Goal: Task Accomplishment & Management: Complete application form

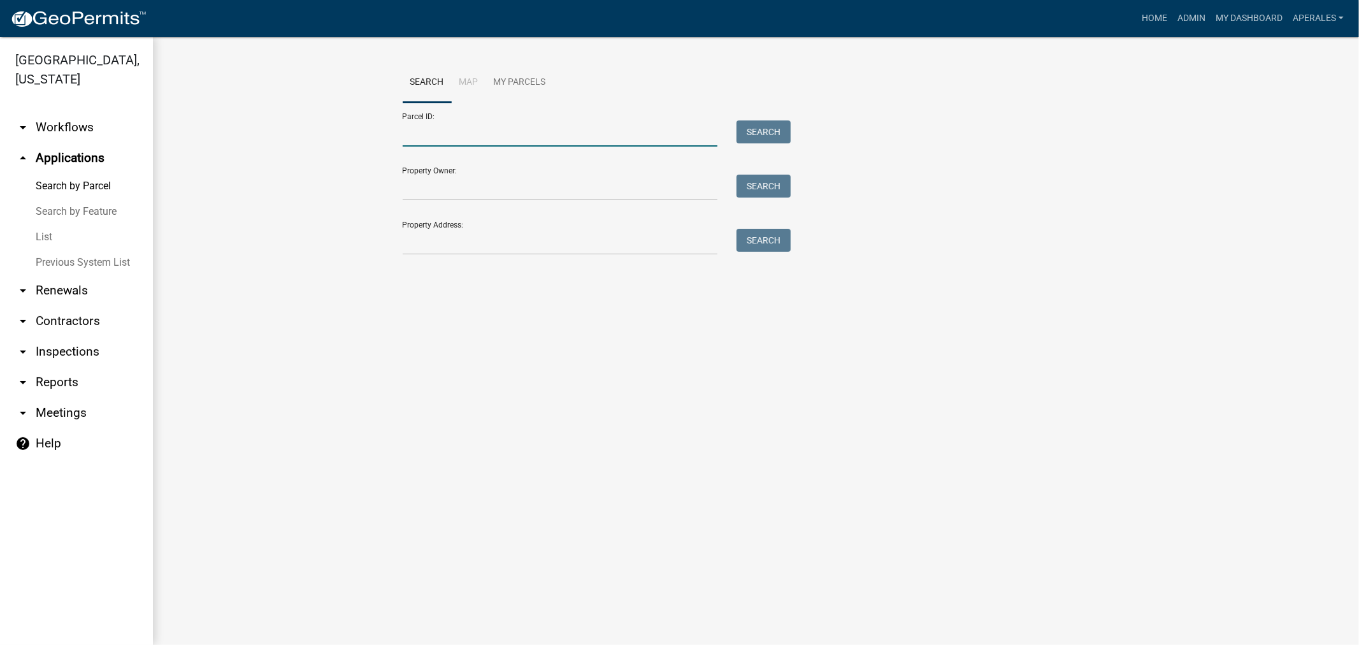
click at [660, 135] on input "Parcel ID:" at bounding box center [560, 133] width 315 height 26
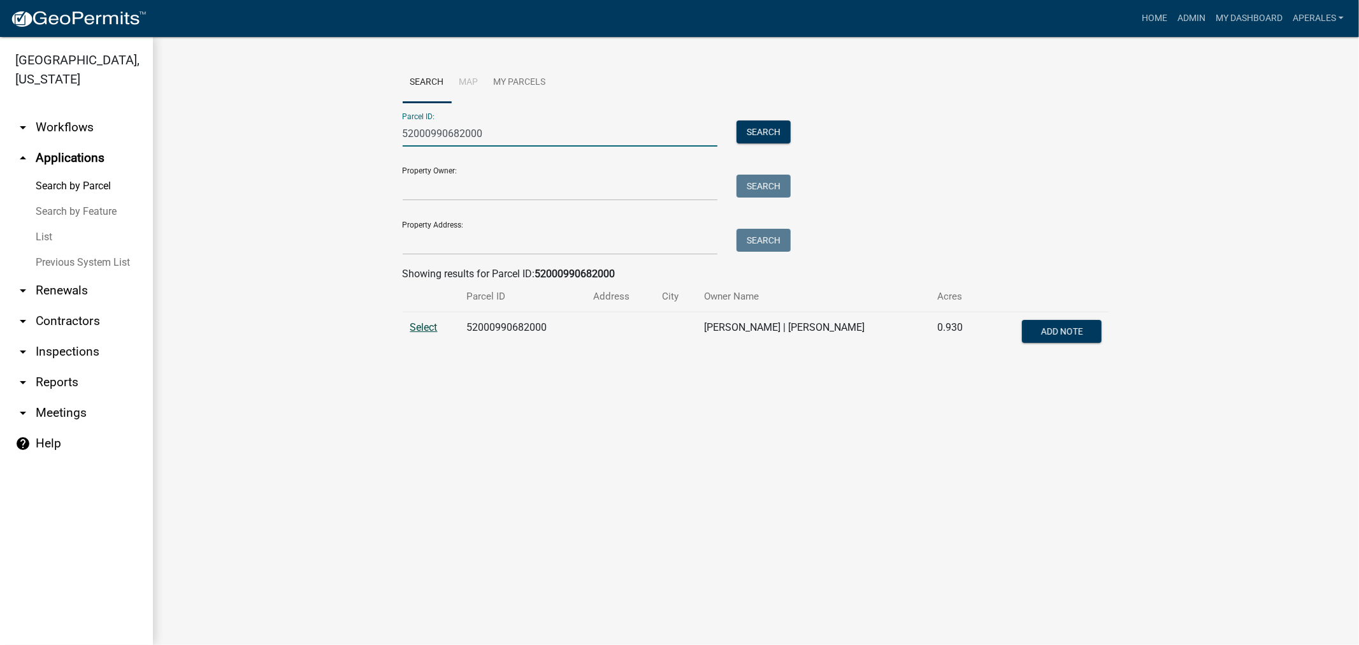
type input "52000990682000"
click at [417, 329] on span "Select" at bounding box center [423, 327] width 27 height 12
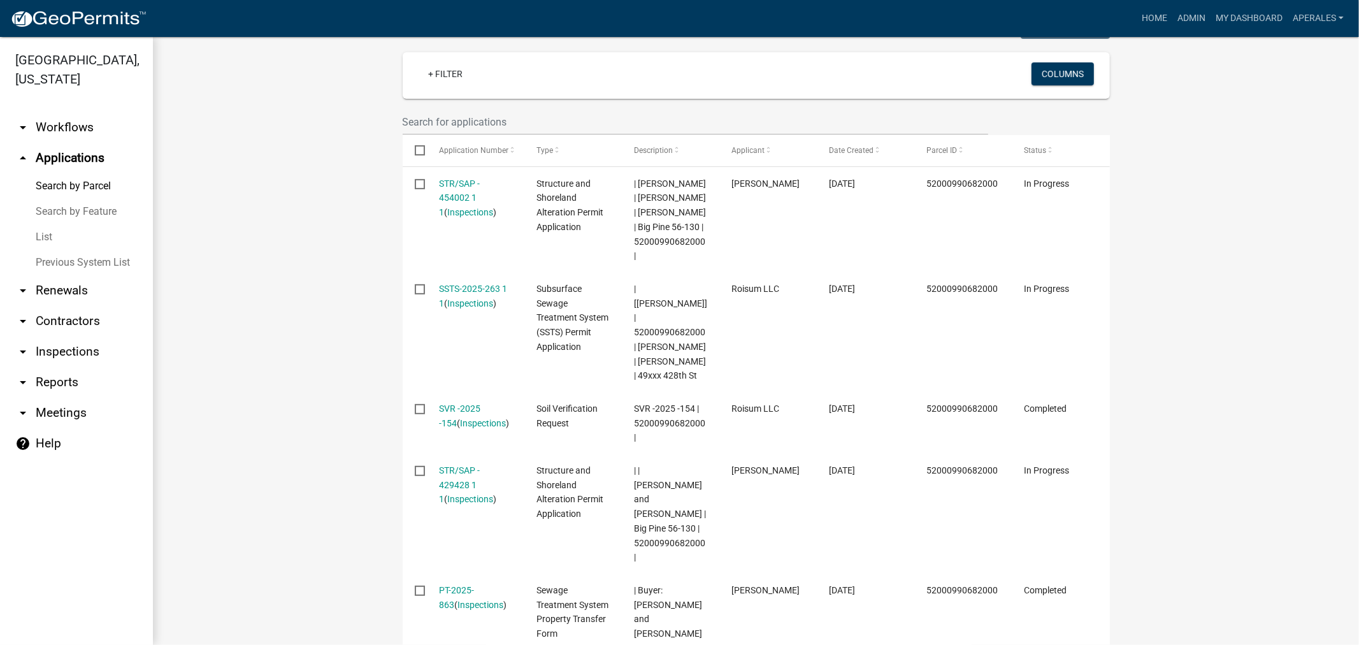
scroll to position [424, 0]
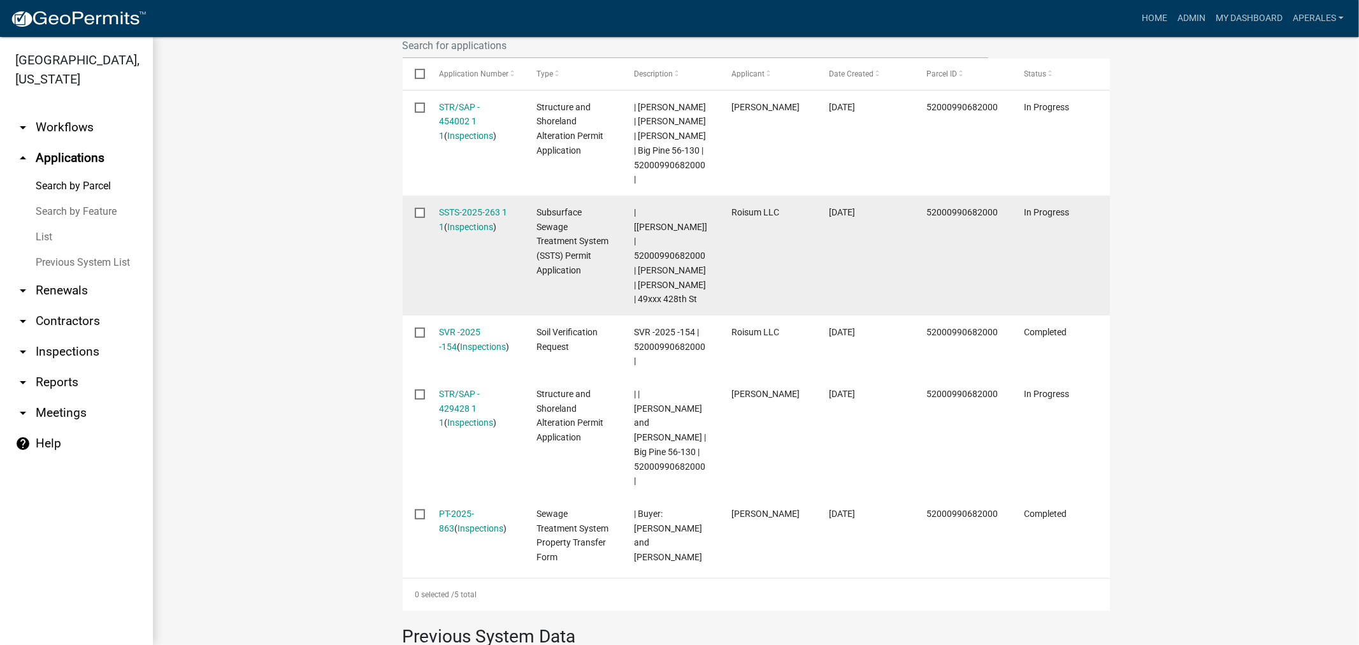
click at [461, 231] on div "SSTS-2025-263 1 1 ( Inspections )" at bounding box center [475, 219] width 73 height 29
click at [470, 214] on link "SSTS-2025-263 1 1" at bounding box center [473, 219] width 68 height 25
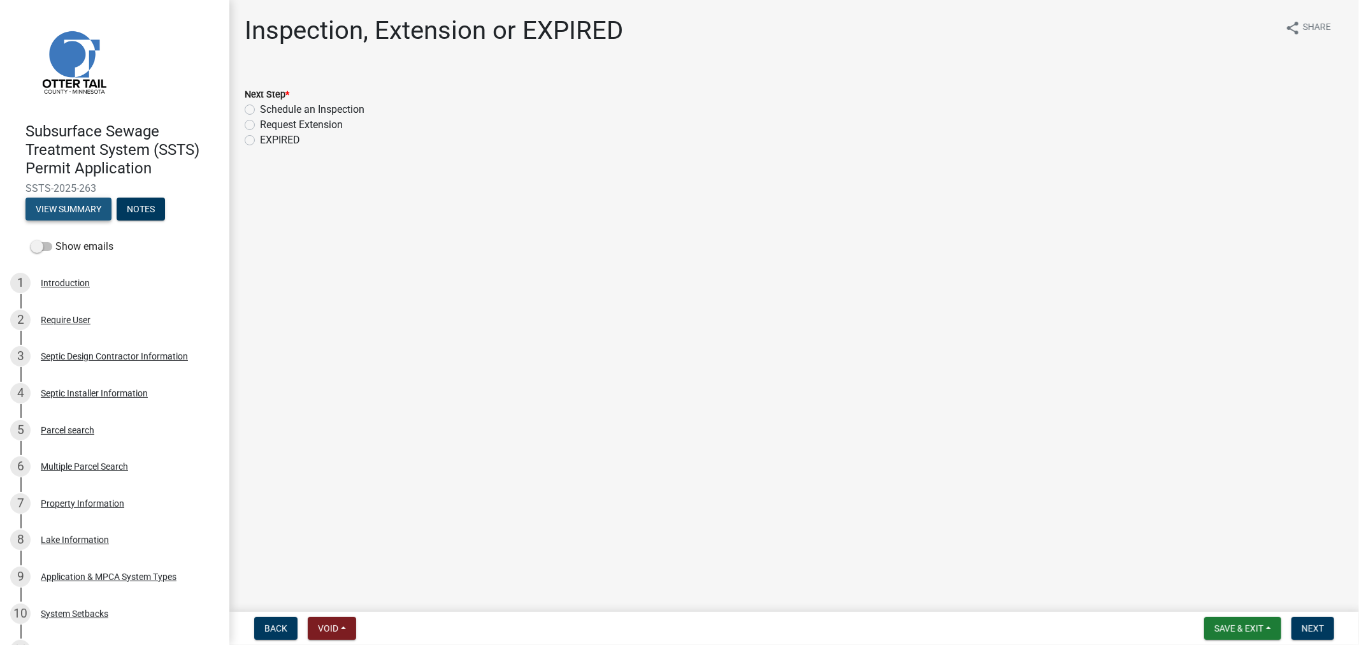
click at [94, 212] on button "View Summary" at bounding box center [68, 209] width 86 height 23
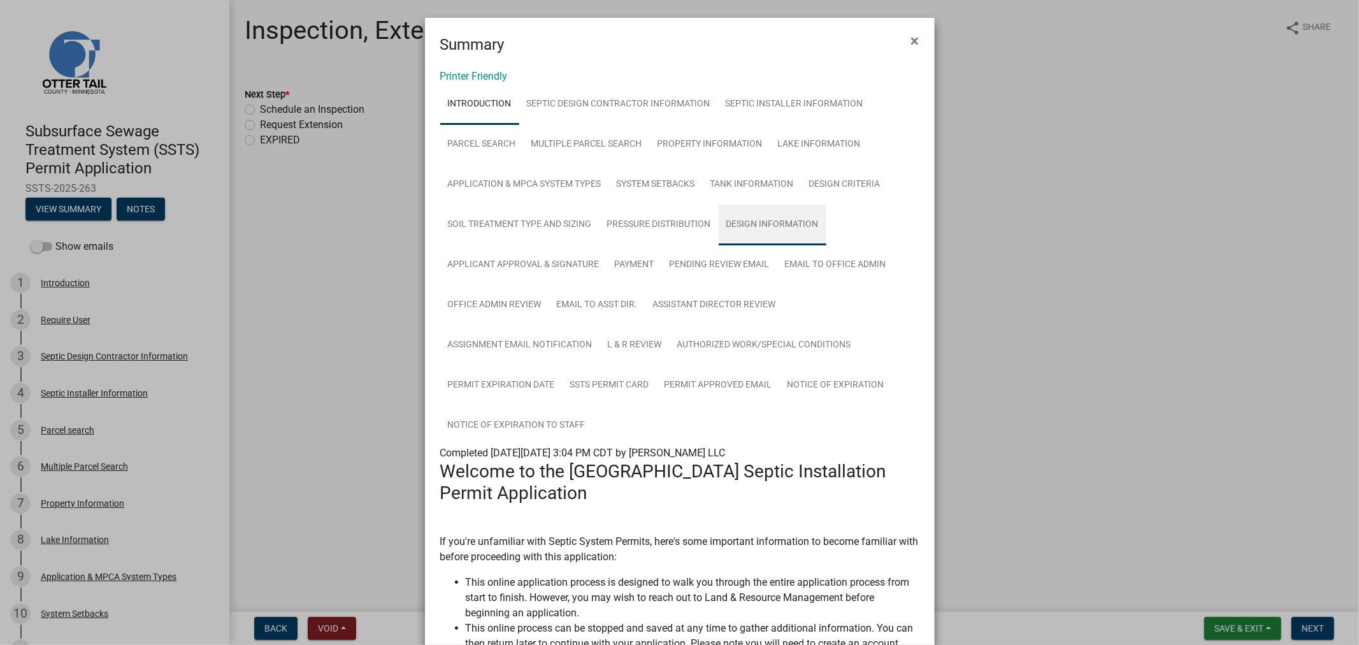
click at [742, 221] on link "Design Information" at bounding box center [773, 225] width 108 height 41
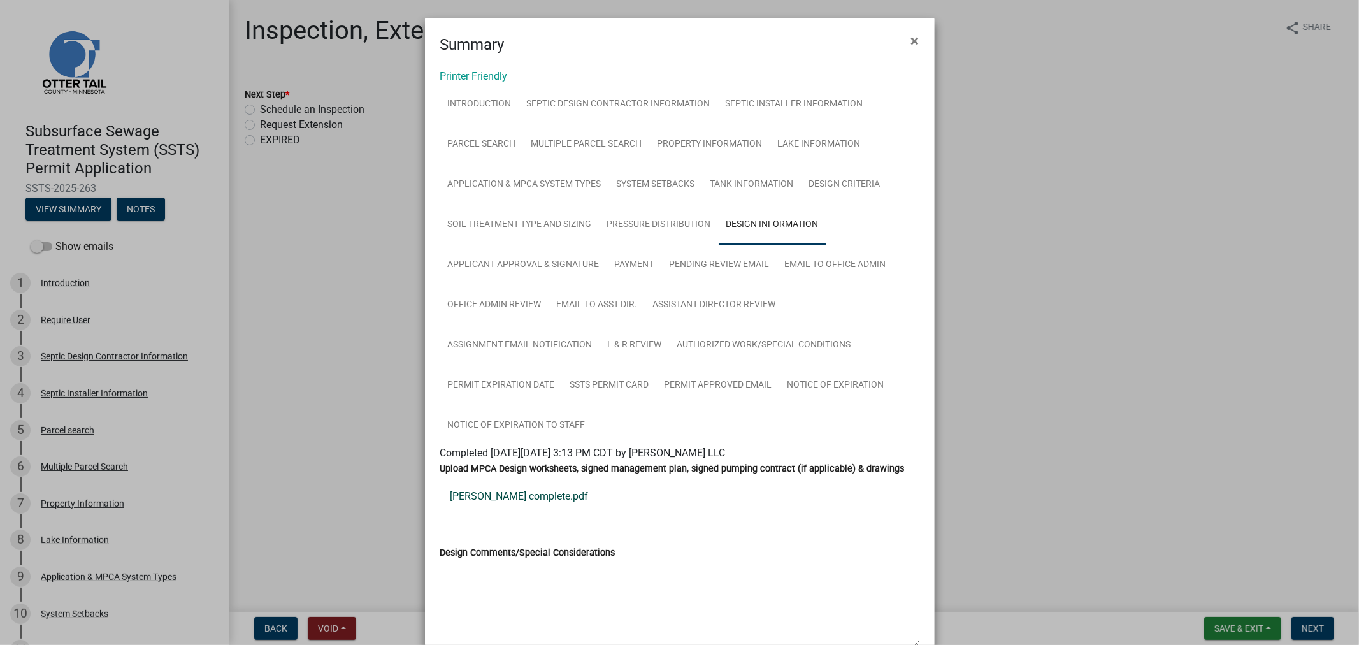
click at [477, 500] on link "Keiner complete.pdf" at bounding box center [679, 496] width 479 height 31
drag, startPoint x: 923, startPoint y: 36, endPoint x: 882, endPoint y: 32, distance: 40.4
click at [923, 36] on button "×" at bounding box center [915, 41] width 29 height 36
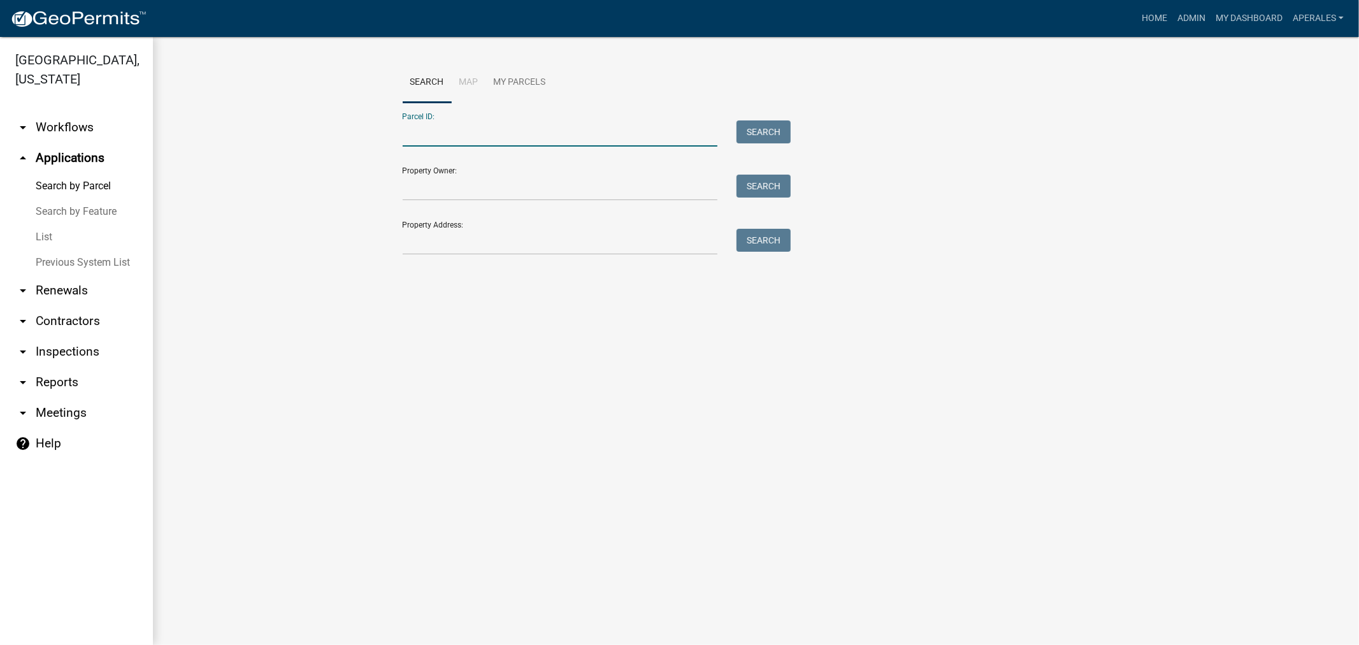
click at [417, 133] on input "Parcel ID:" at bounding box center [560, 133] width 315 height 26
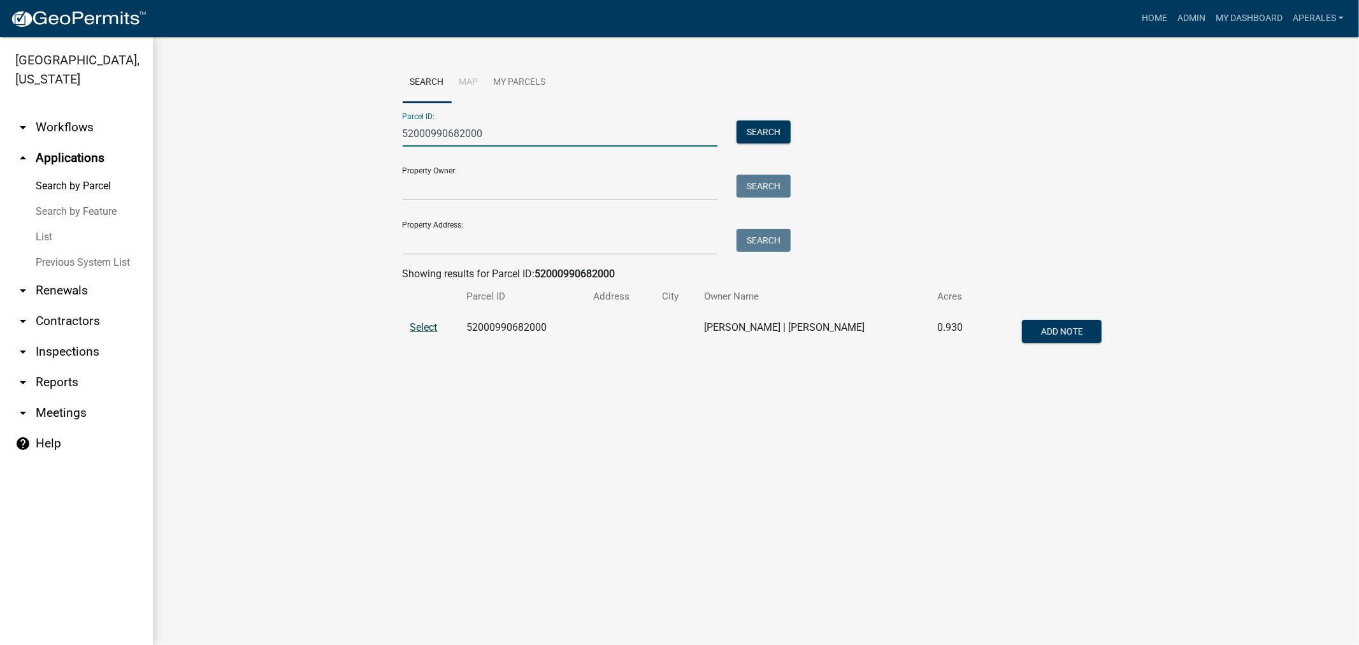
type input "52000990682000"
click at [424, 333] on span "Select" at bounding box center [423, 327] width 27 height 12
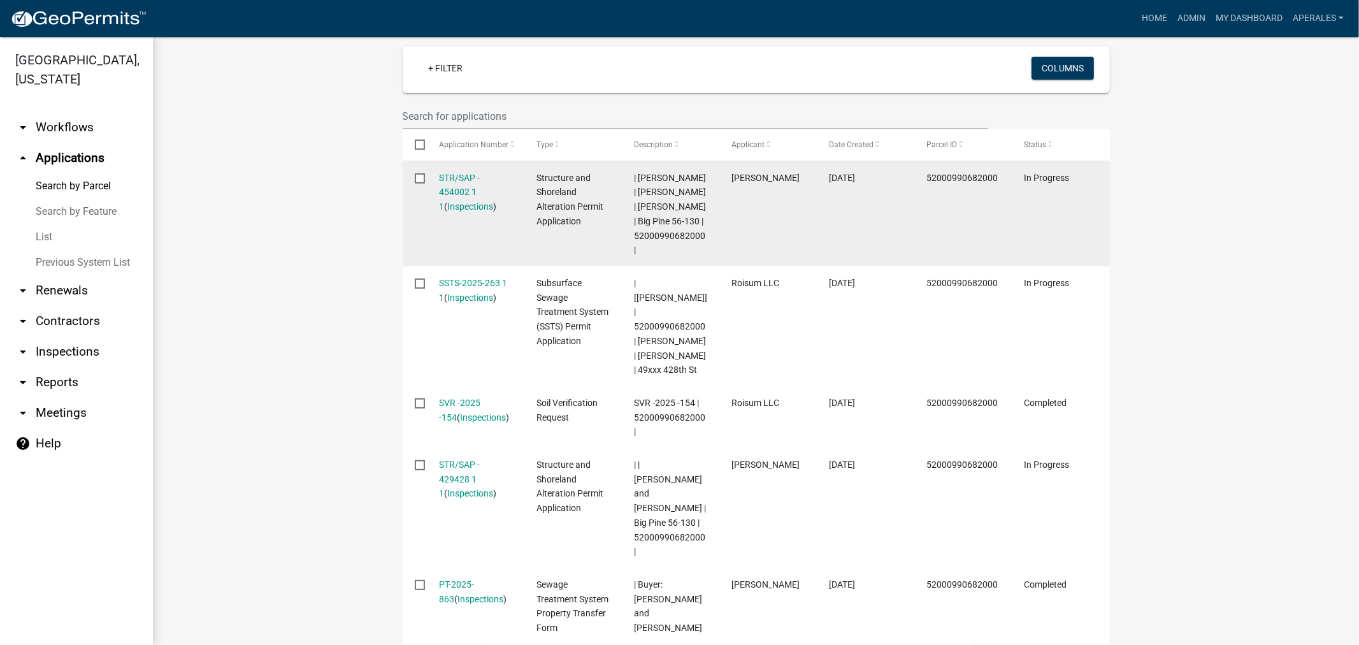
scroll to position [424, 0]
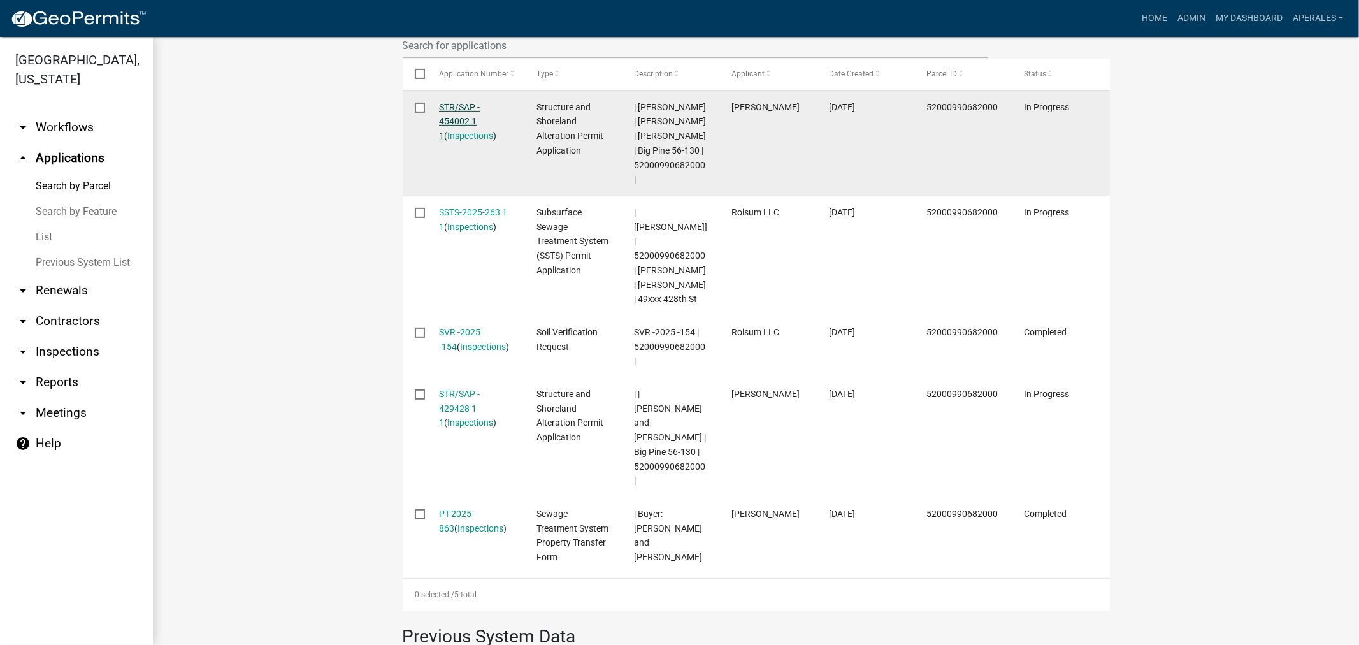
click at [448, 118] on link "STR/SAP - 454002 1 1" at bounding box center [459, 122] width 41 height 40
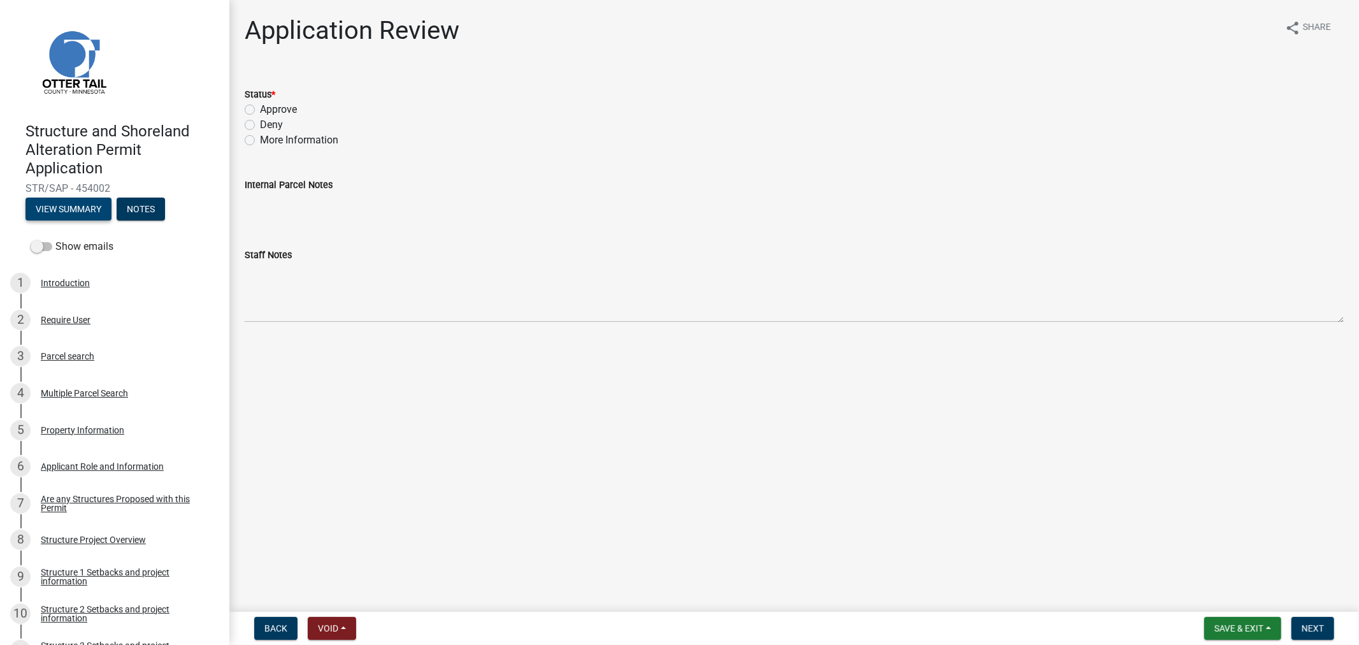
click at [97, 201] on button "View Summary" at bounding box center [68, 209] width 86 height 23
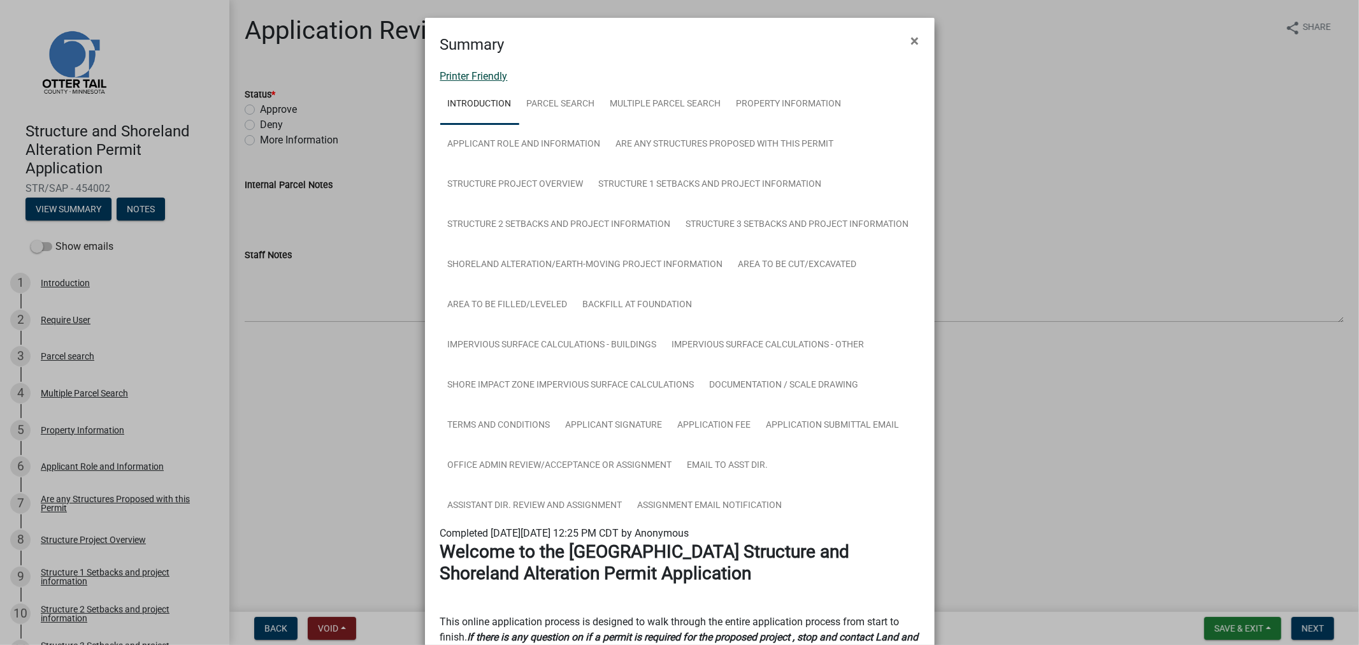
click at [475, 78] on link "Printer Friendly" at bounding box center [474, 76] width 68 height 12
click at [912, 45] on span "×" at bounding box center [915, 41] width 8 height 18
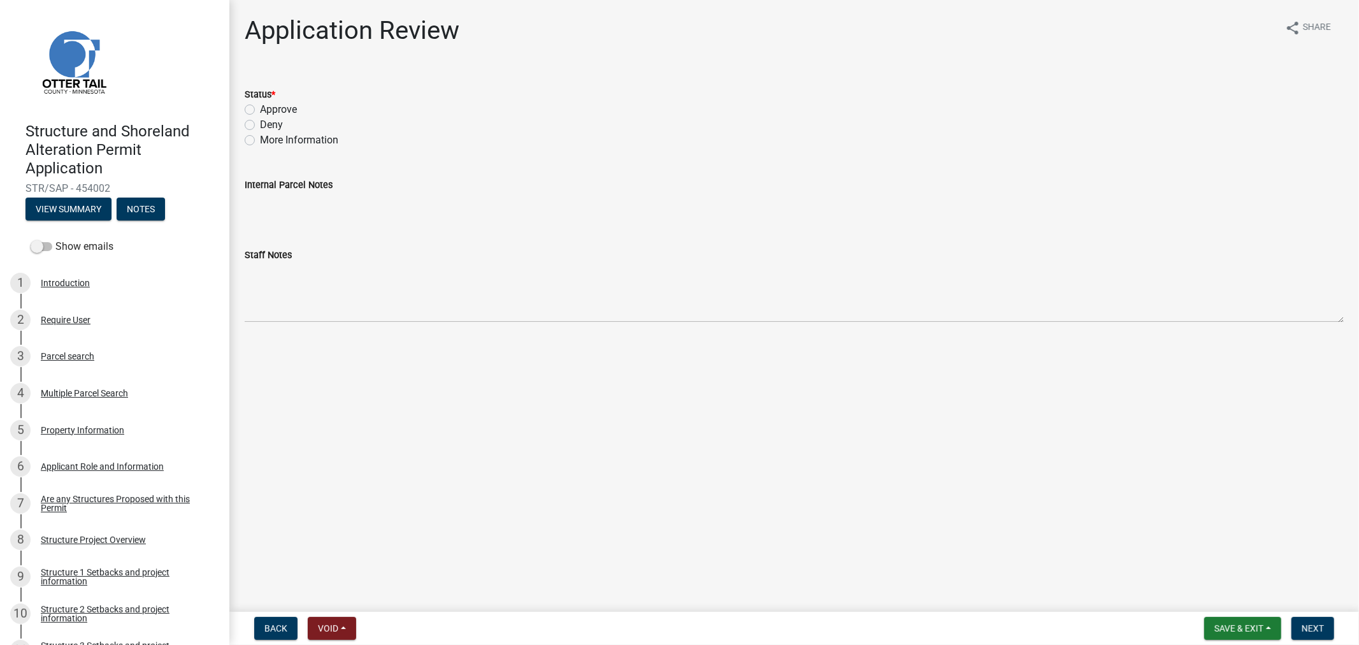
click at [260, 105] on label "Approve" at bounding box center [278, 109] width 37 height 15
click at [260, 105] on input "Approve" at bounding box center [264, 106] width 8 height 8
radio input "true"
click at [1316, 627] on span "Next" at bounding box center [1313, 628] width 22 height 10
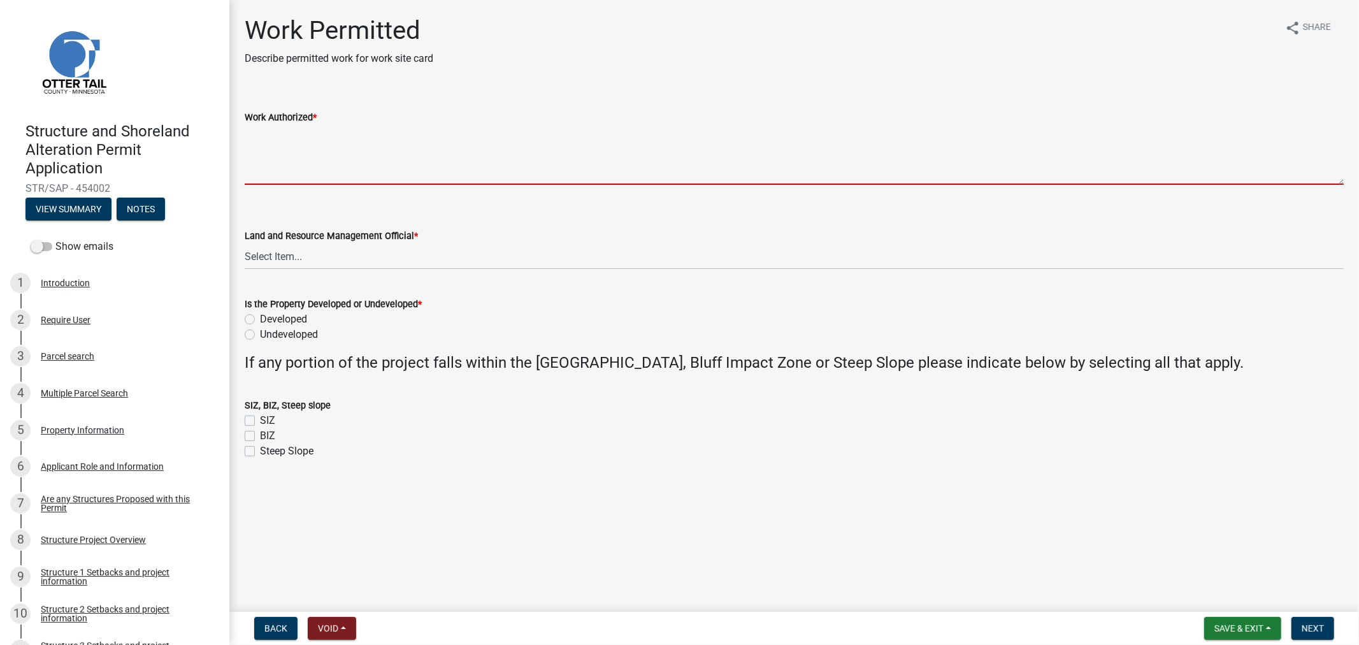
click at [327, 136] on textarea "Work Authorized *" at bounding box center [794, 155] width 1099 height 60
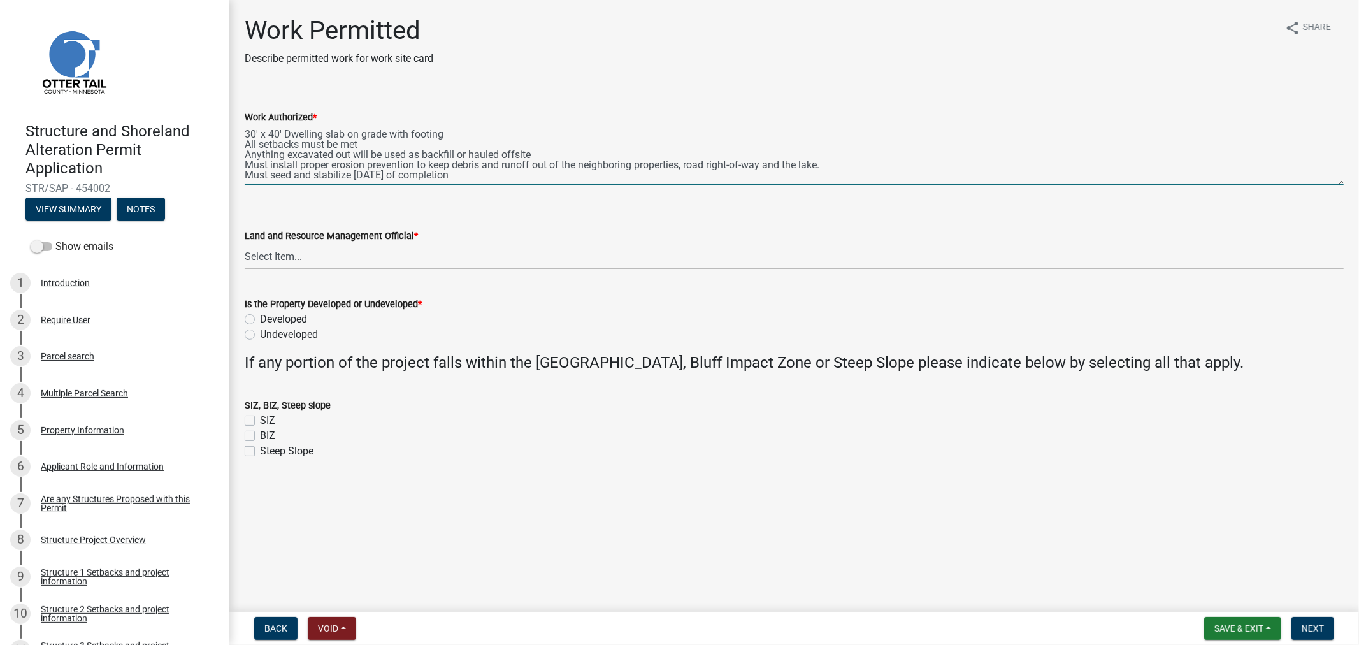
type textarea "30' x 40' Dwelling slab on grade with footing All setbacks must be met Anything…"
click at [280, 260] on select "Select Item... Alexis Newark Amy Busko Andrea Perales Brittany Tollefson Christ…" at bounding box center [794, 256] width 1099 height 26
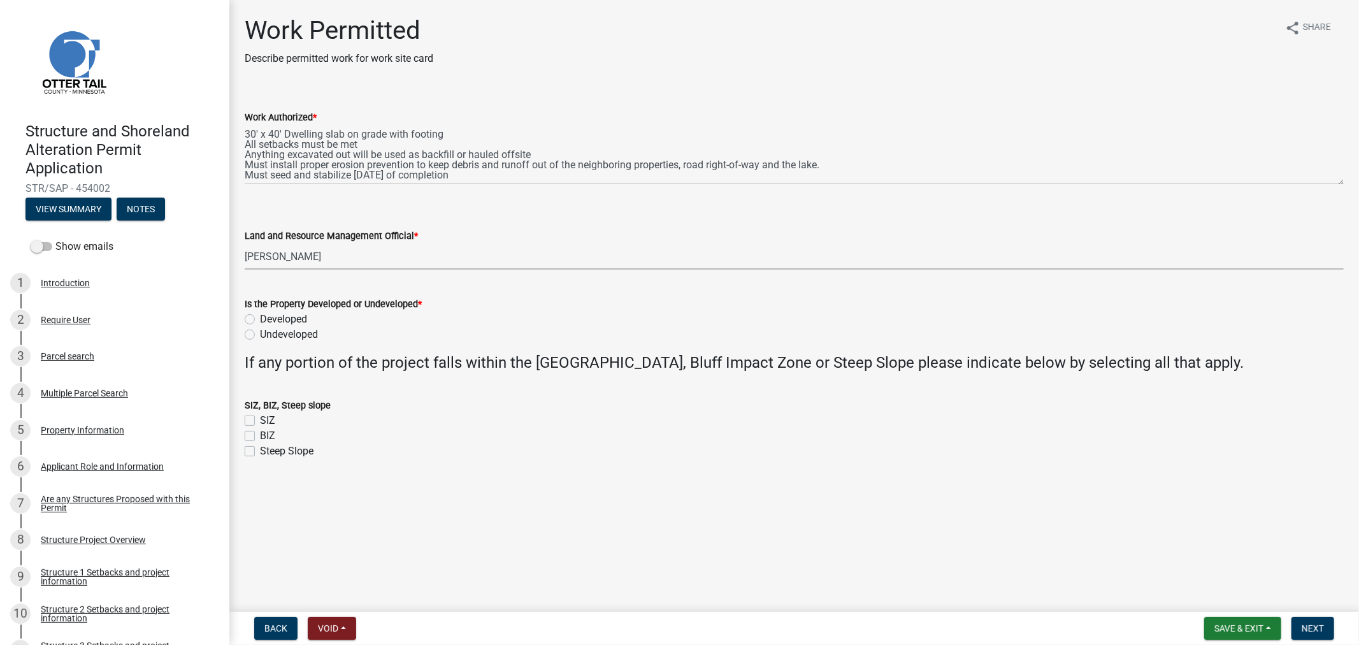
click at [245, 243] on select "Select Item... Alexis Newark Amy Busko Andrea Perales Brittany Tollefson Christ…" at bounding box center [794, 256] width 1099 height 26
select select "4ffc802c-a91c-4807-8d38-a10afb9862f8"
click at [260, 322] on label "Developed" at bounding box center [283, 319] width 47 height 15
click at [260, 320] on input "Developed" at bounding box center [264, 316] width 8 height 8
radio input "true"
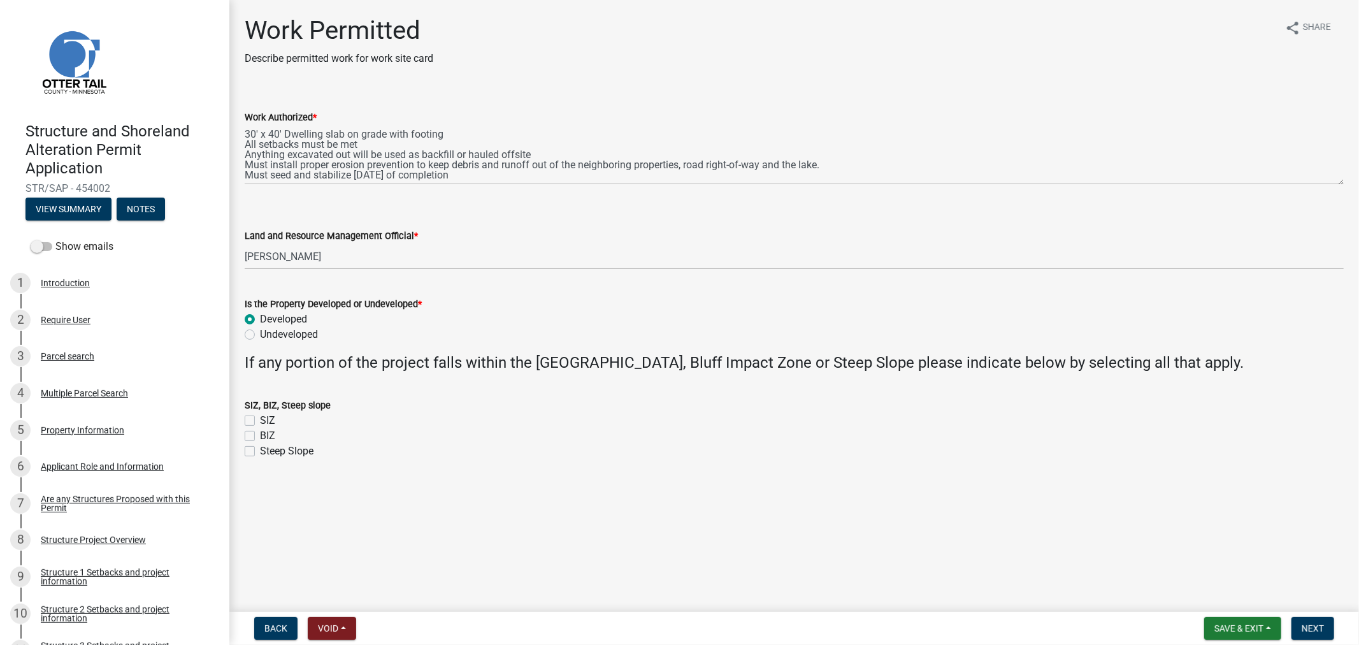
click at [250, 342] on wm-data-entity-input "Is the Property Developed or Undeveloped * Developed Undeveloped" at bounding box center [794, 317] width 1099 height 73
click at [260, 335] on label "Undeveloped" at bounding box center [289, 334] width 58 height 15
click at [260, 335] on input "Undeveloped" at bounding box center [264, 331] width 8 height 8
radio input "true"
click at [1301, 631] on button "Next" at bounding box center [1312, 628] width 43 height 23
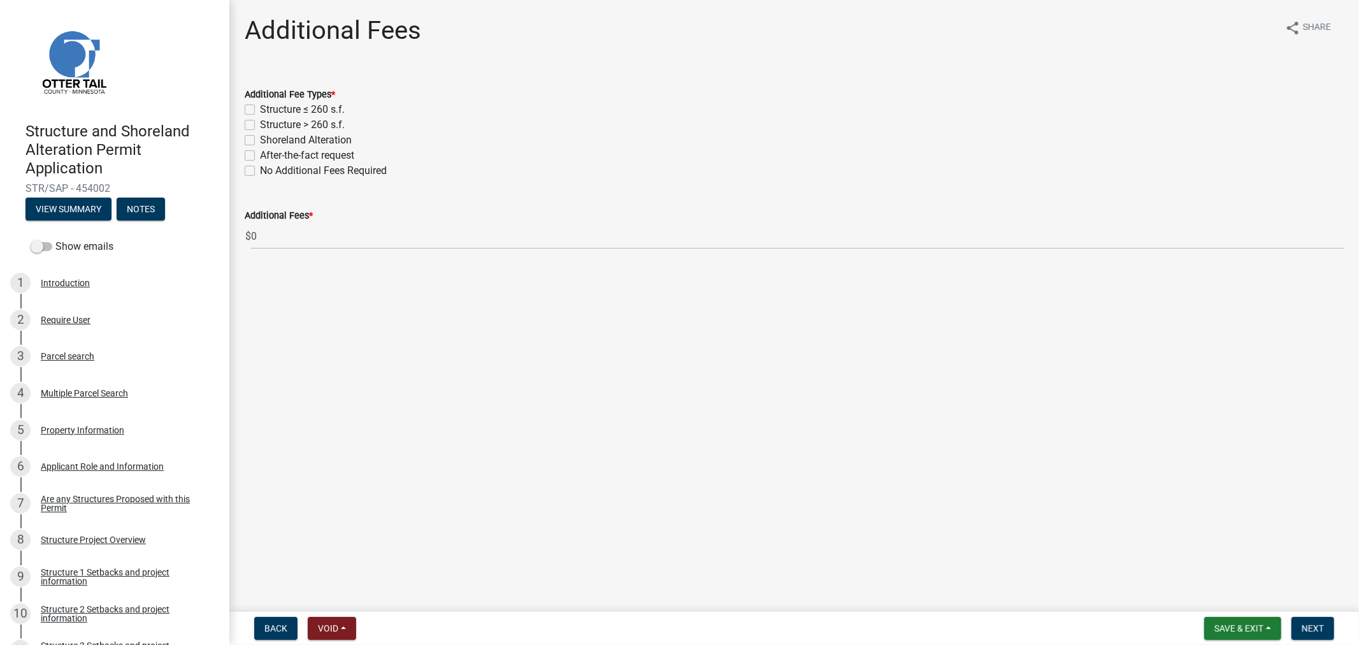
click at [260, 126] on label "Structure > 260 s.f." at bounding box center [302, 124] width 85 height 15
click at [260, 126] on input "Structure > 260 s.f." at bounding box center [264, 121] width 8 height 8
checkbox input "true"
checkbox input "false"
checkbox input "true"
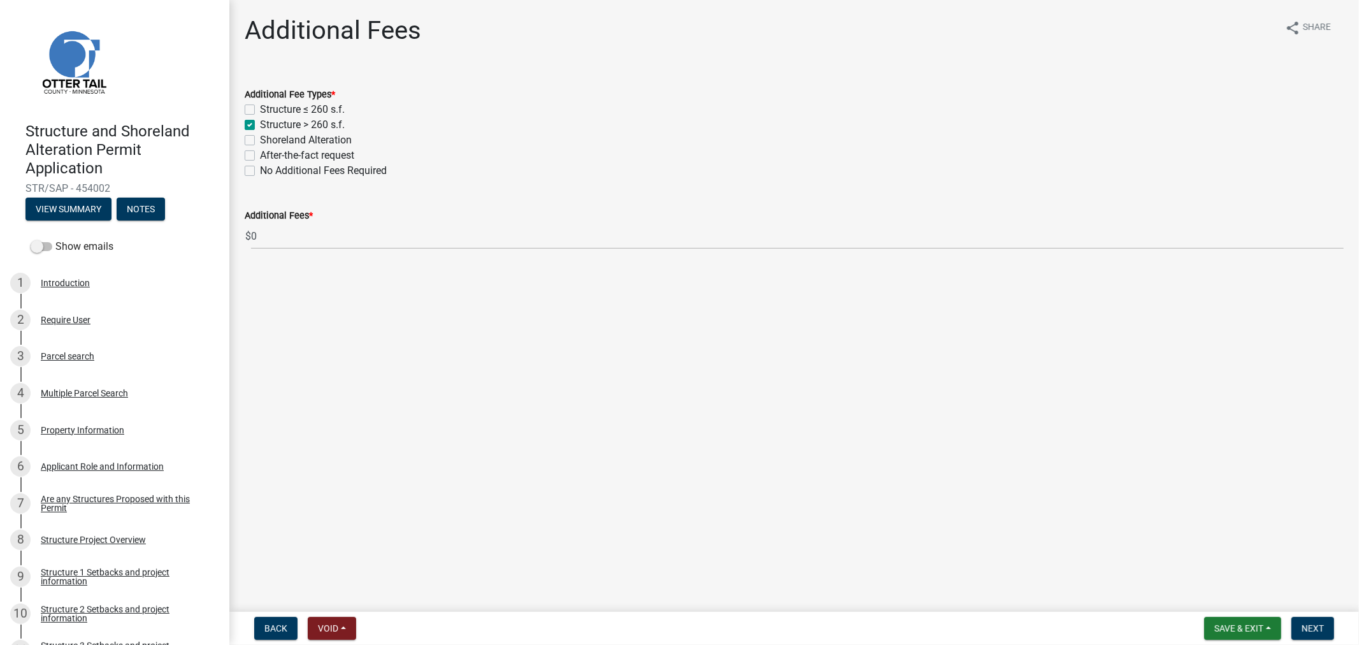
checkbox input "false"
click at [260, 140] on label "Shoreland Alteration" at bounding box center [306, 140] width 92 height 15
click at [260, 140] on input "Shoreland Alteration" at bounding box center [264, 137] width 8 height 8
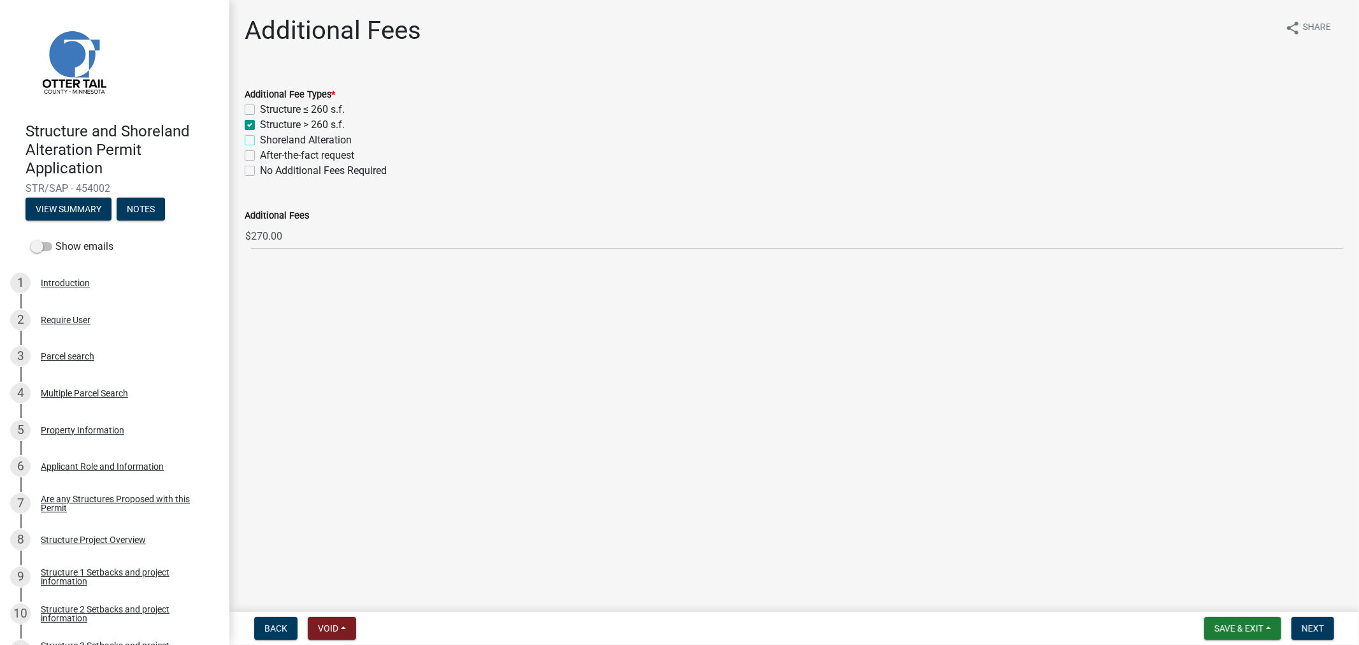
checkbox input "true"
checkbox input "false"
checkbox input "true"
checkbox input "false"
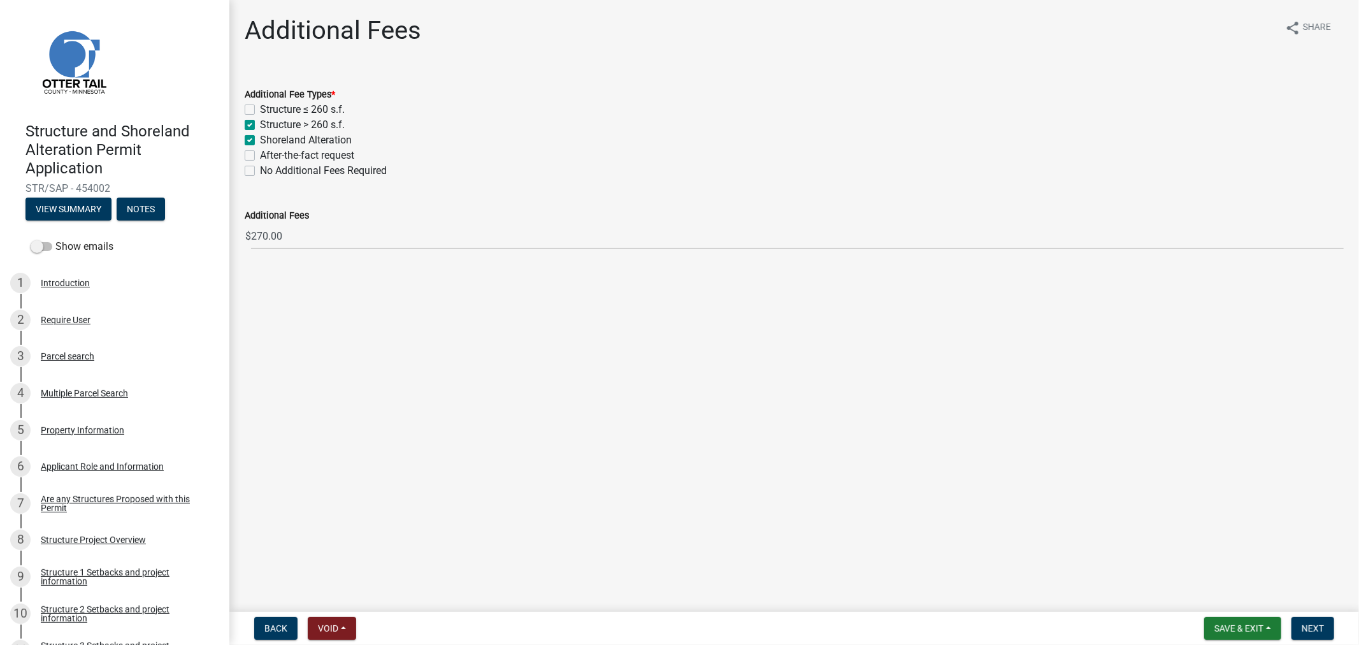
checkbox input "false"
click at [1311, 629] on span "Next" at bounding box center [1313, 628] width 22 height 10
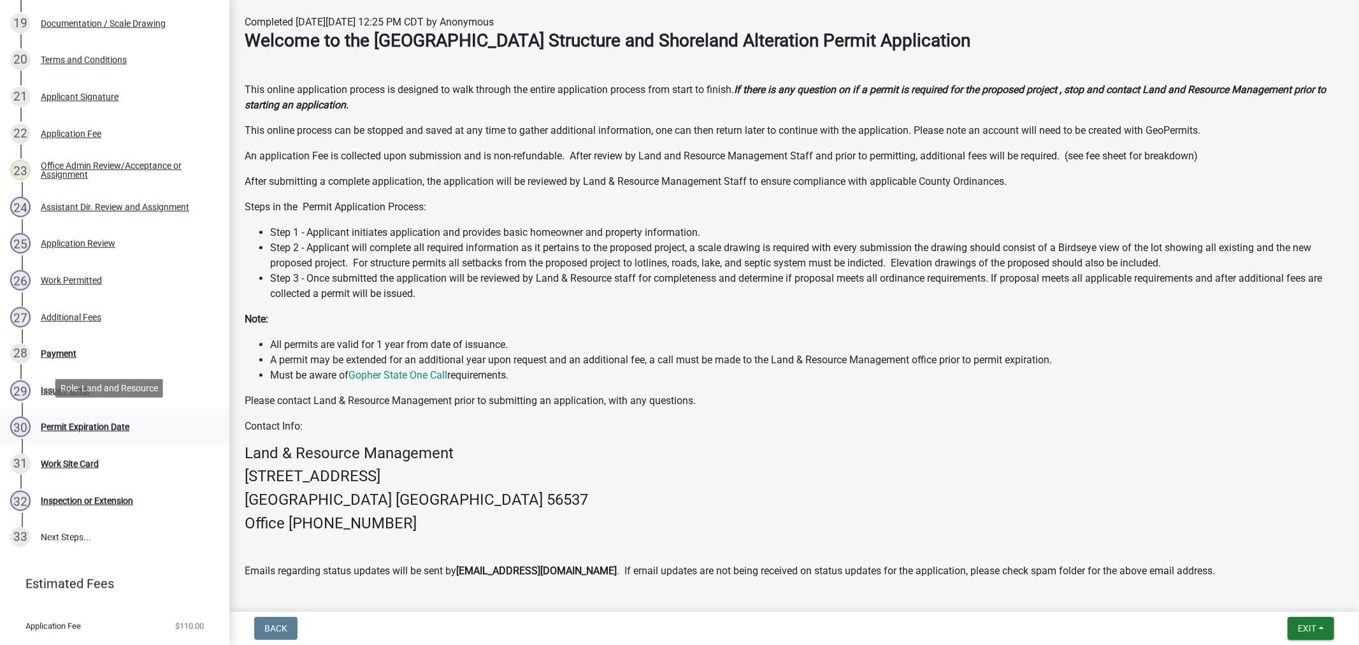
scroll to position [977, 0]
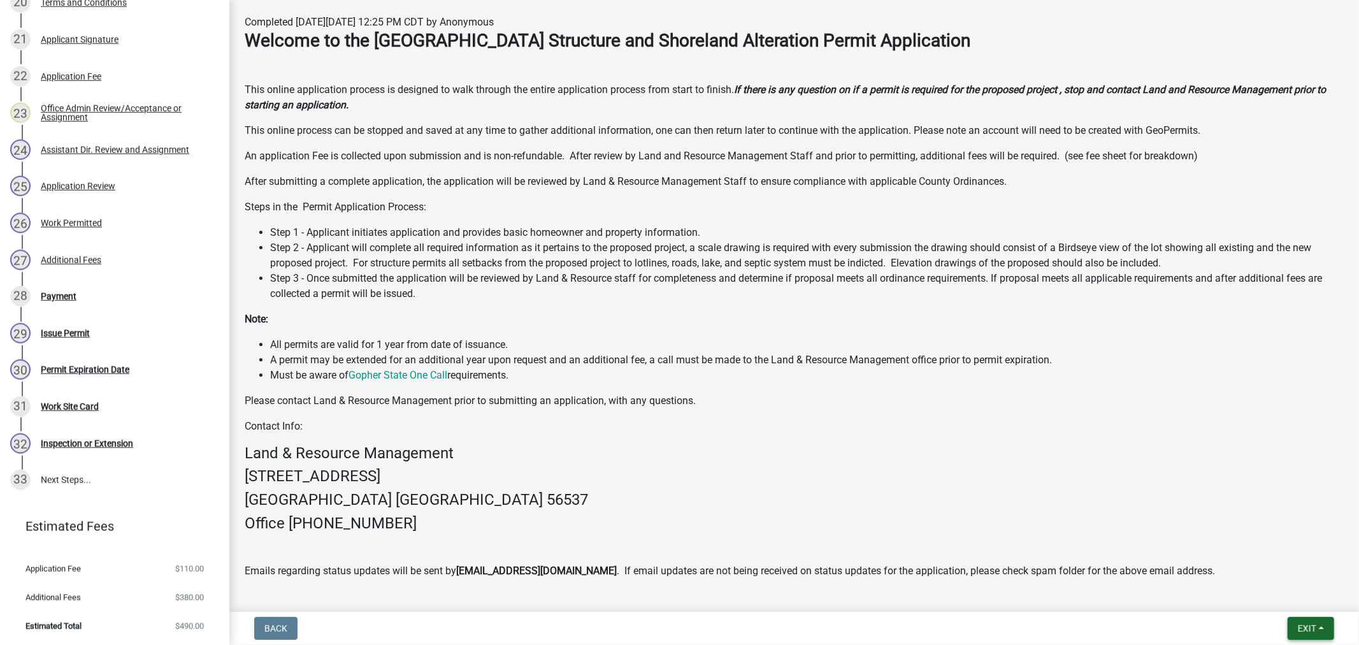
click at [1303, 626] on span "Exit" at bounding box center [1307, 628] width 18 height 10
click at [1284, 602] on button "Save & Exit" at bounding box center [1283, 595] width 102 height 31
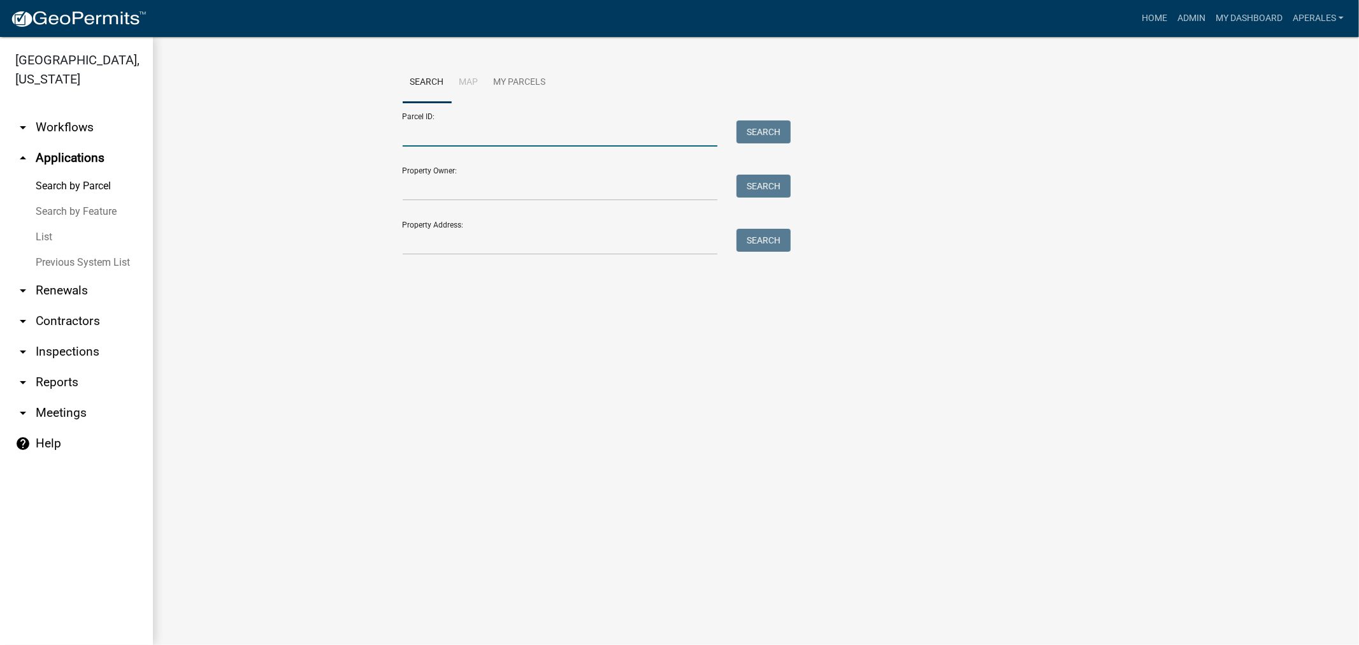
click at [446, 131] on input "Parcel ID:" at bounding box center [560, 133] width 315 height 26
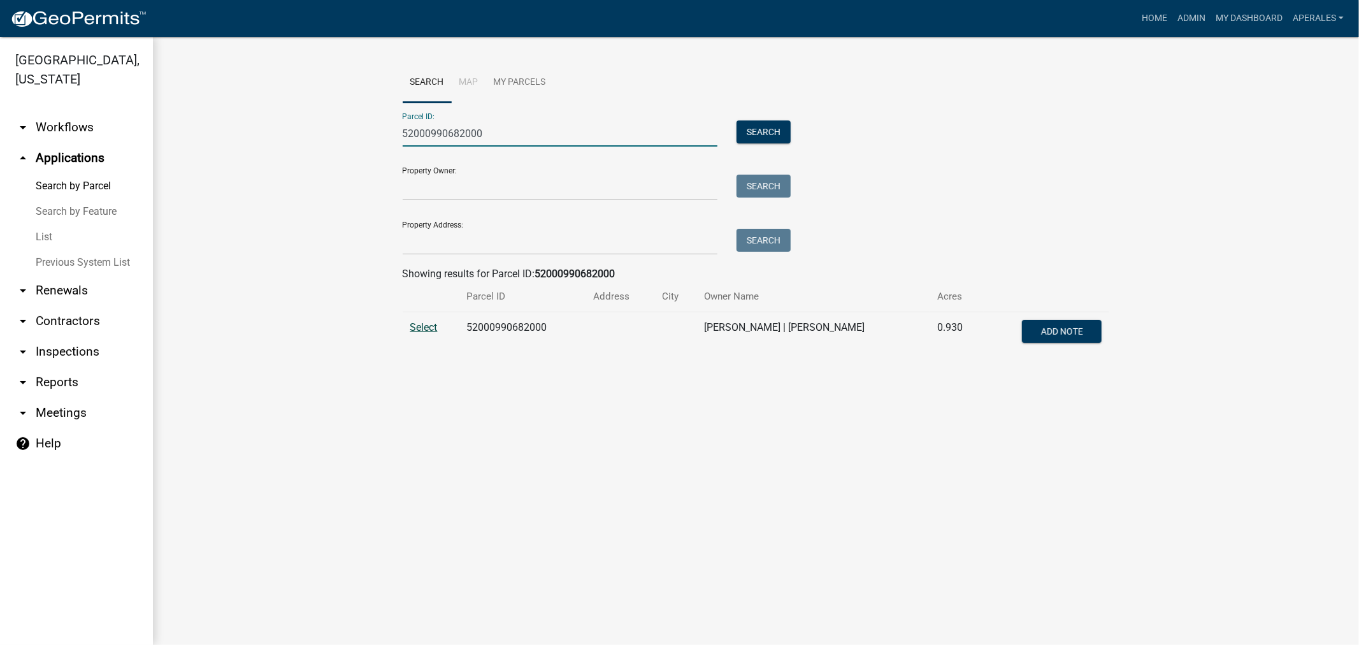
type input "52000990682000"
click at [417, 323] on span "Select" at bounding box center [423, 327] width 27 height 12
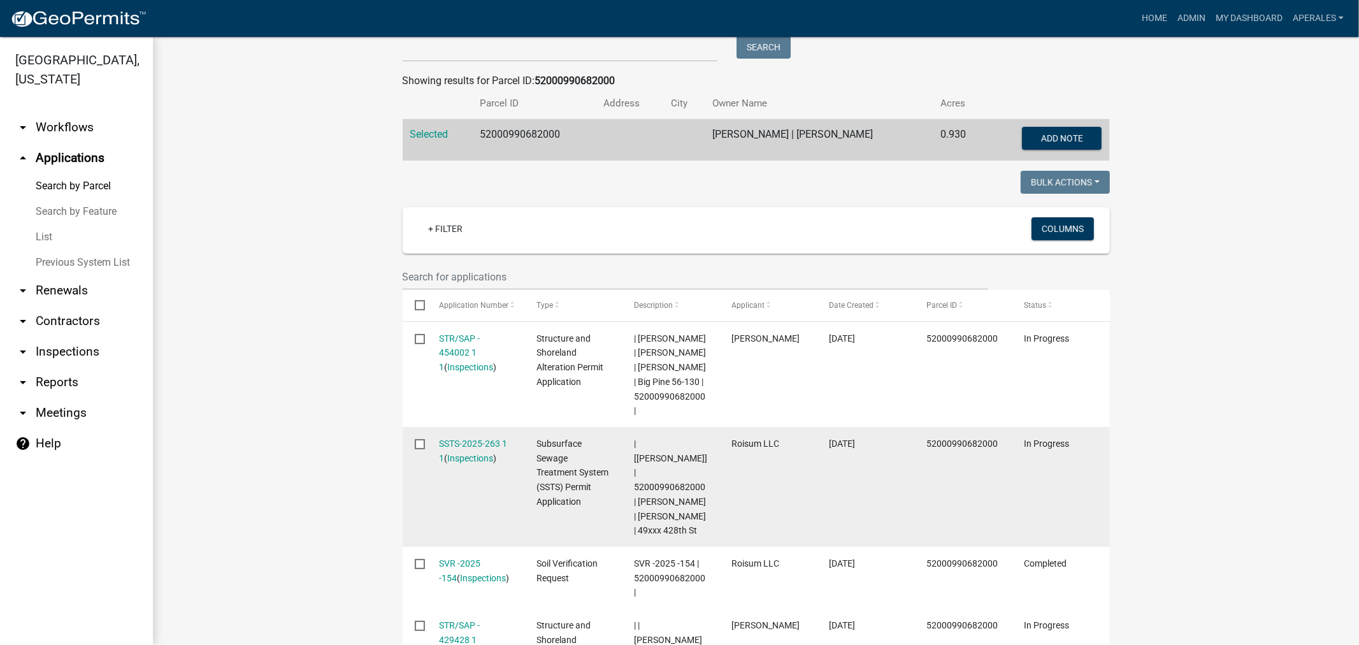
scroll to position [212, 0]
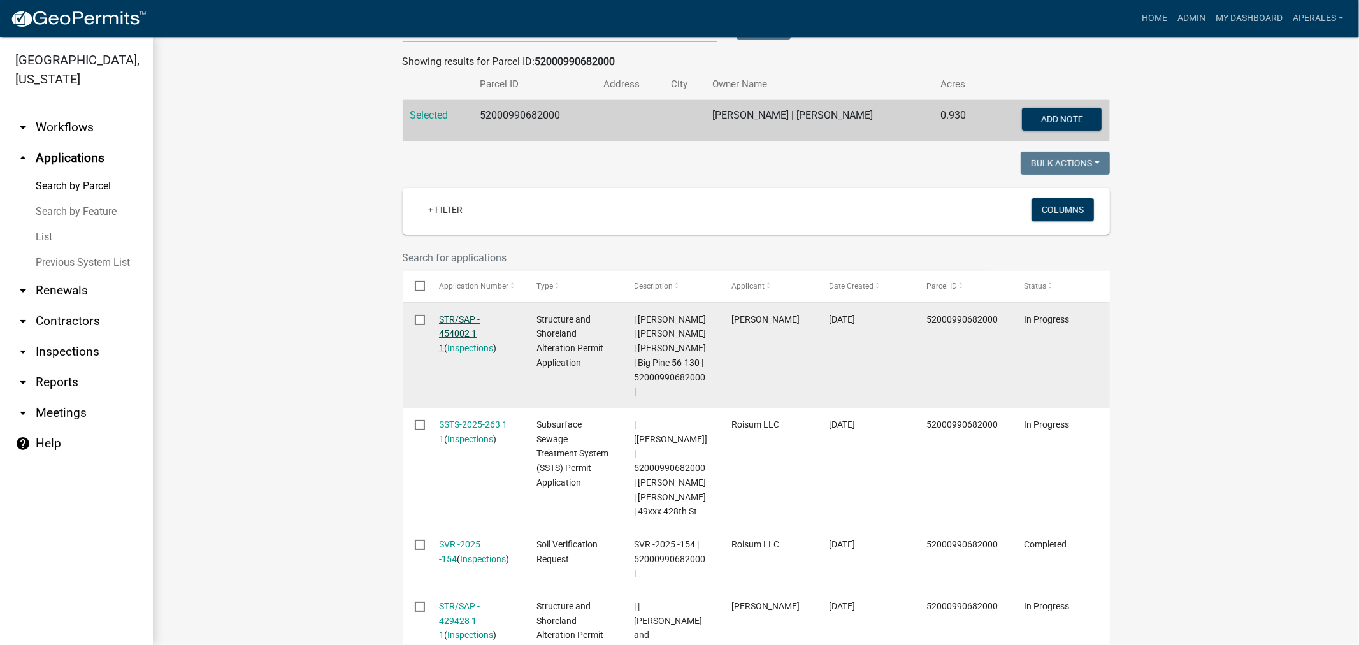
click at [448, 333] on link "STR/SAP - 454002 1 1" at bounding box center [459, 334] width 41 height 40
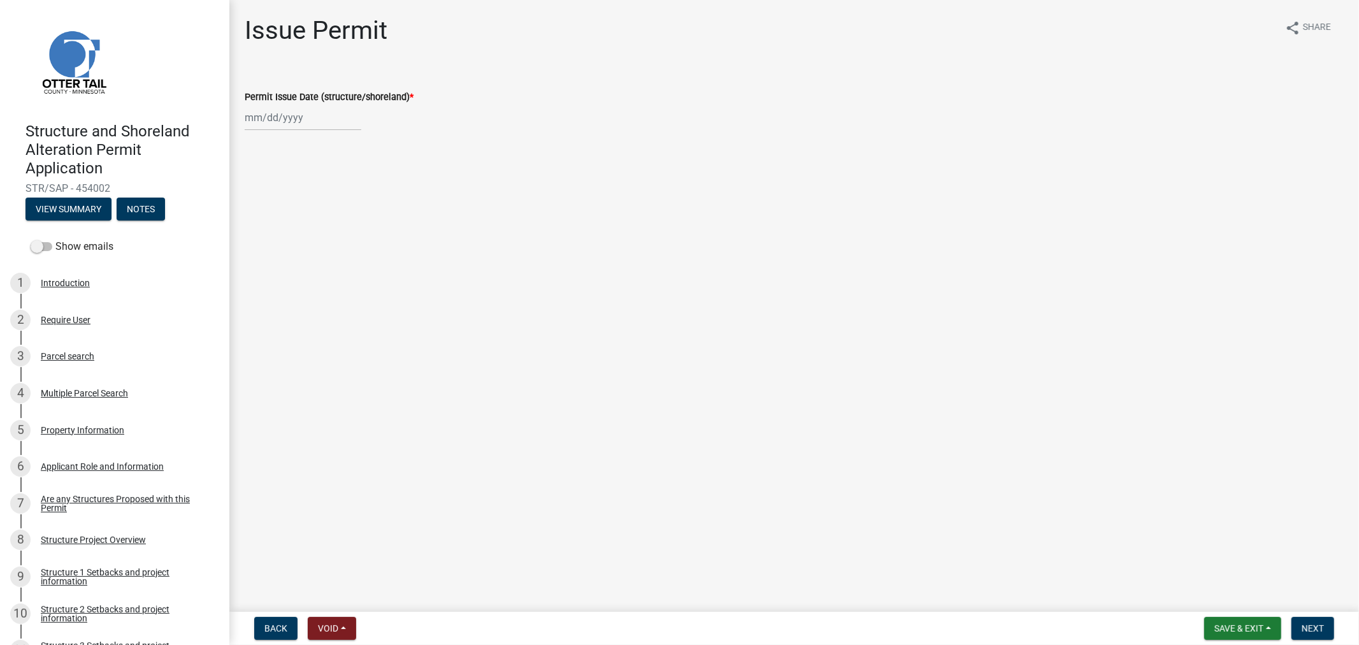
click at [313, 109] on div at bounding box center [303, 117] width 117 height 26
select select "9"
select select "2025"
click at [317, 205] on div "11" at bounding box center [318, 205] width 20 height 20
type input "09/11/2025"
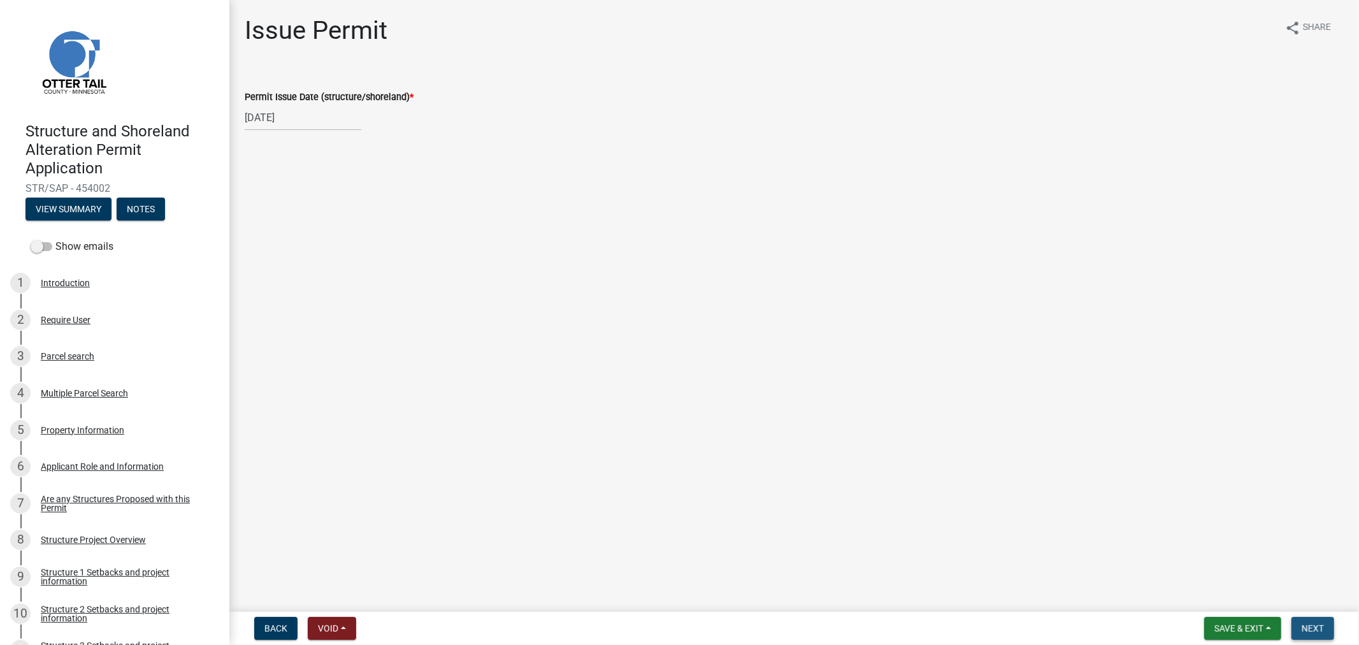
click at [1314, 619] on button "Next" at bounding box center [1312, 628] width 43 height 23
click at [1315, 631] on span "Next" at bounding box center [1313, 628] width 22 height 10
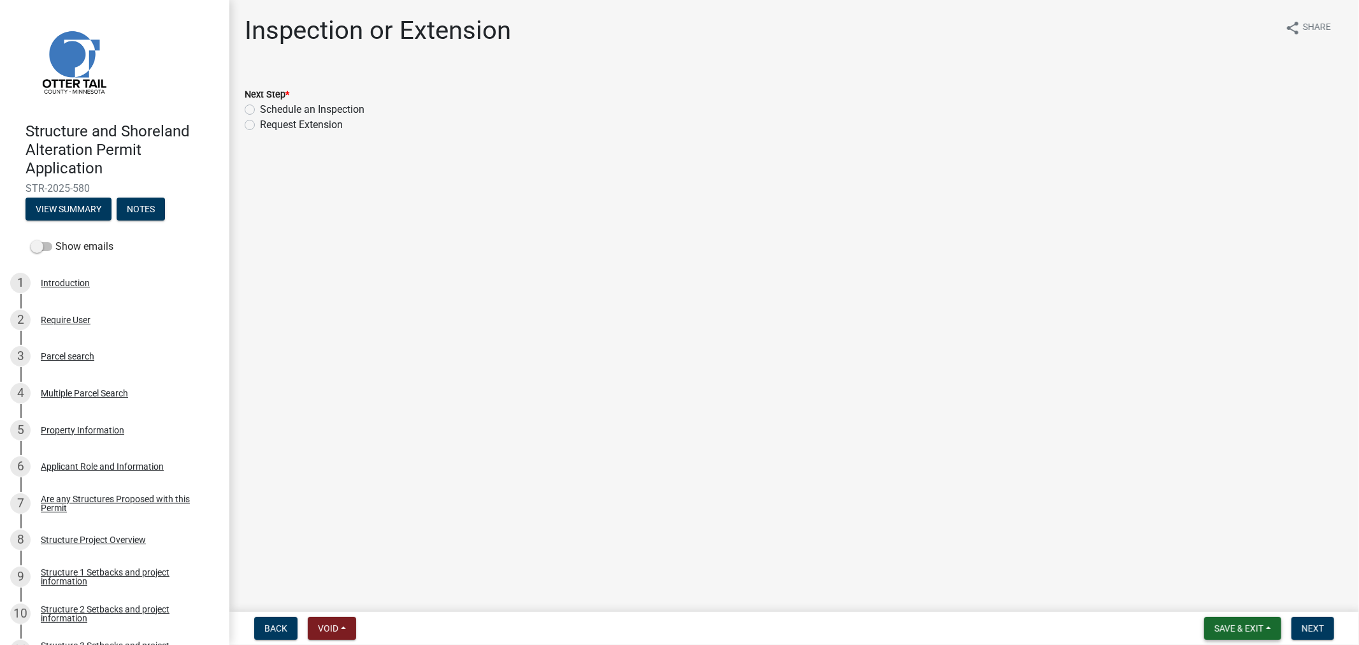
click at [1226, 626] on span "Save & Exit" at bounding box center [1238, 628] width 49 height 10
click at [1216, 593] on button "Save & Exit" at bounding box center [1230, 595] width 102 height 31
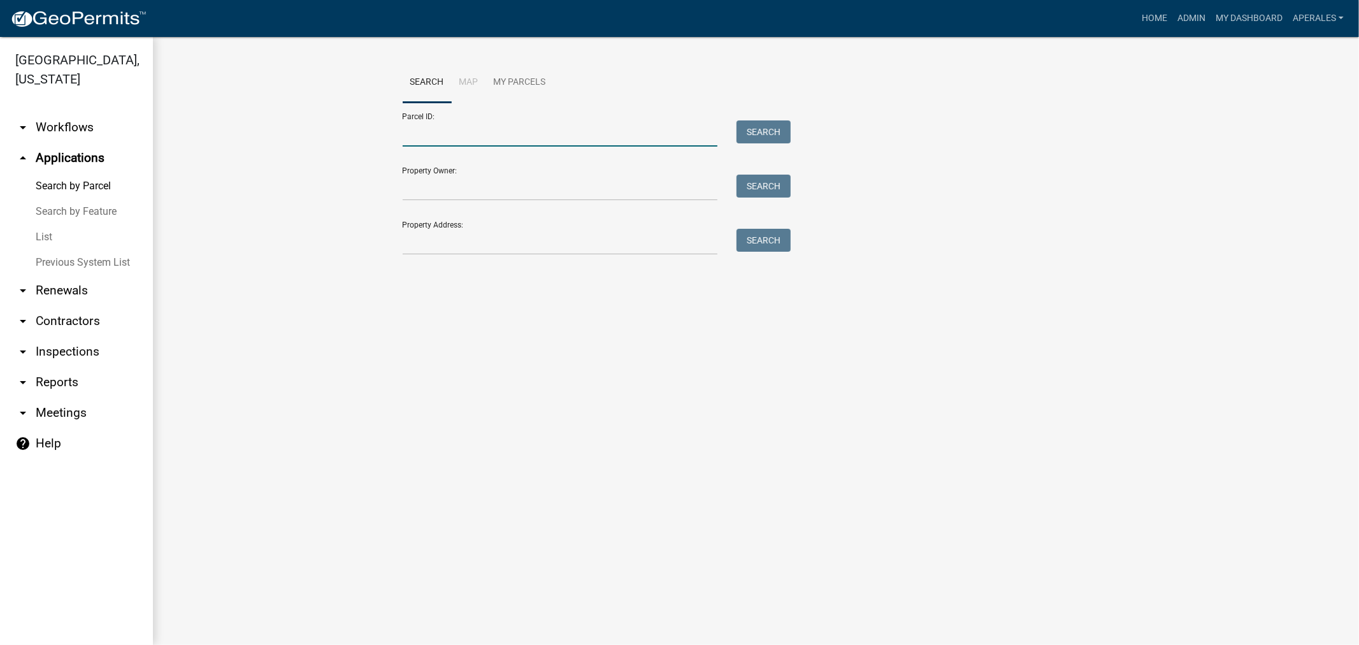
click at [452, 135] on input "Parcel ID:" at bounding box center [560, 133] width 315 height 26
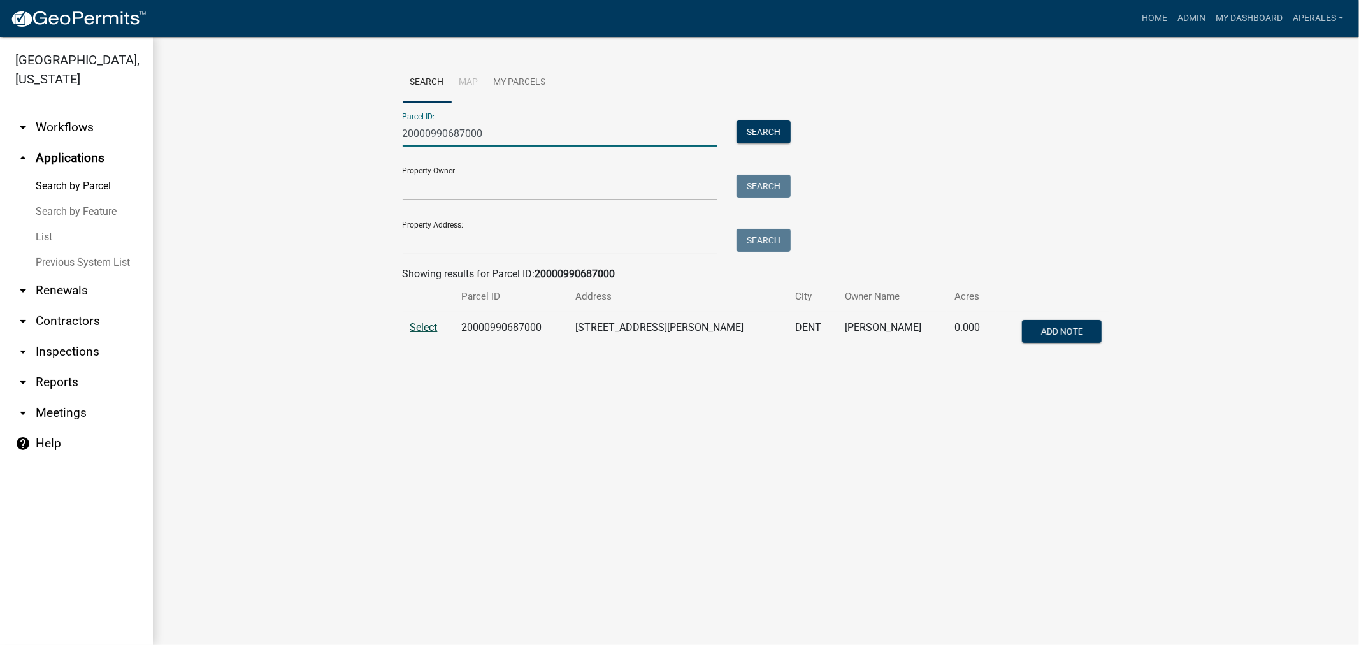
type input "20000990687000"
click at [422, 329] on span "Select" at bounding box center [423, 327] width 27 height 12
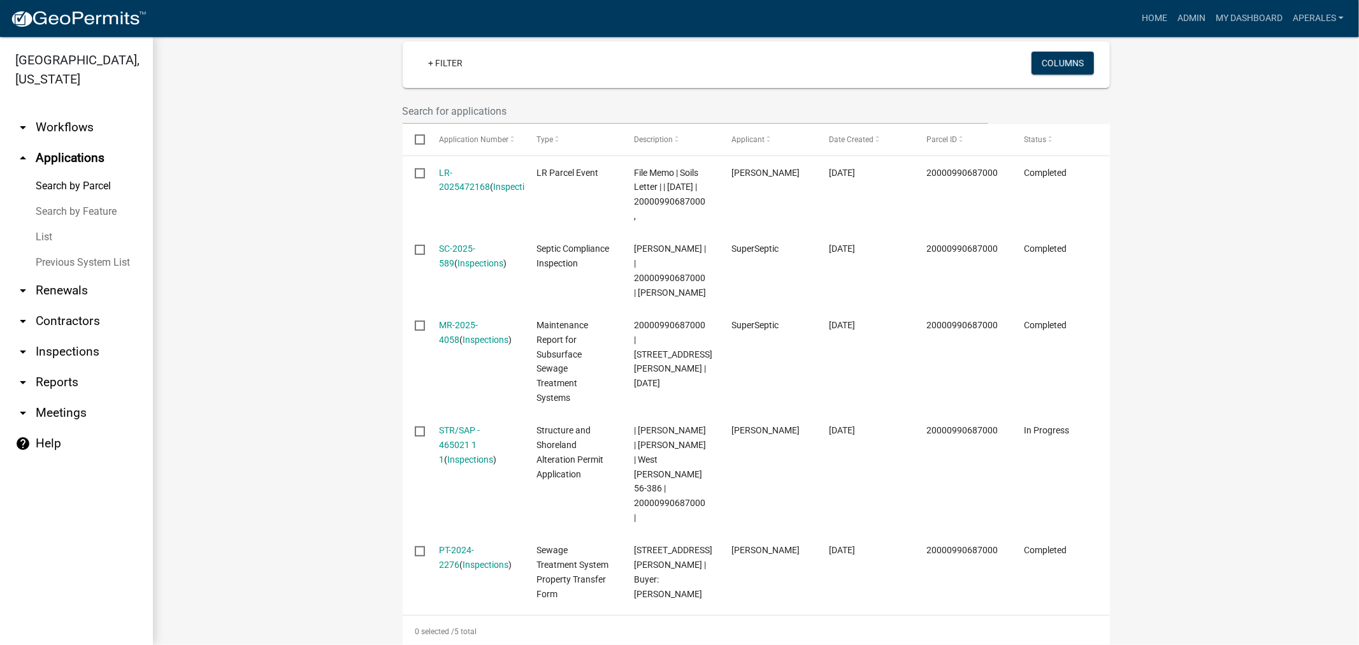
scroll to position [354, 0]
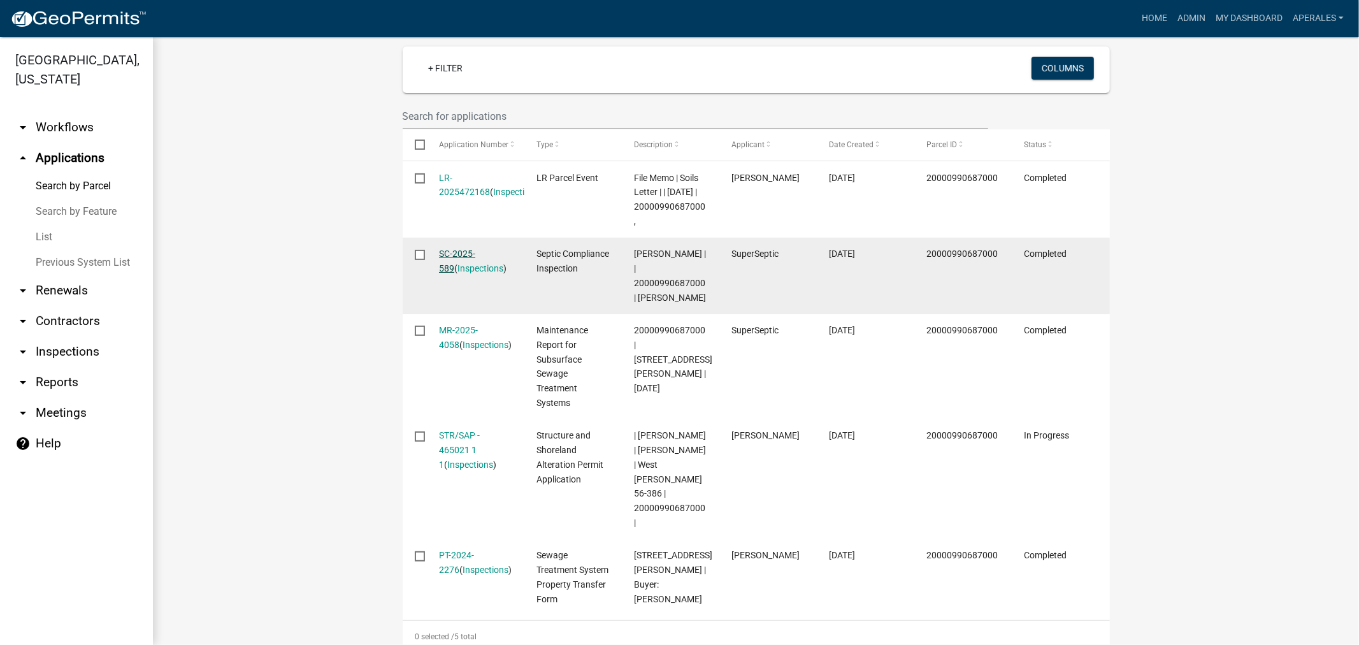
click at [463, 268] on link "SC-2025-589" at bounding box center [457, 260] width 36 height 25
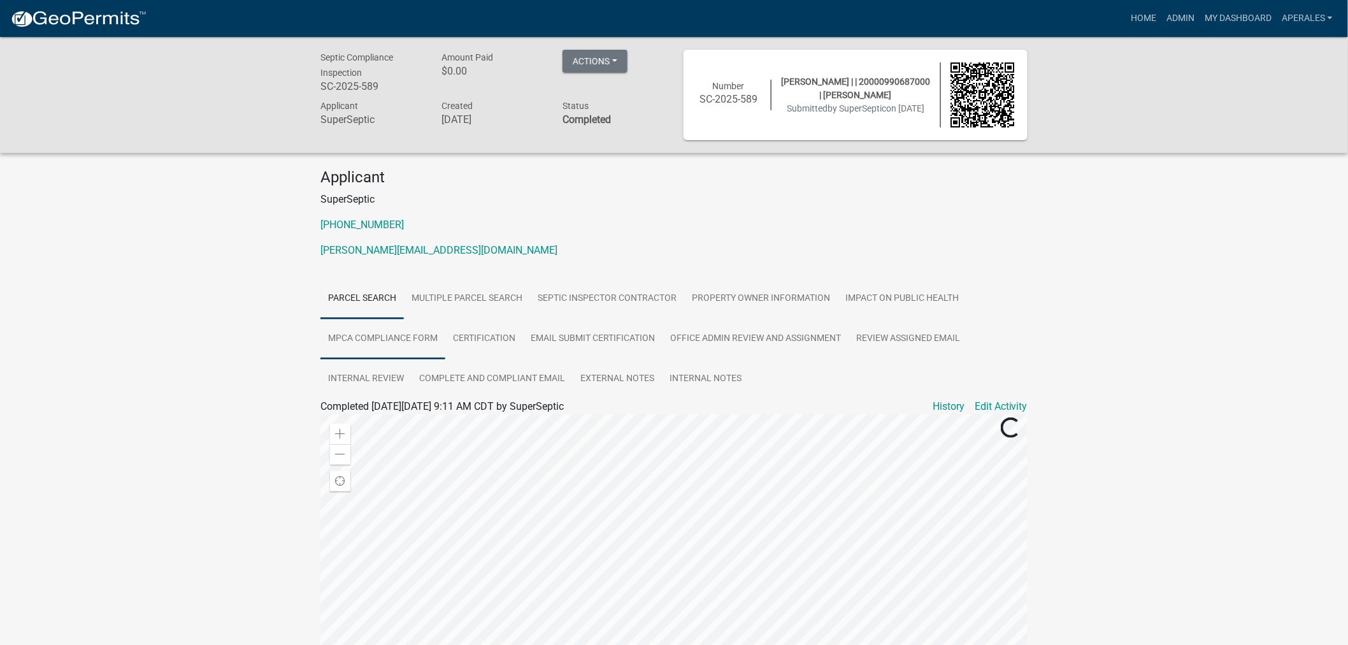
click at [406, 331] on link "MPCA Compliance Form" at bounding box center [382, 339] width 125 height 41
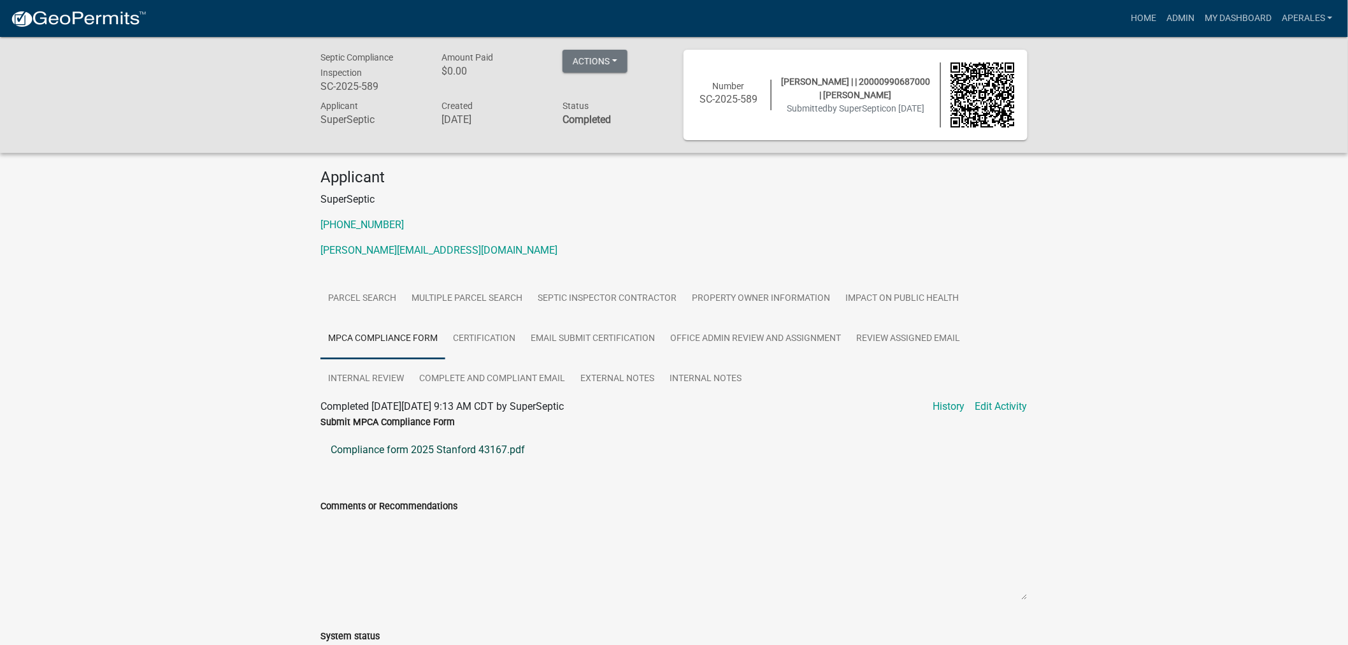
click at [448, 449] on link "Compliance form 2025 Stanford 43167.pdf" at bounding box center [673, 450] width 707 height 31
click at [1175, 15] on link "Admin" at bounding box center [1180, 18] width 38 height 24
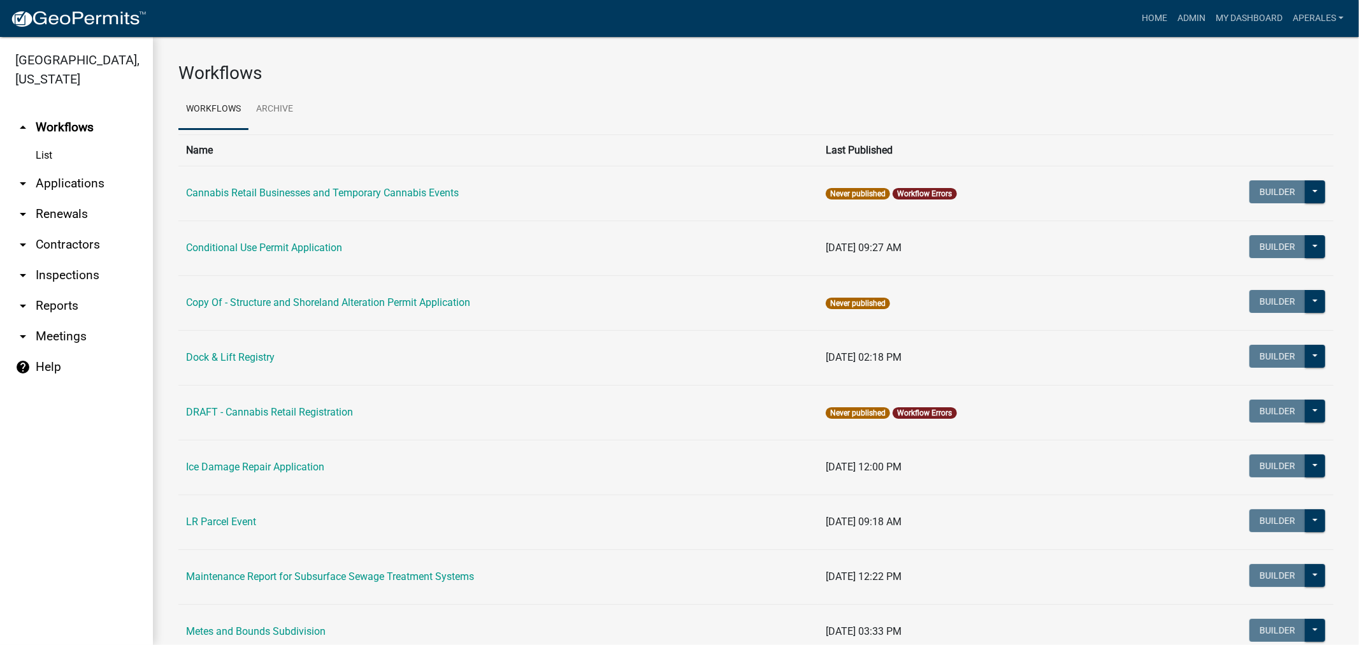
click at [60, 170] on link "arrow_drop_down Applications" at bounding box center [76, 183] width 153 height 31
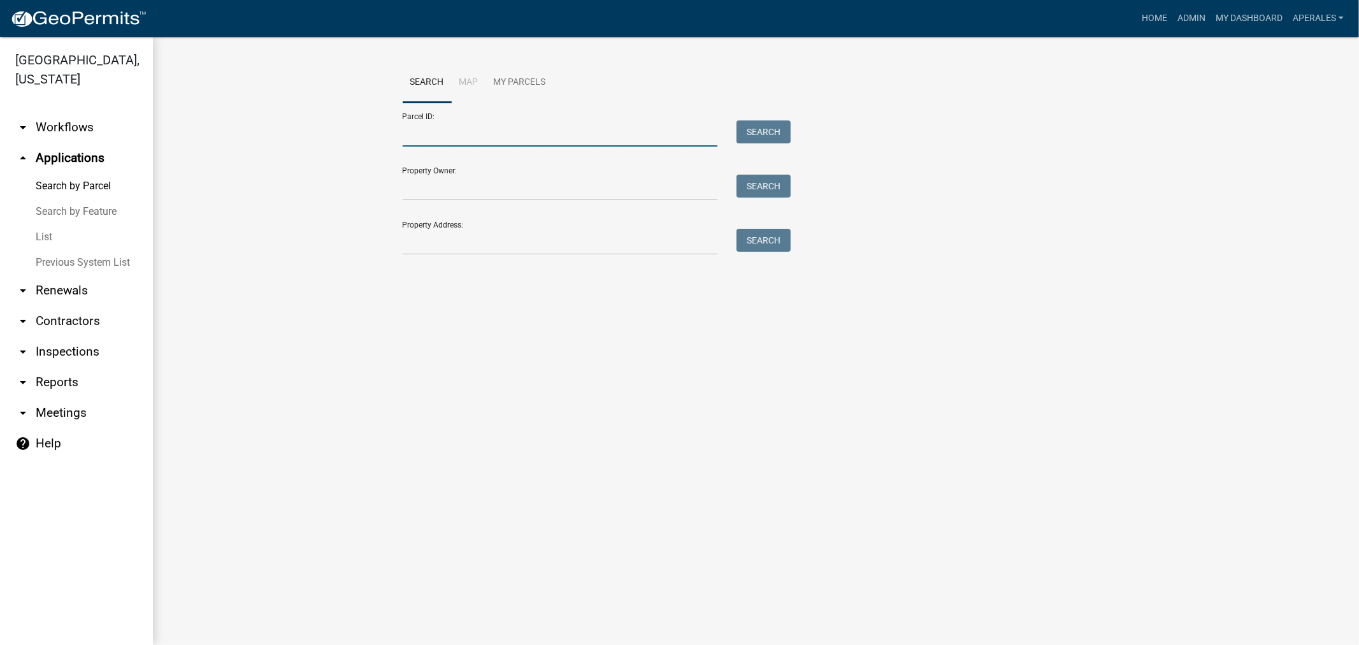
click at [466, 143] on input "Parcel ID:" at bounding box center [560, 133] width 315 height 26
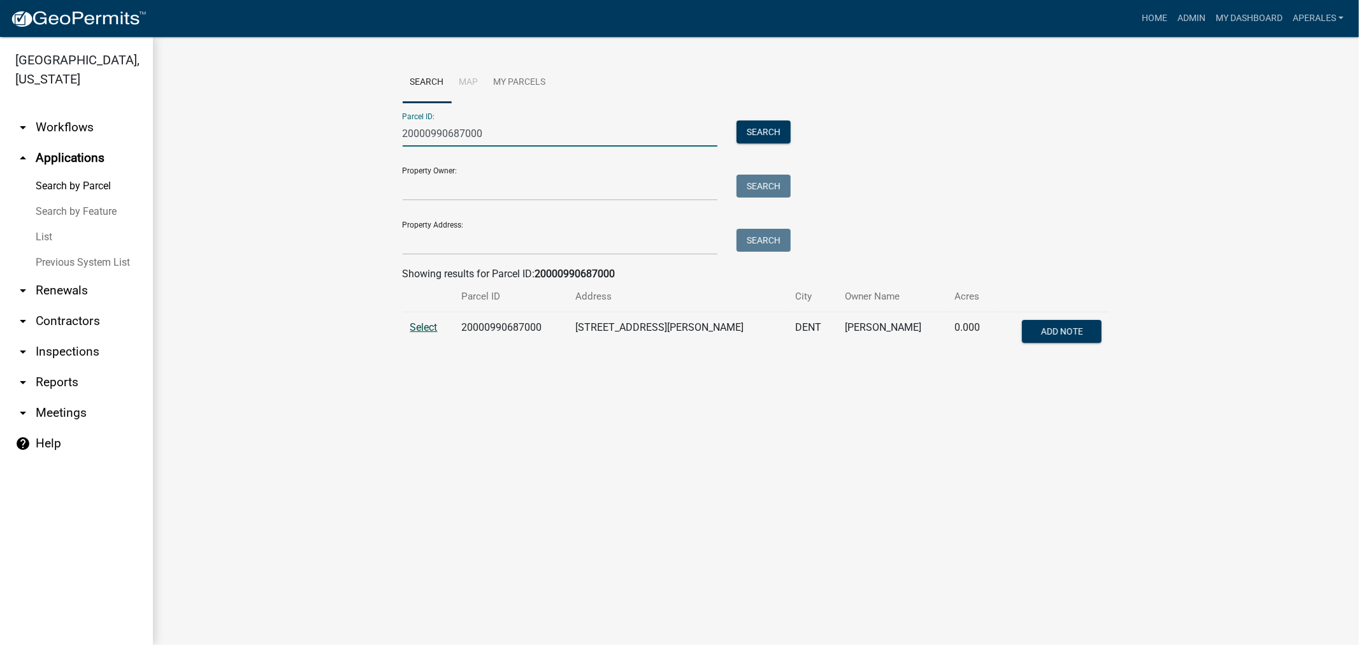
type input "20000990687000"
click at [429, 329] on span "Select" at bounding box center [423, 327] width 27 height 12
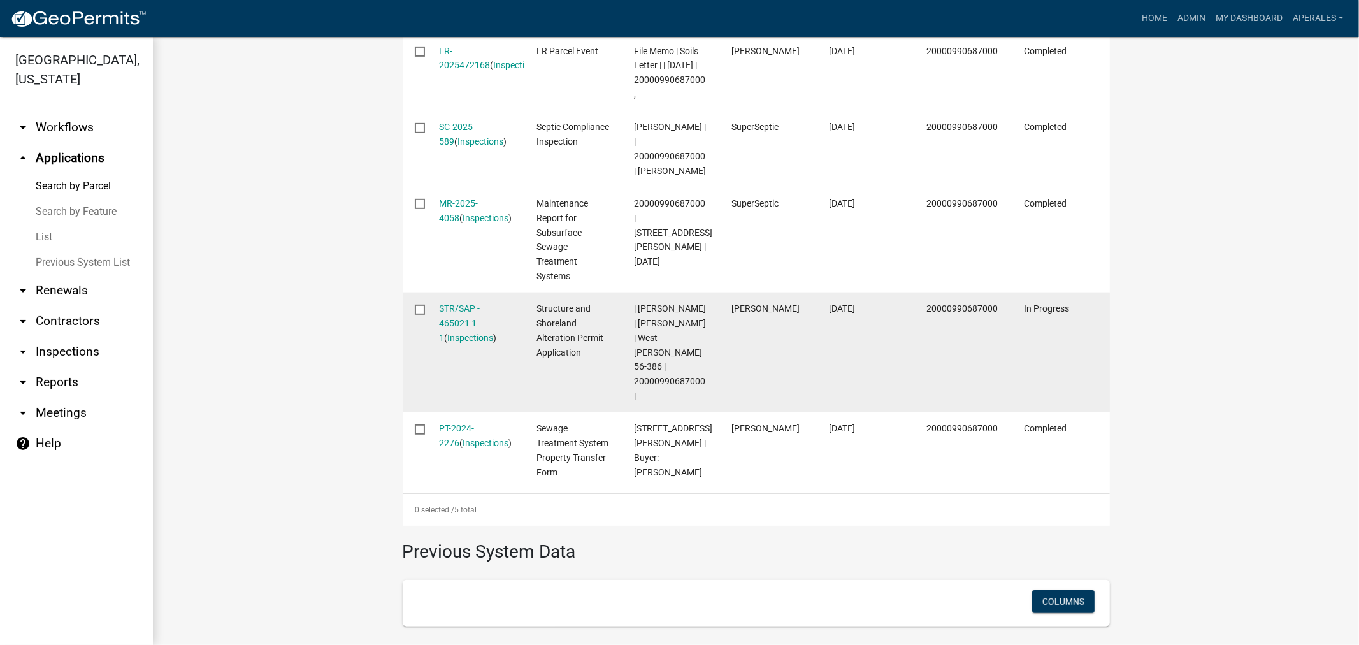
scroll to position [495, 0]
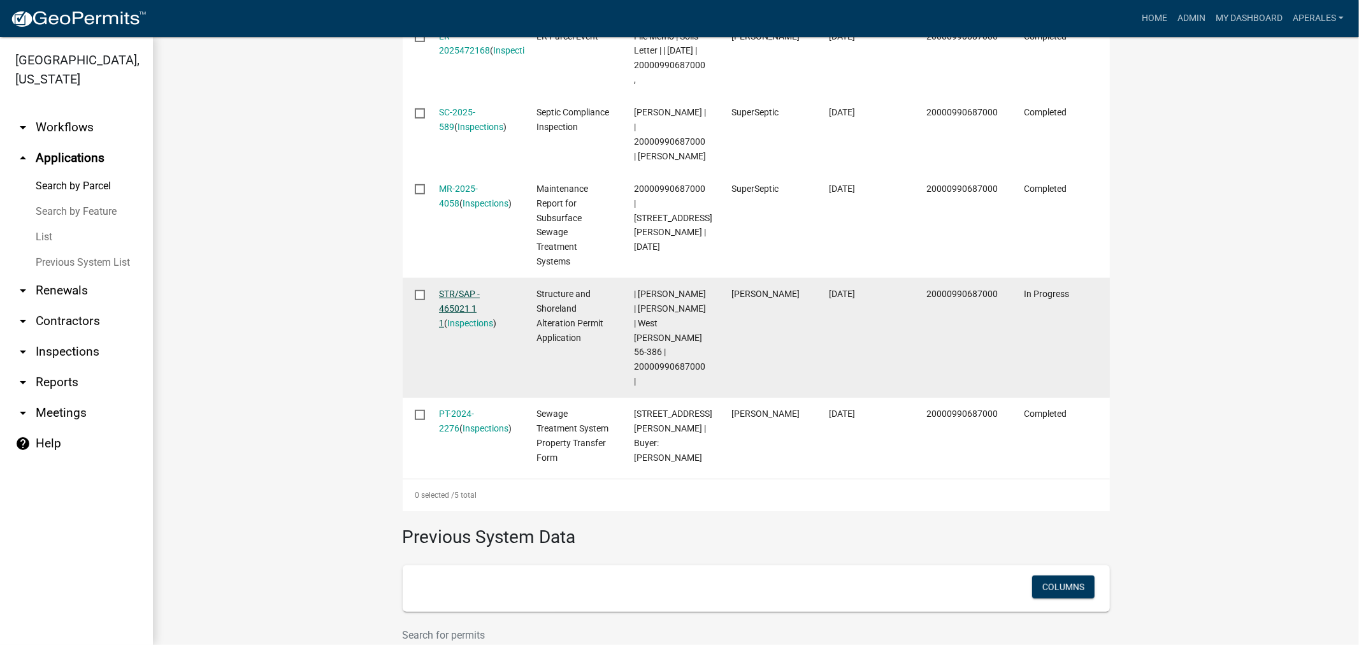
click at [449, 324] on link "STR/SAP - 465021 1 1" at bounding box center [459, 309] width 41 height 40
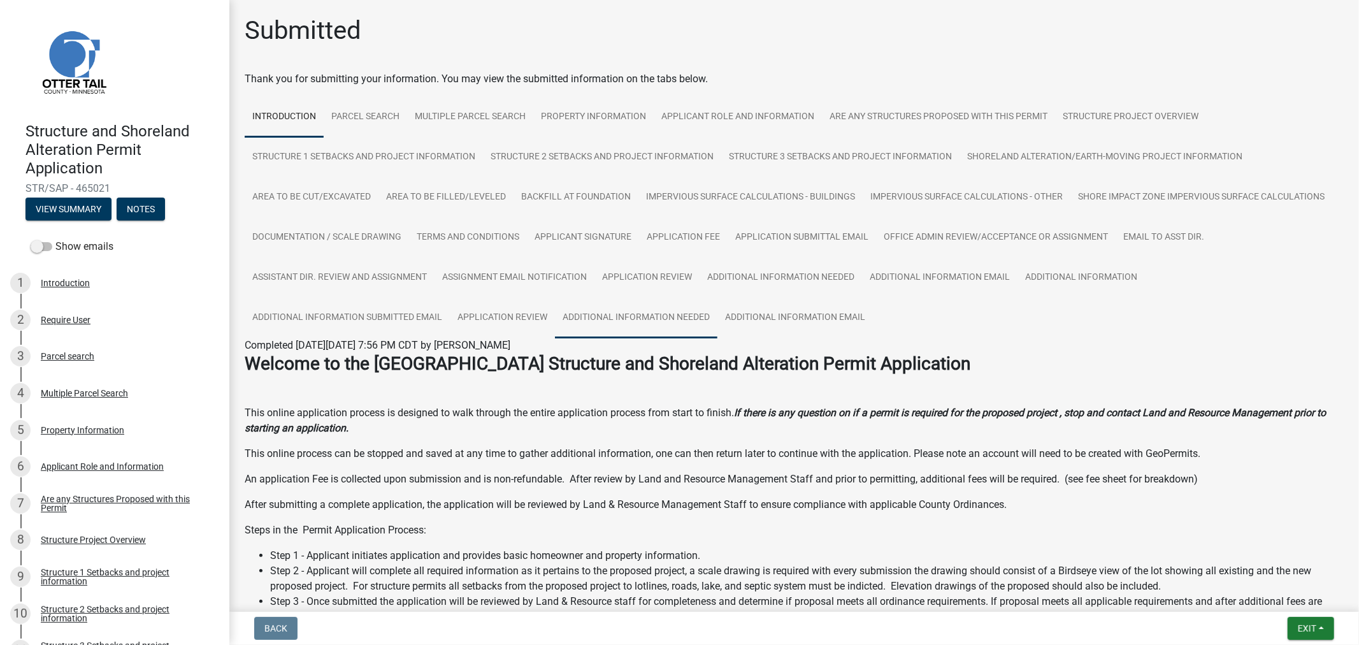
click at [635, 320] on link "Additional Information Needed" at bounding box center [636, 318] width 162 height 41
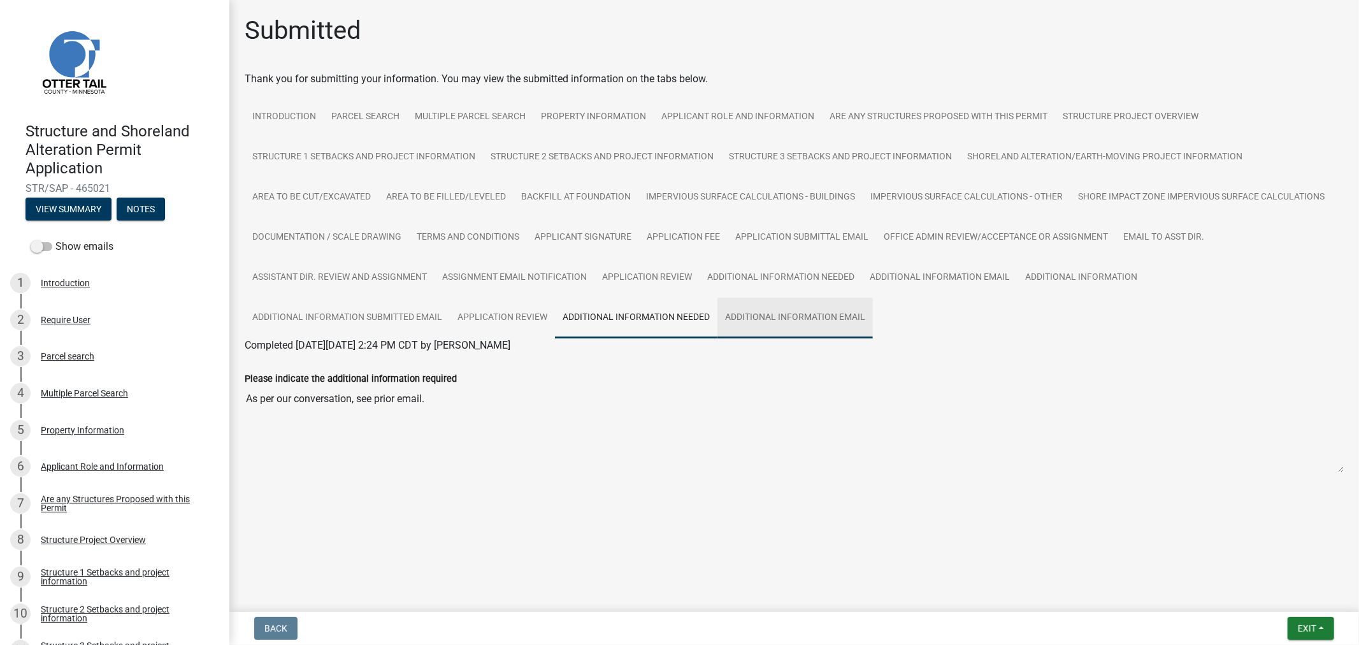
click at [761, 304] on link "Additional Information Email" at bounding box center [794, 318] width 155 height 41
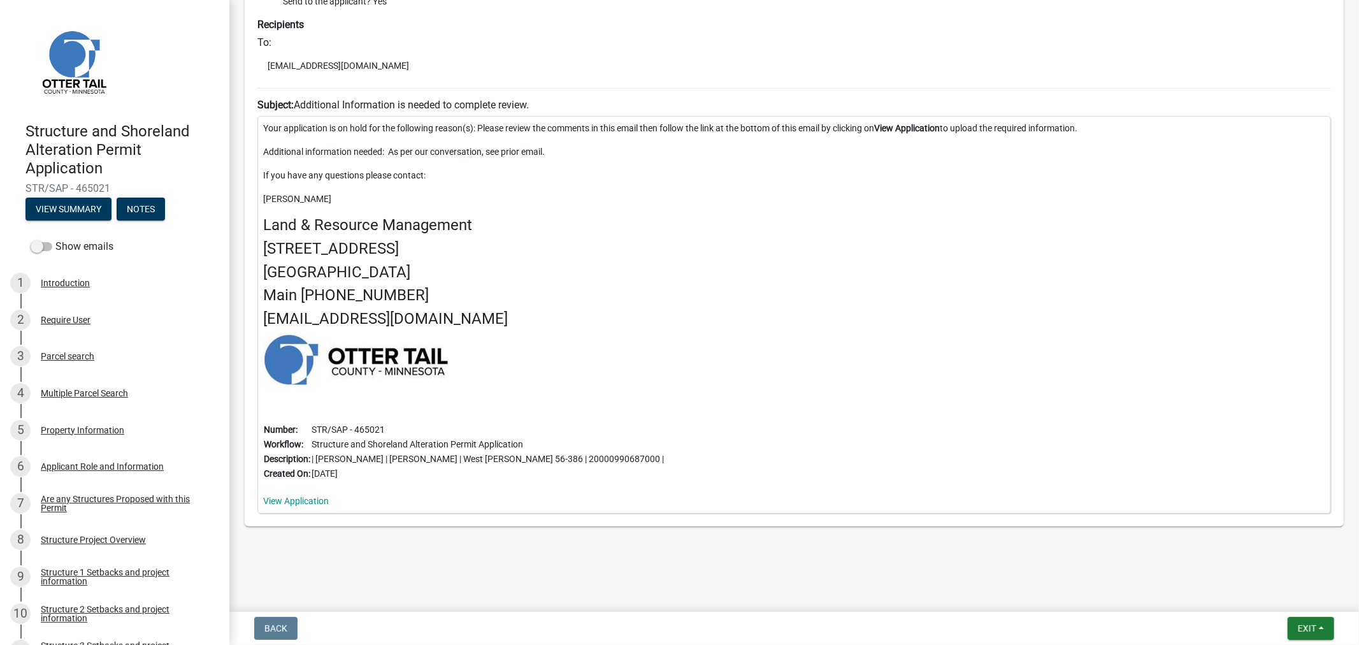
scroll to position [172, 0]
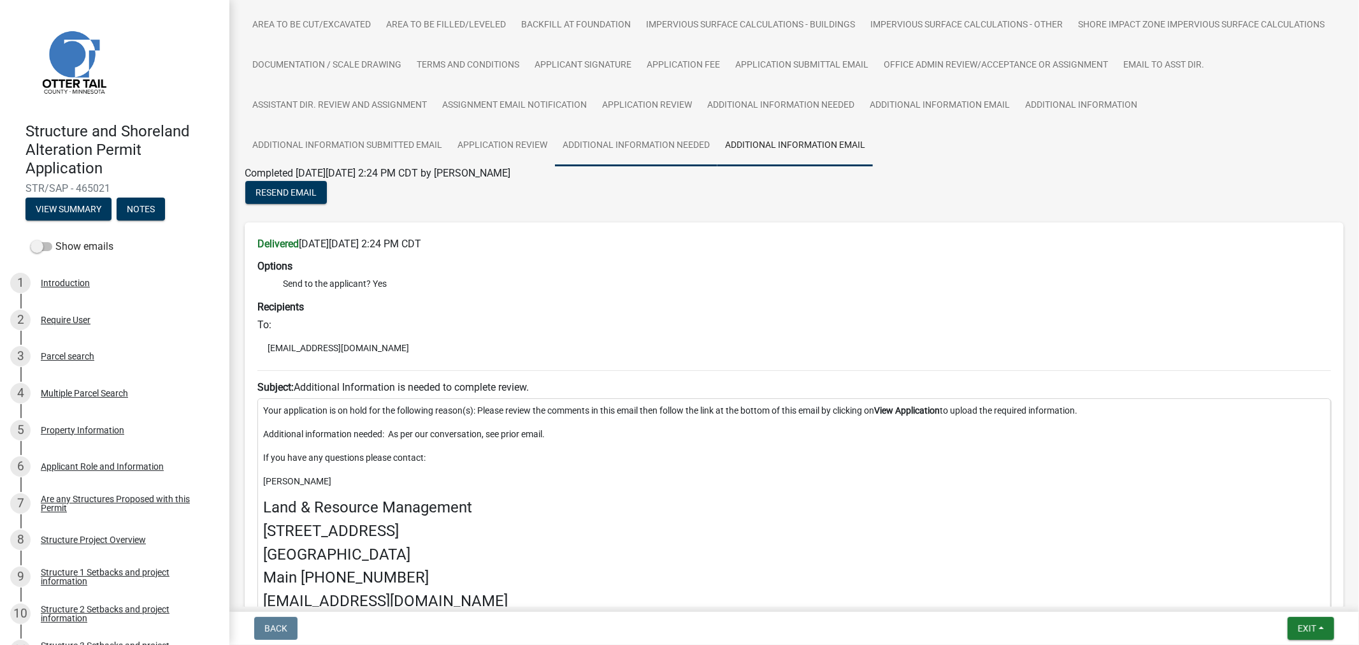
click at [610, 138] on link "Additional Information Needed" at bounding box center [636, 146] width 162 height 41
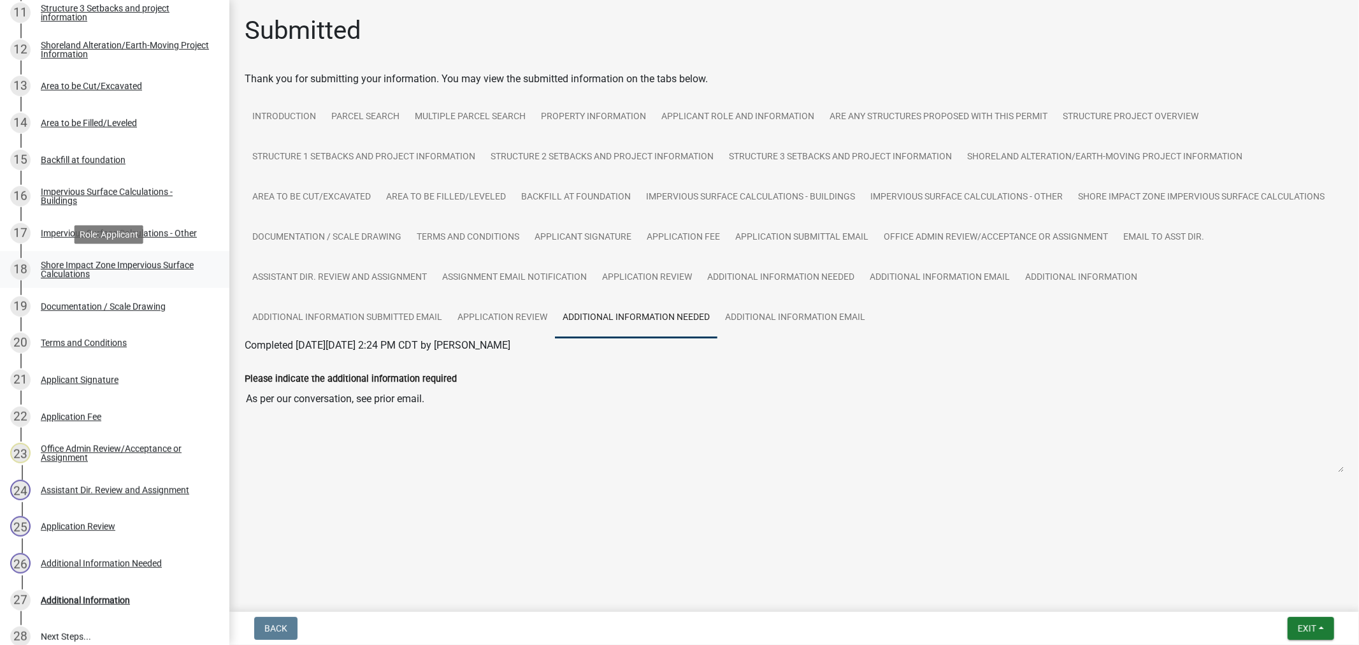
scroll to position [765, 0]
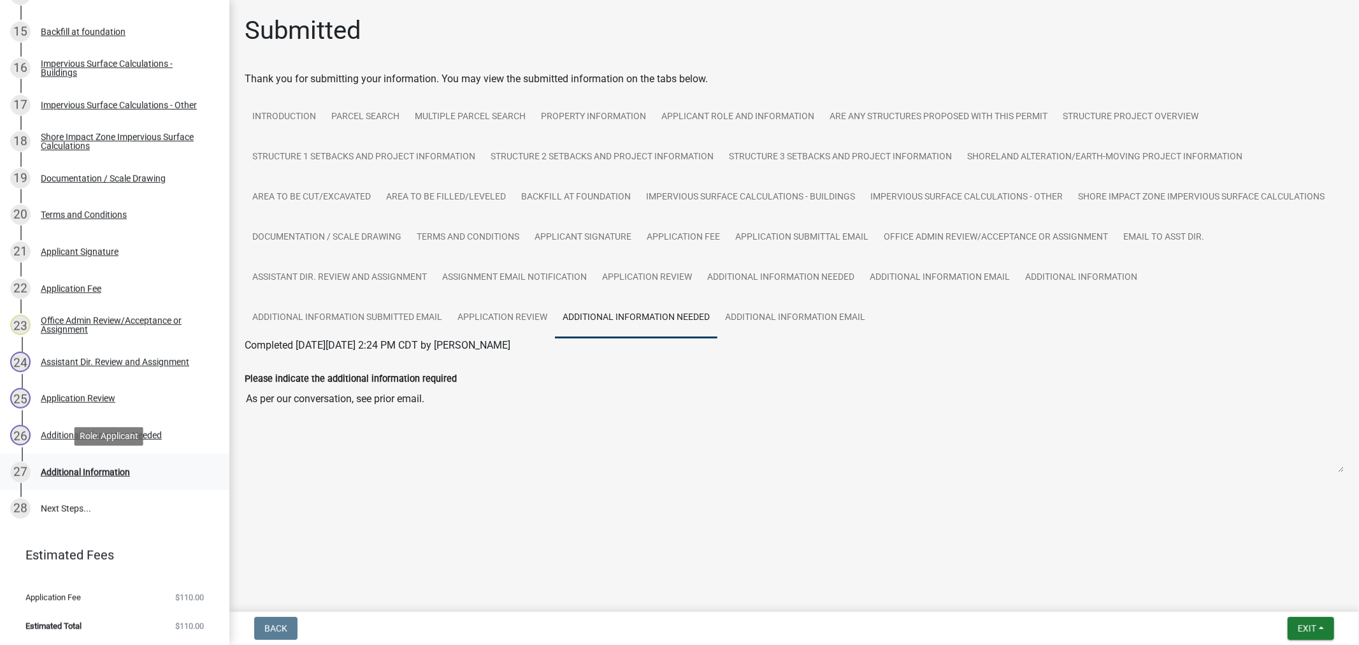
click at [53, 473] on div "Additional Information" at bounding box center [85, 472] width 89 height 9
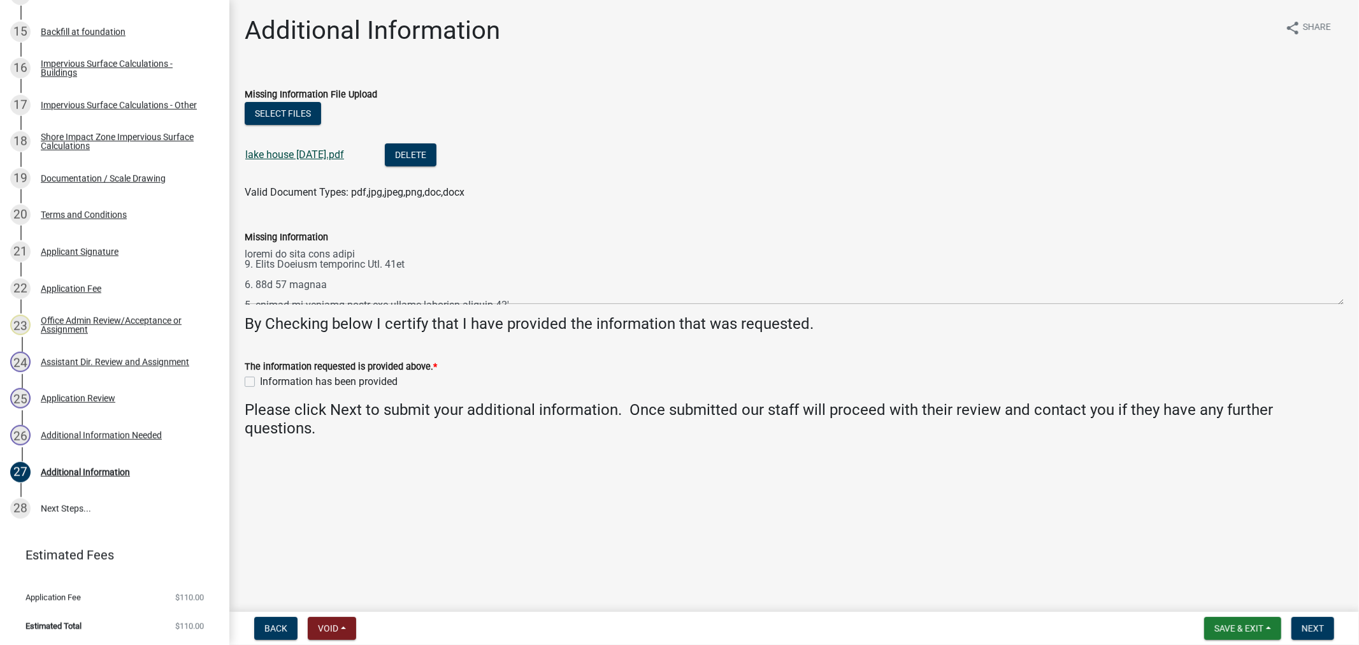
click at [271, 150] on link "lake house 8-29-2025.pdf" at bounding box center [294, 154] width 99 height 12
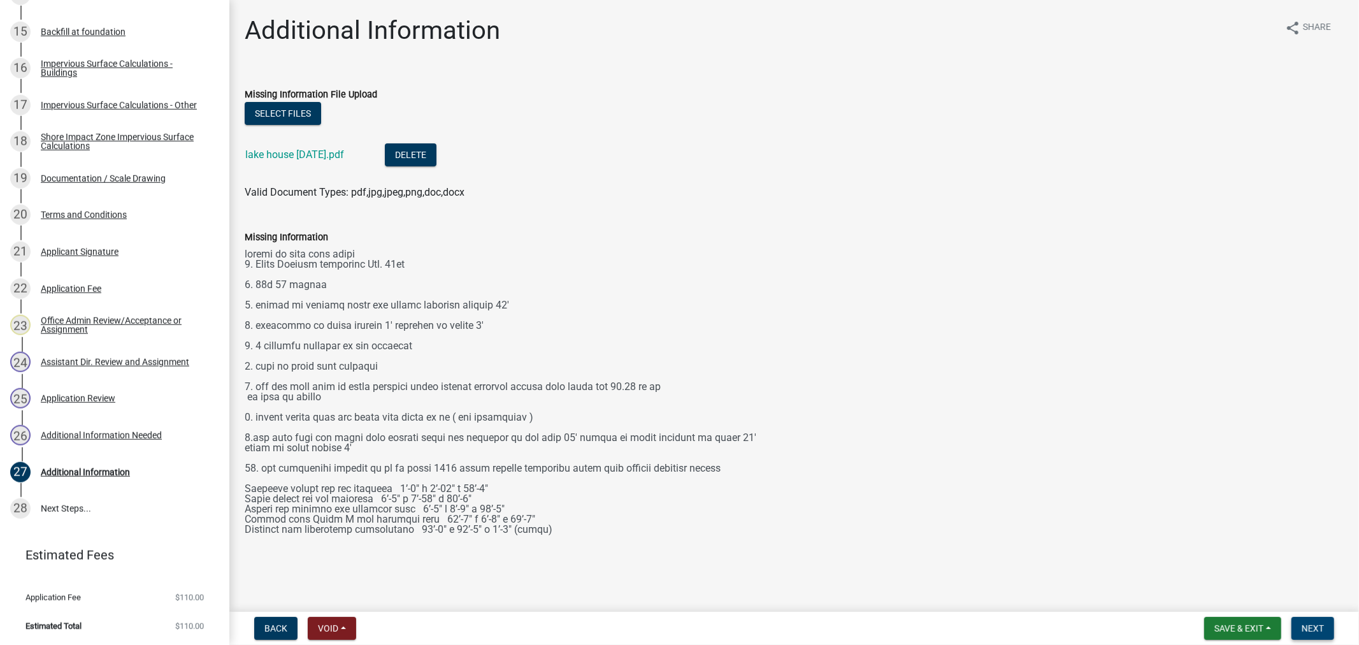
drag, startPoint x: 1341, startPoint y: 298, endPoint x: 1300, endPoint y: 629, distance: 333.2
click at [1300, 629] on wm-app "Structure and Shoreland Alteration Permit Application STR/SAP - 465021 View Sum…" at bounding box center [679, 322] width 1359 height 645
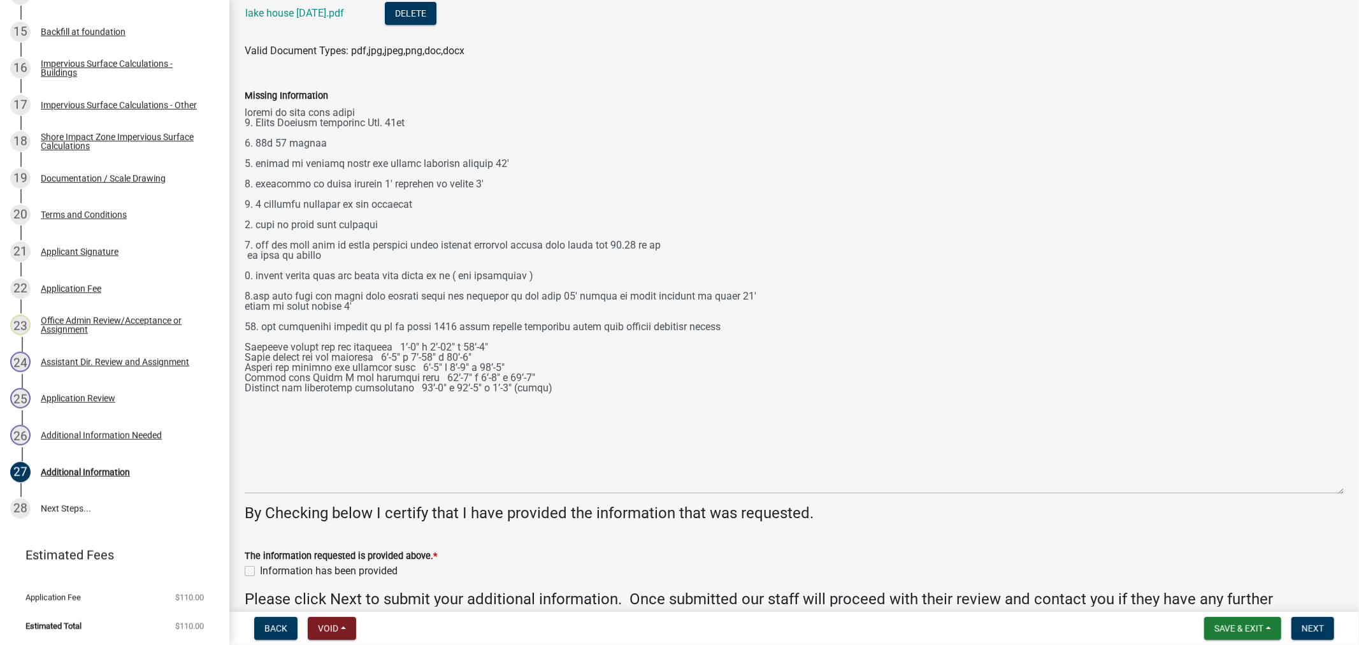
scroll to position [220, 0]
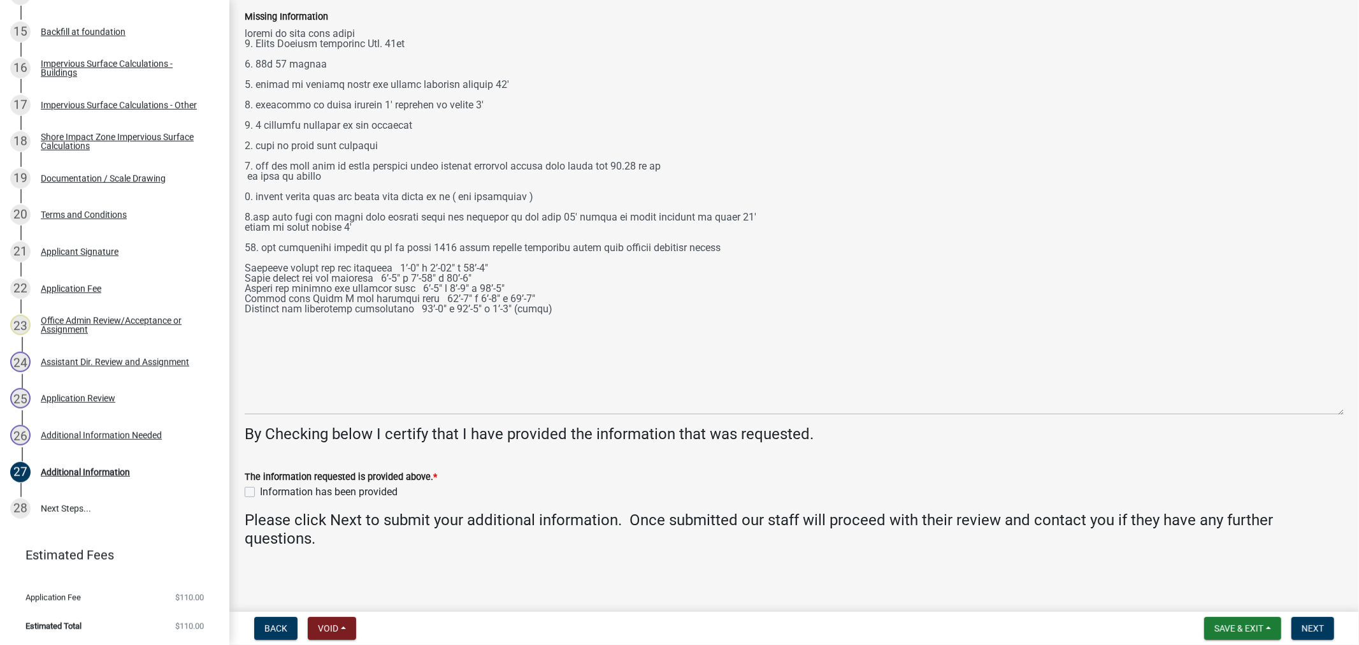
click at [260, 491] on label "Information has been provided" at bounding box center [329, 491] width 138 height 15
click at [260, 491] on input "Information has been provided" at bounding box center [264, 488] width 8 height 8
checkbox input "true"
click at [1310, 629] on span "Next" at bounding box center [1313, 628] width 22 height 10
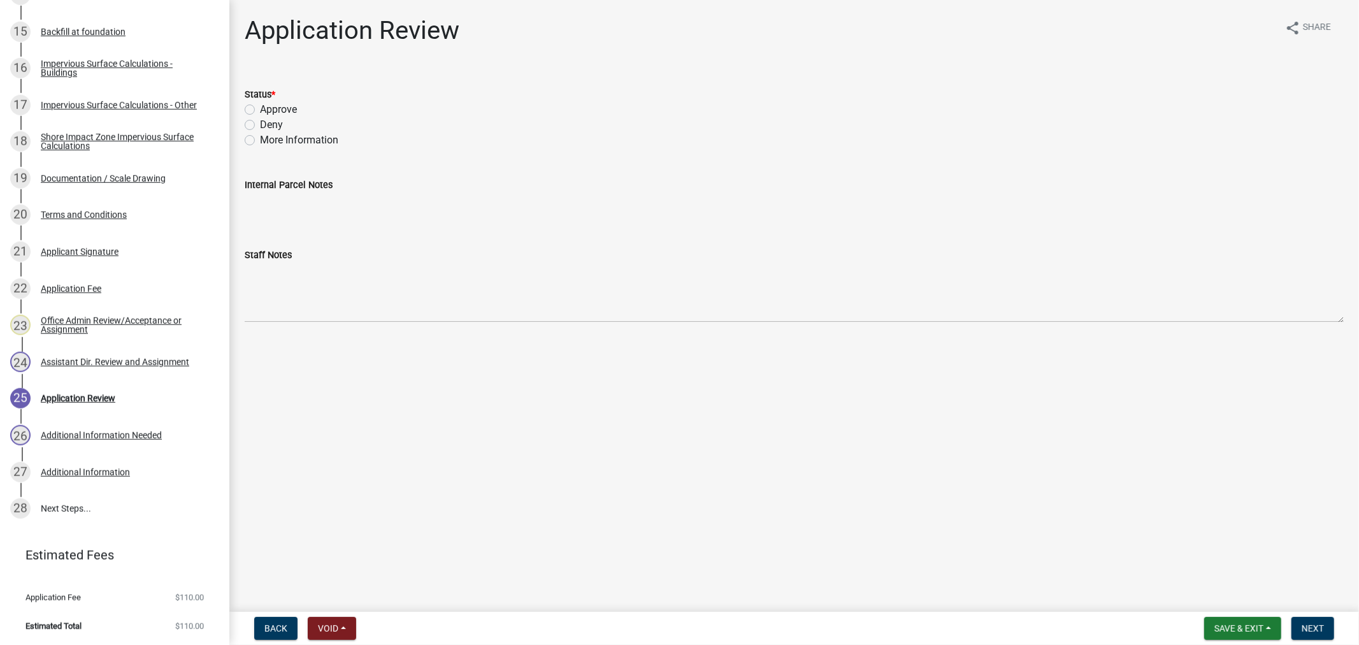
click at [260, 104] on label "Approve" at bounding box center [278, 109] width 37 height 15
click at [260, 104] on input "Approve" at bounding box center [264, 106] width 8 height 8
radio input "true"
click at [1316, 623] on span "Next" at bounding box center [1313, 628] width 22 height 10
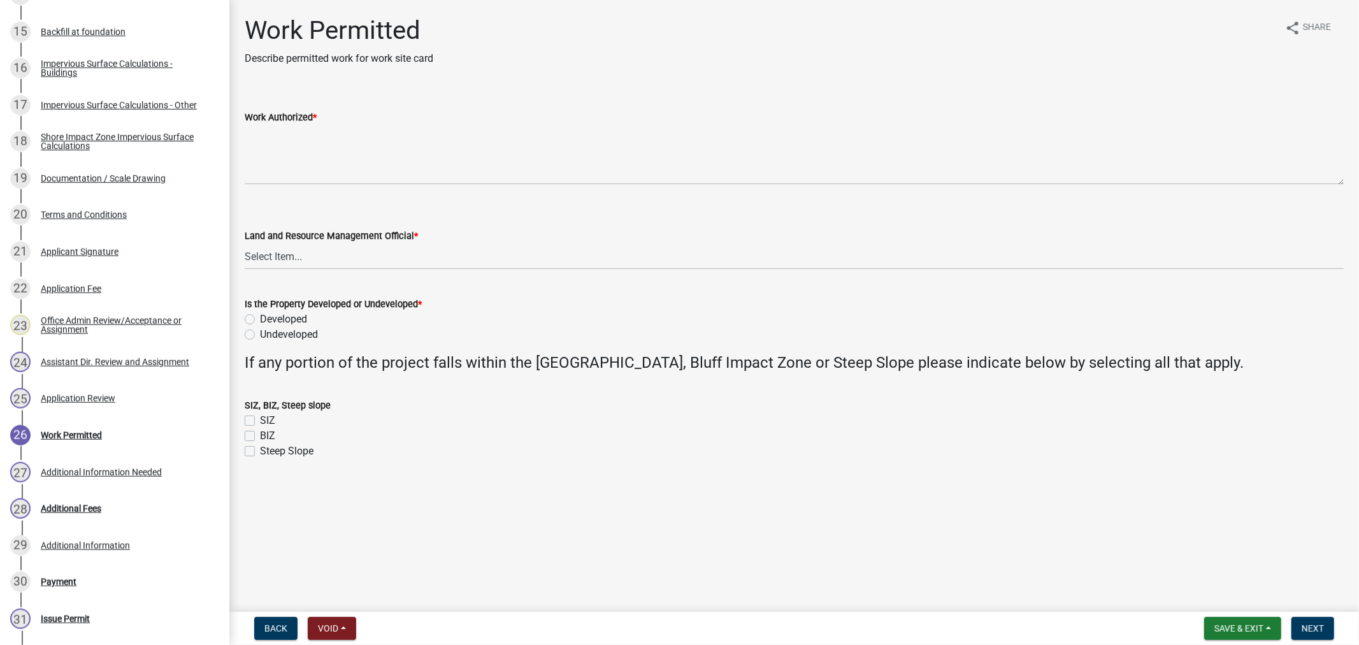
scroll to position [1022, 0]
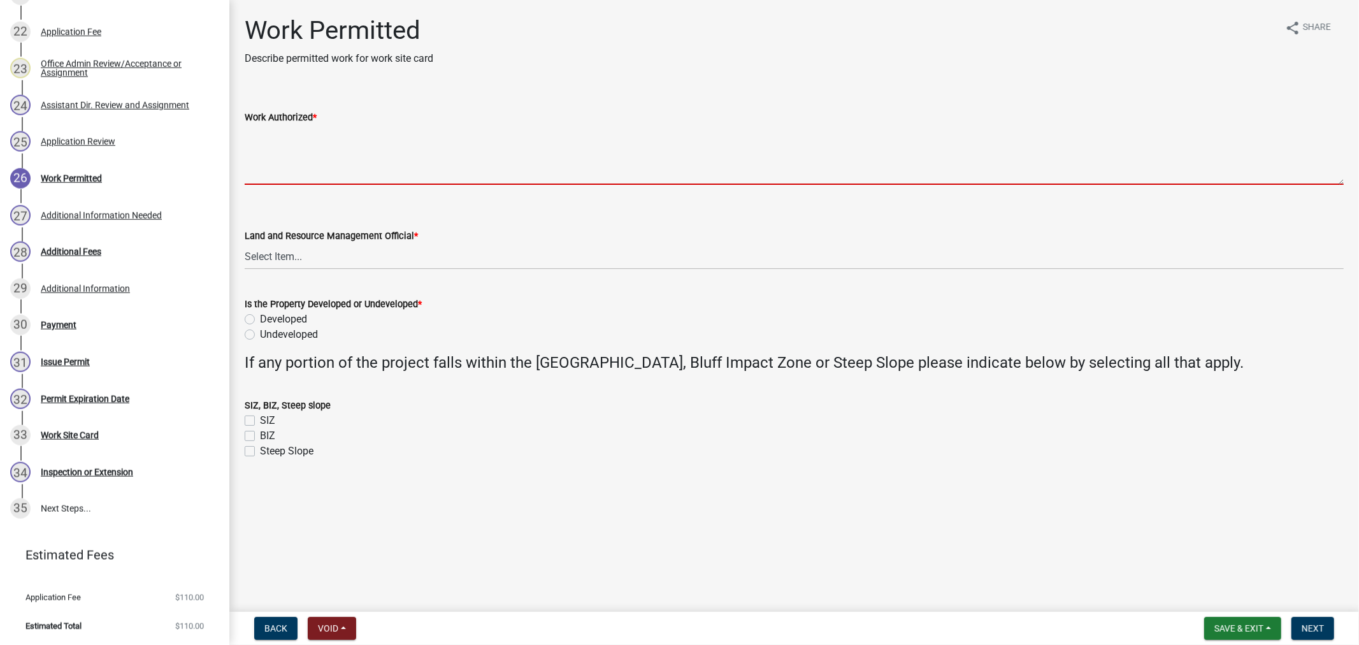
click at [312, 173] on textarea "Work Authorized *" at bounding box center [794, 155] width 1099 height 60
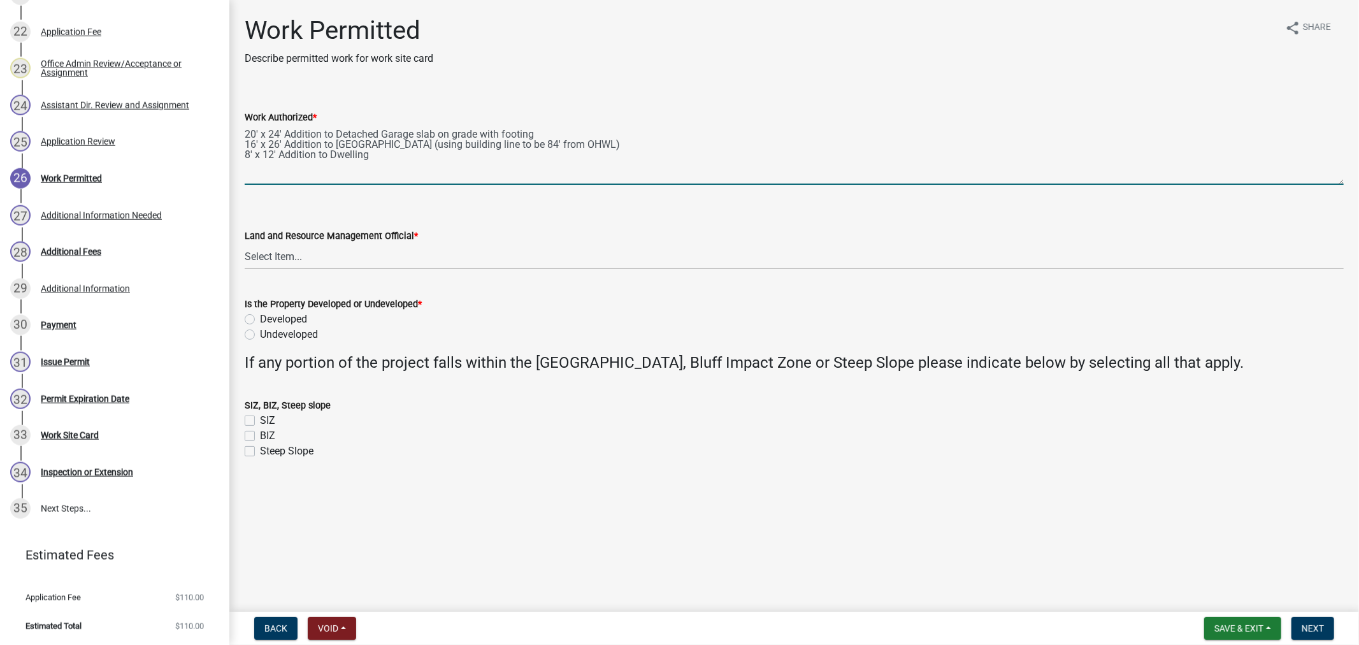
click at [578, 147] on textarea "20' x 24' Addition to Detached Garage slab on grade with footing 16' x 26' Addi…" at bounding box center [794, 155] width 1099 height 60
click at [392, 152] on textarea "20' x 24' Addition to Detached Garage slab on grade with footing 16' x 26' Addi…" at bounding box center [794, 155] width 1099 height 60
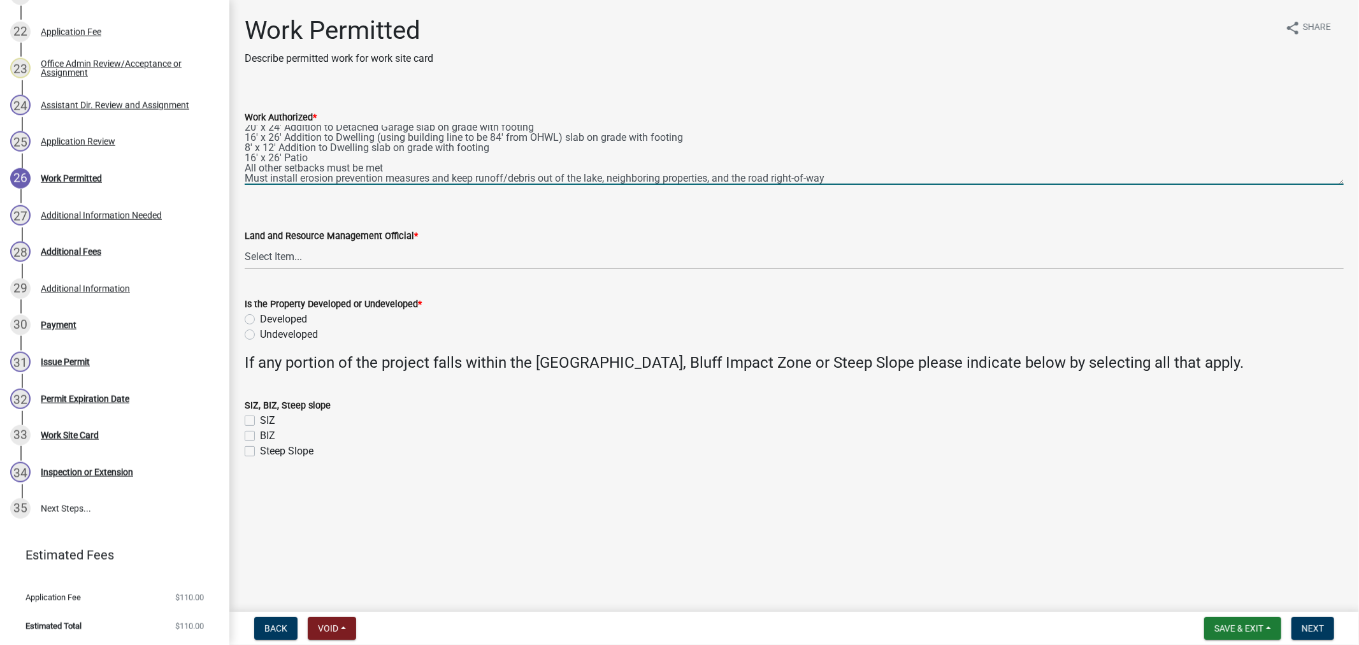
scroll to position [17, 0]
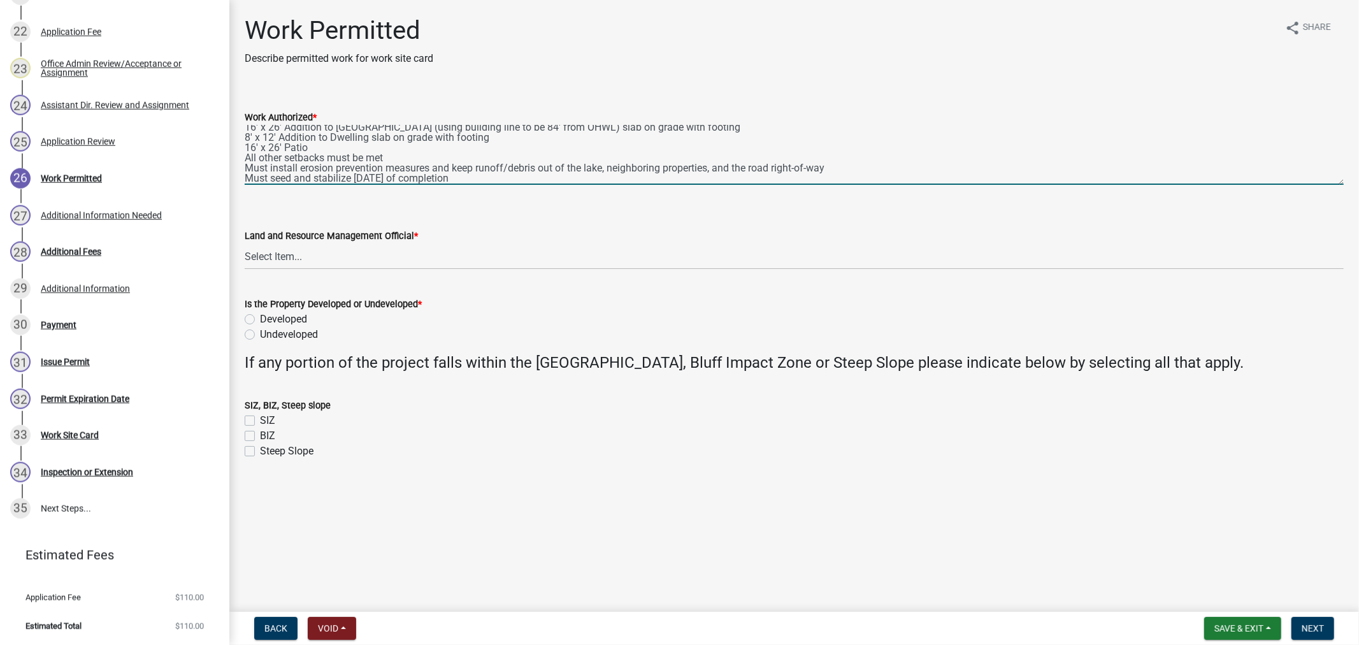
type textarea "20' x 24' Addition to Detached Garage slab on grade with footing 16' x 26' Addi…"
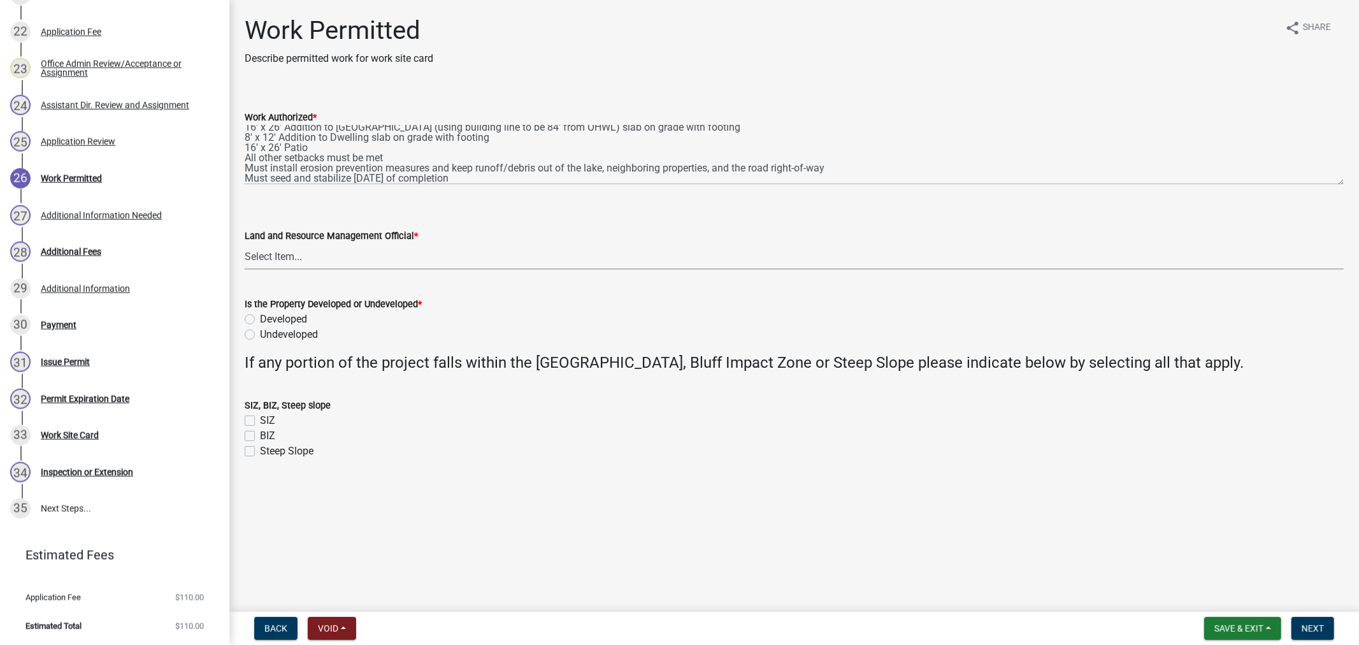
click at [271, 261] on select "Select Item... Alexis Newark Amy Busko Andrea Perales Brittany Tollefson Christ…" at bounding box center [794, 256] width 1099 height 26
click at [245, 243] on select "Select Item... Alexis Newark Amy Busko Andrea Perales Brittany Tollefson Christ…" at bounding box center [794, 256] width 1099 height 26
select select "4ffc802c-a91c-4807-8d38-a10afb9862f8"
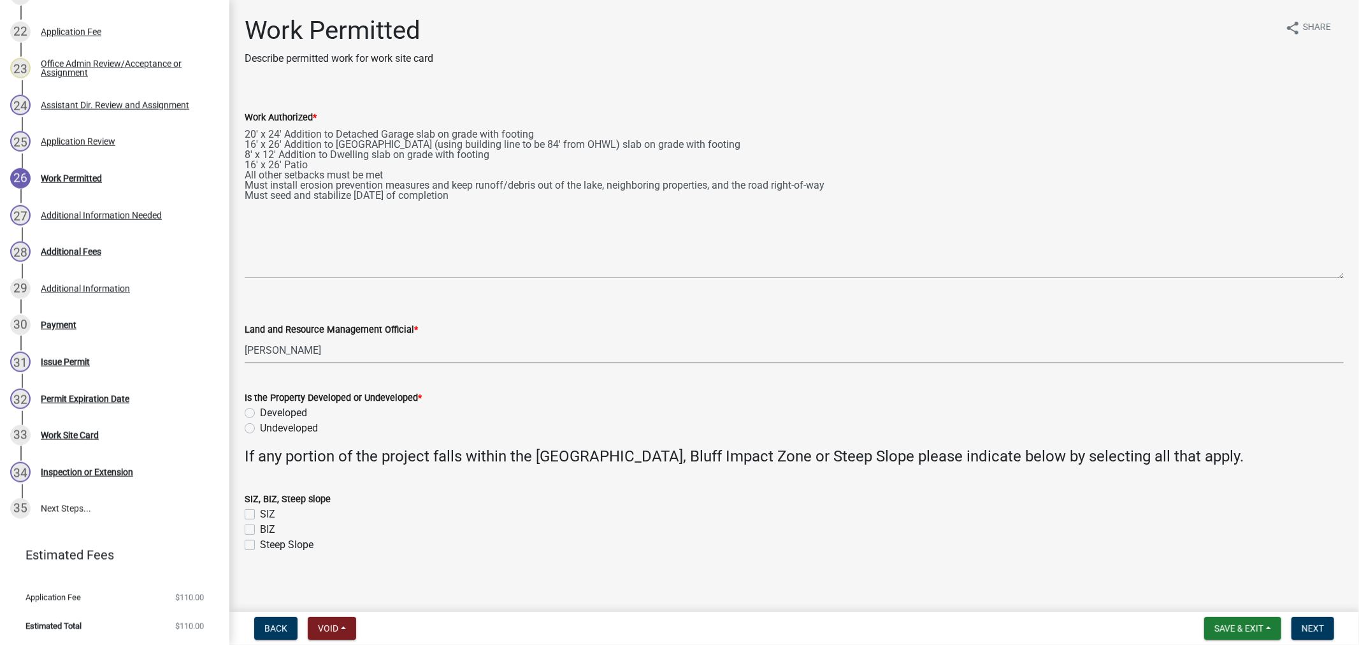
drag, startPoint x: 1340, startPoint y: 178, endPoint x: 1365, endPoint y: 272, distance: 96.9
click at [1358, 272] on html "Internet Explorer does NOT work with GeoPermits. Get a new browser for more sec…" at bounding box center [679, 322] width 1359 height 645
click at [260, 413] on label "Developed" at bounding box center [283, 412] width 47 height 15
click at [260, 413] on input "Developed" at bounding box center [264, 409] width 8 height 8
radio input "true"
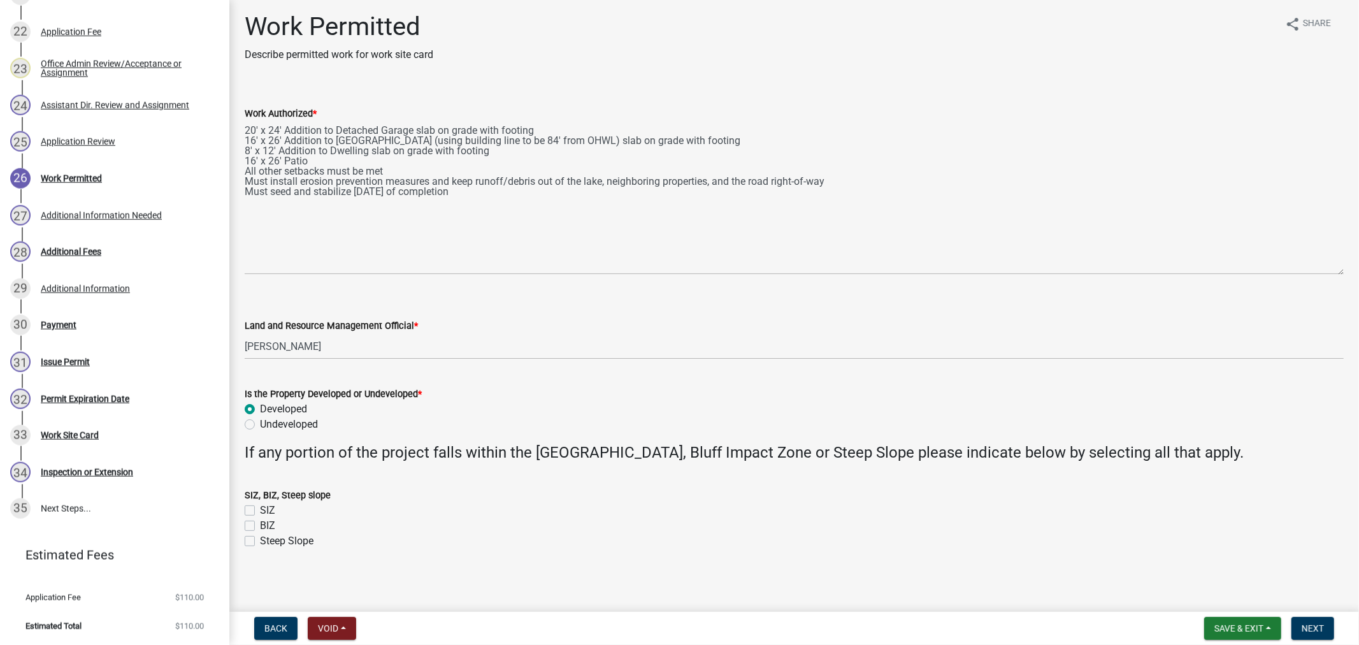
scroll to position [6, 0]
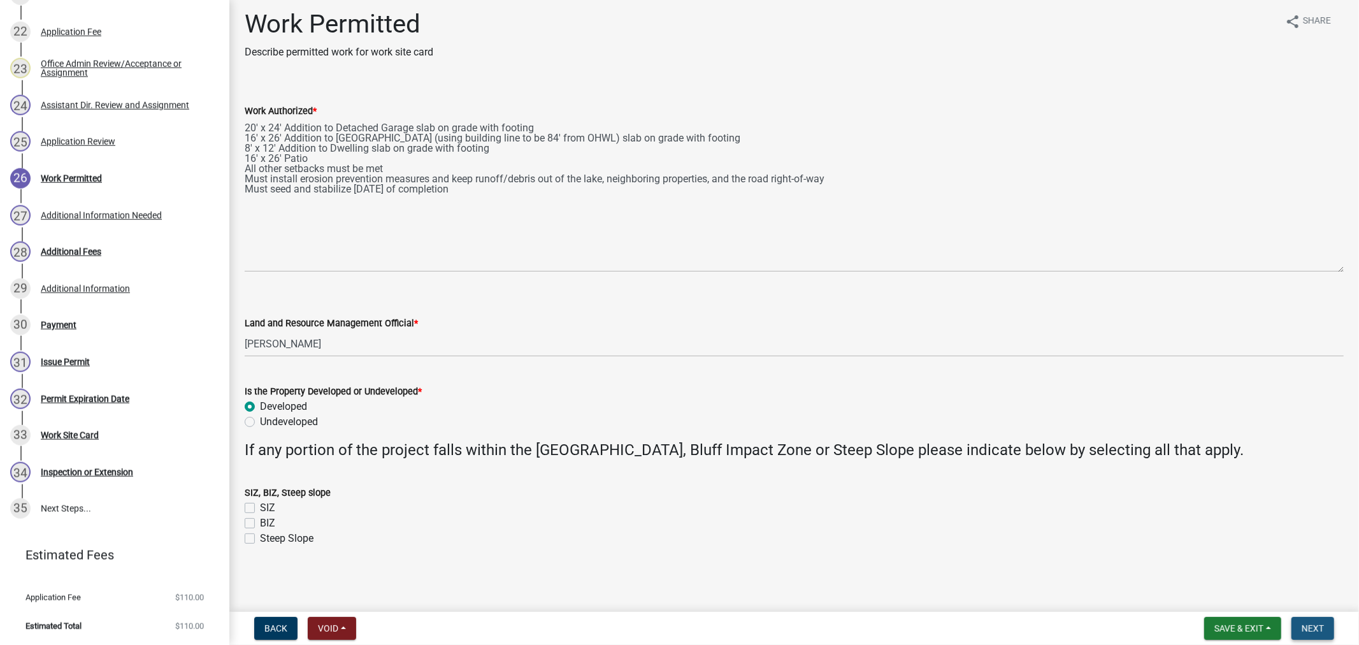
click at [1304, 627] on span "Next" at bounding box center [1313, 628] width 22 height 10
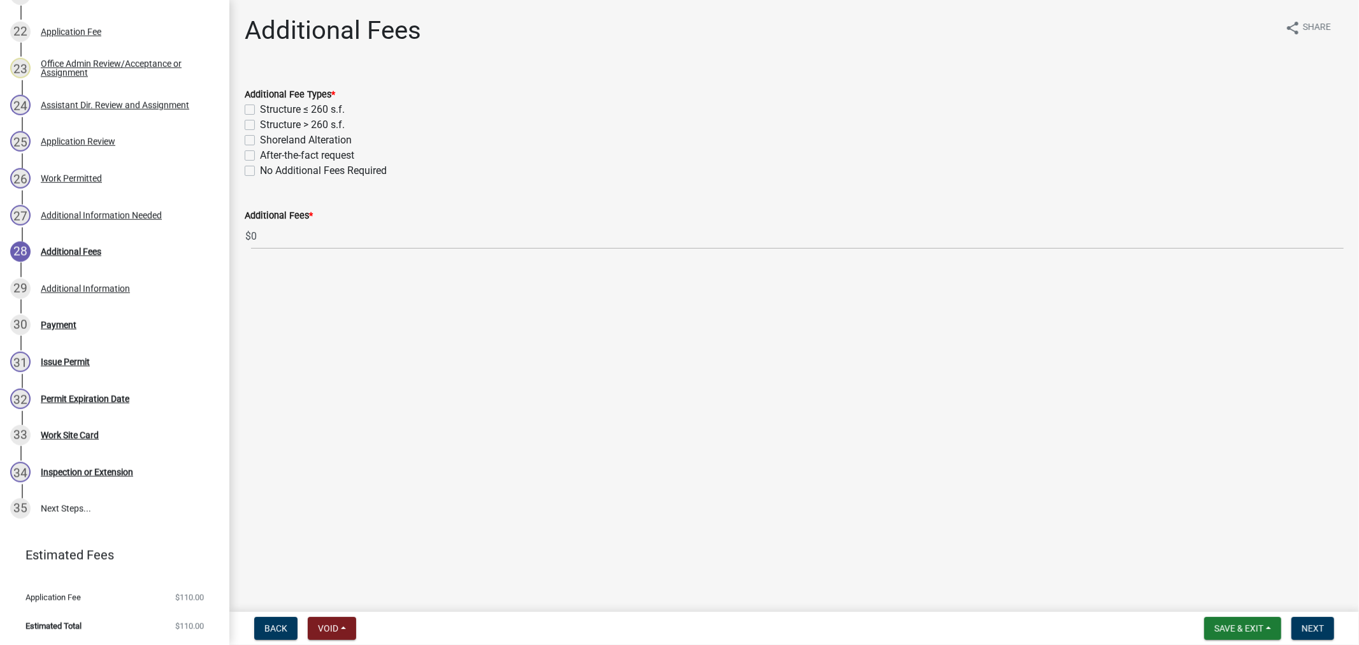
click at [248, 130] on div "Structure > 260 s.f." at bounding box center [794, 124] width 1099 height 15
click at [260, 139] on label "Shoreland Alteration" at bounding box center [306, 140] width 92 height 15
click at [260, 139] on input "Shoreland Alteration" at bounding box center [264, 137] width 8 height 8
checkbox input "true"
checkbox input "false"
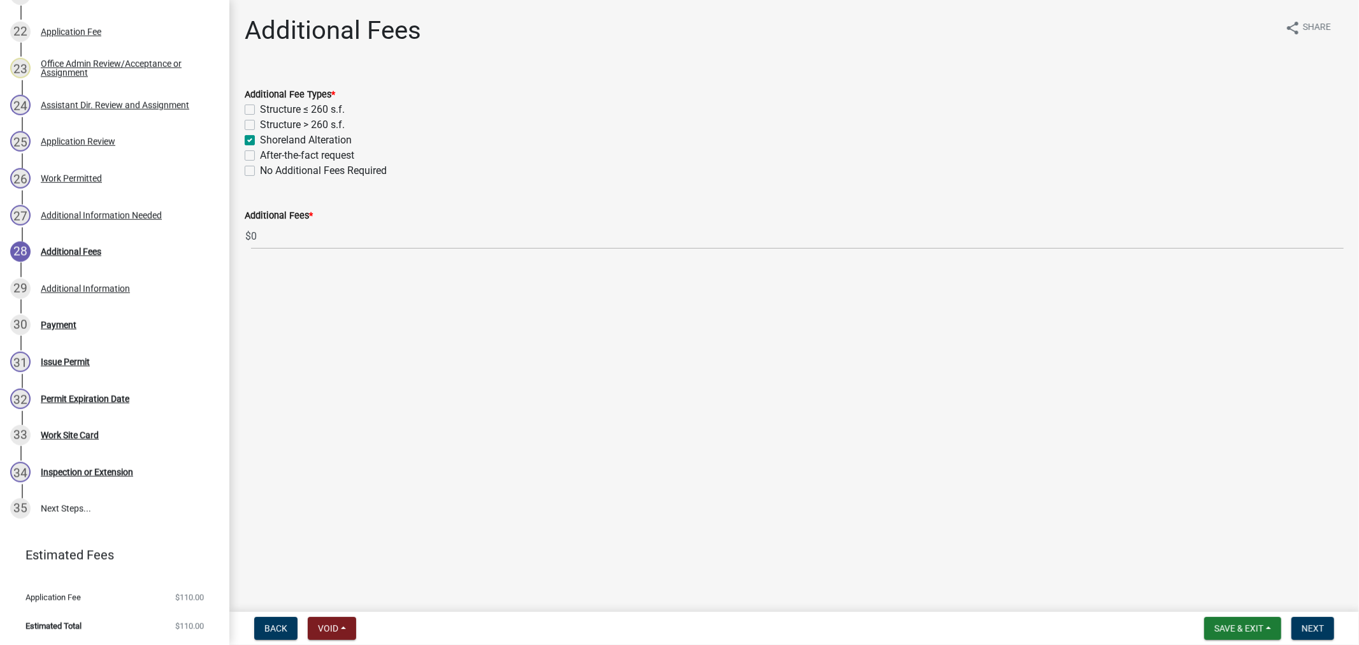
checkbox input "false"
checkbox input "true"
checkbox input "false"
click at [260, 124] on label "Structure > 260 s.f." at bounding box center [302, 124] width 85 height 15
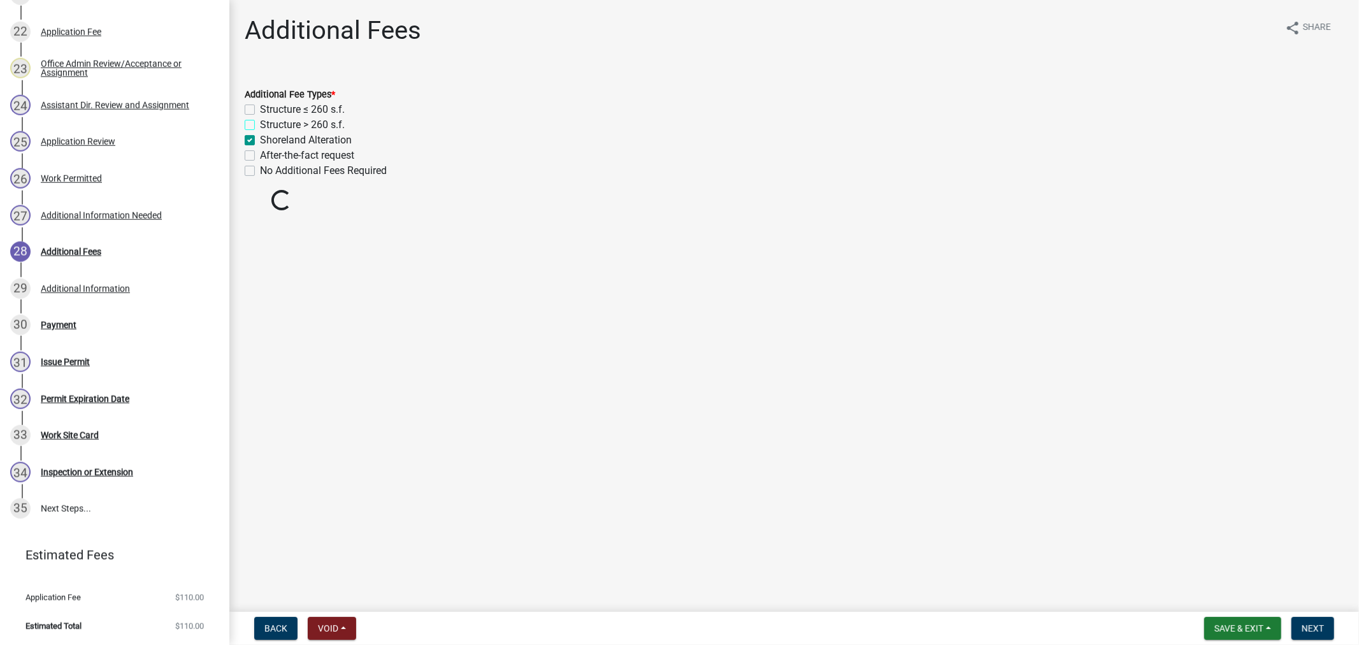
click at [260, 124] on input "Structure > 260 s.f." at bounding box center [264, 121] width 8 height 8
checkbox input "true"
checkbox input "false"
checkbox input "true"
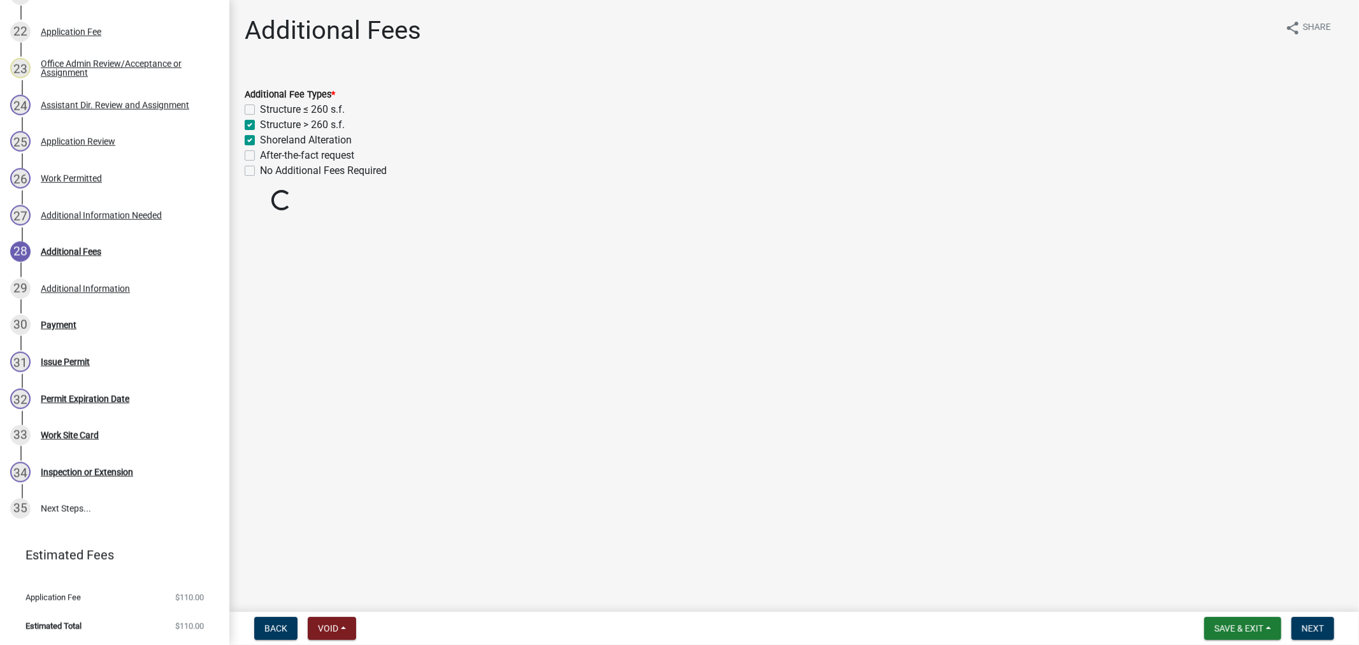
checkbox input "false"
click at [1323, 627] on span "Next" at bounding box center [1313, 628] width 22 height 10
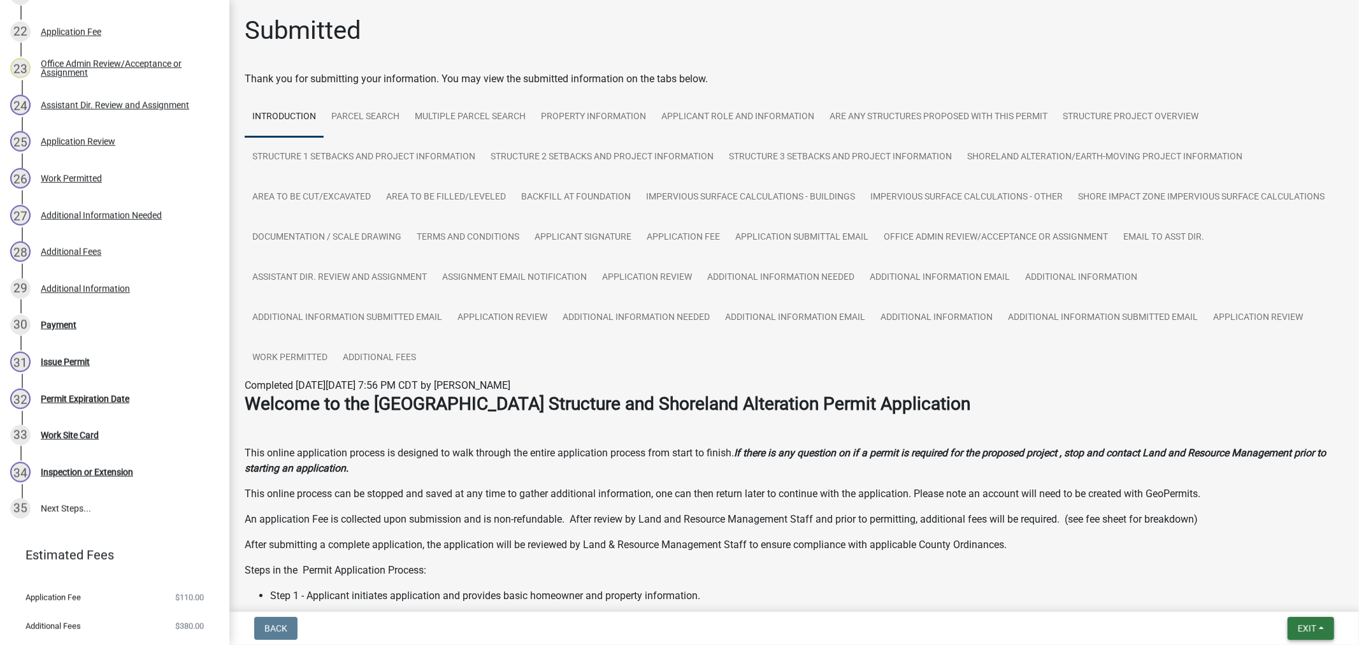
click at [1293, 634] on button "Exit" at bounding box center [1311, 628] width 47 height 23
click at [1287, 599] on button "Save & Exit" at bounding box center [1283, 595] width 102 height 31
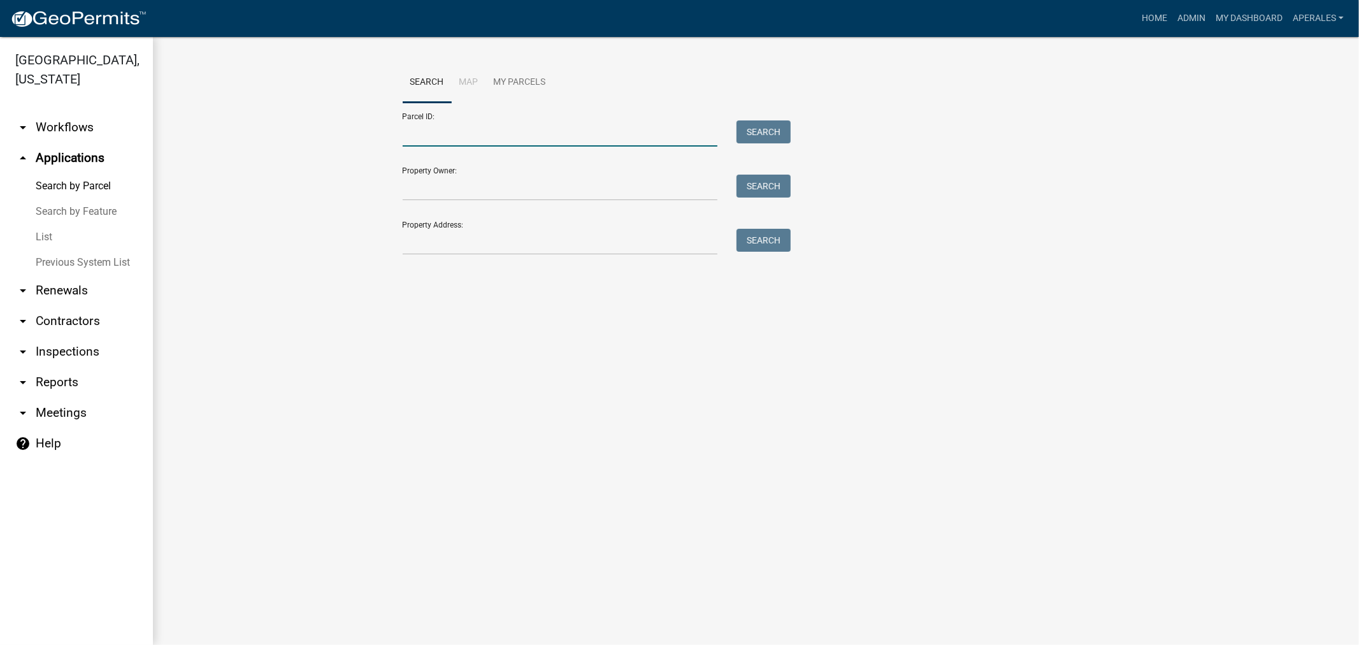
click at [431, 128] on input "Parcel ID:" at bounding box center [560, 133] width 315 height 26
drag, startPoint x: 498, startPoint y: 135, endPoint x: 264, endPoint y: 101, distance: 236.3
click at [264, 101] on wm-workflow-application-search-view "Search Map My Parcels Parcel ID: 1400990468000 Search Property Owner: Search Pr…" at bounding box center [755, 184] width 1155 height 245
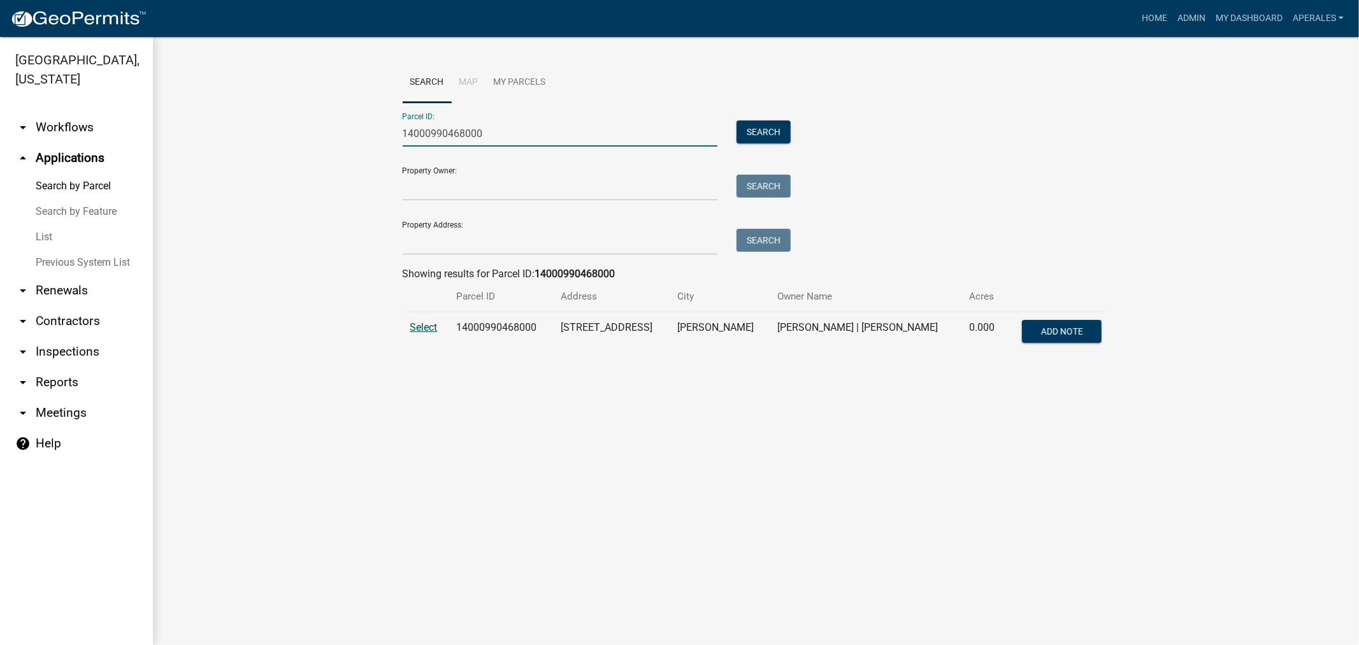
type input "14000990468000"
click at [422, 325] on span "Select" at bounding box center [423, 327] width 27 height 12
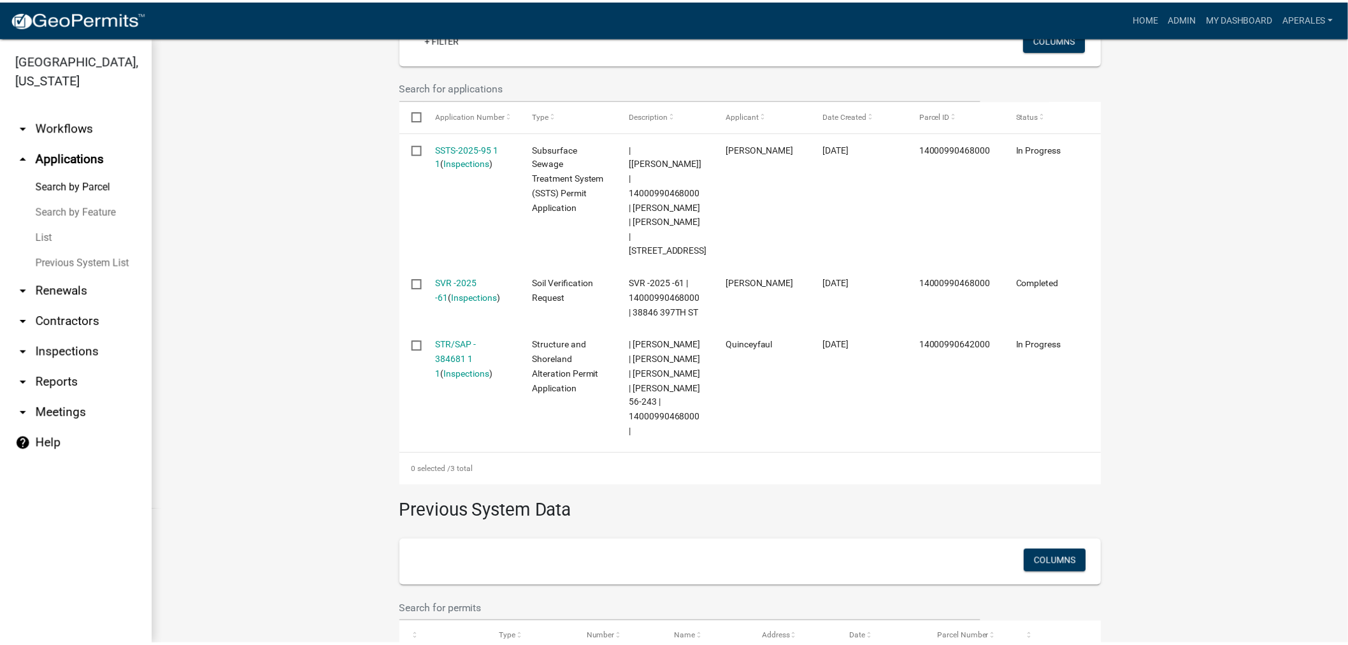
scroll to position [424, 0]
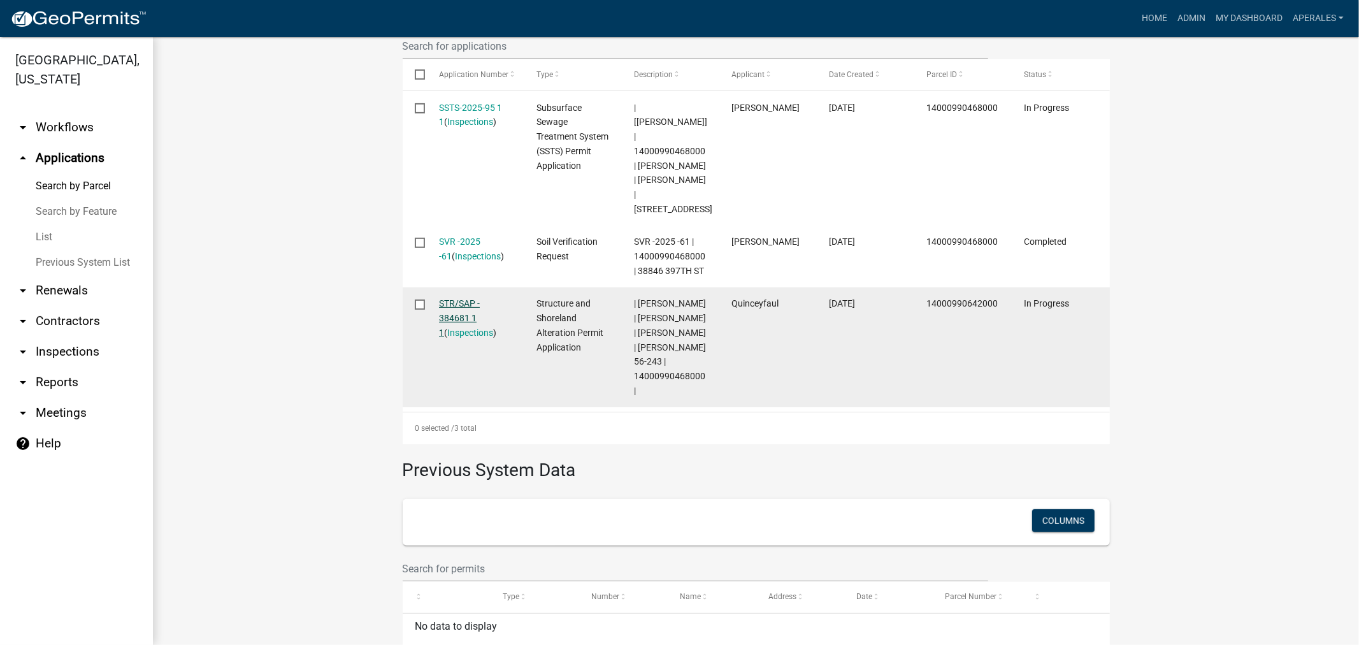
click at [448, 298] on link "STR/SAP - 384681 1 1" at bounding box center [459, 318] width 41 height 40
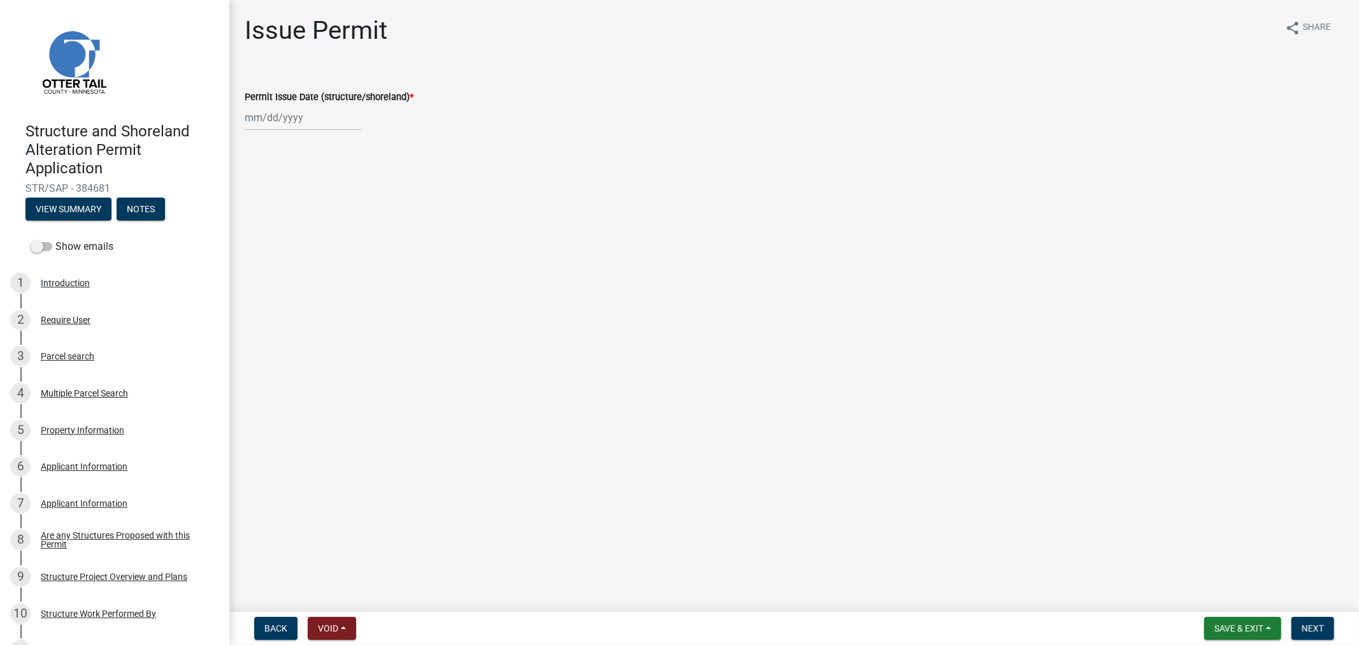
click at [329, 127] on div at bounding box center [303, 117] width 117 height 26
select select "9"
select select "2025"
click at [325, 207] on div "11" at bounding box center [318, 205] width 20 height 20
type input "09/11/2025"
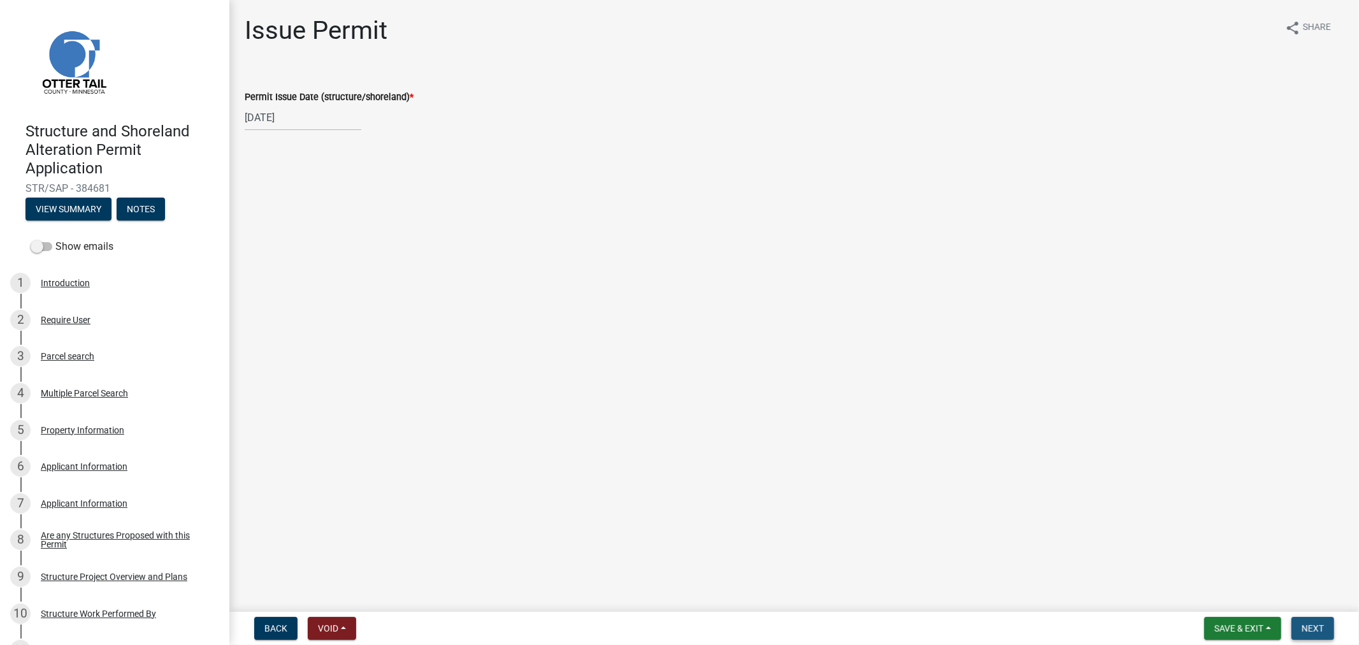
click at [1306, 631] on span "Next" at bounding box center [1313, 628] width 22 height 10
click at [1309, 629] on span "Next" at bounding box center [1313, 628] width 22 height 10
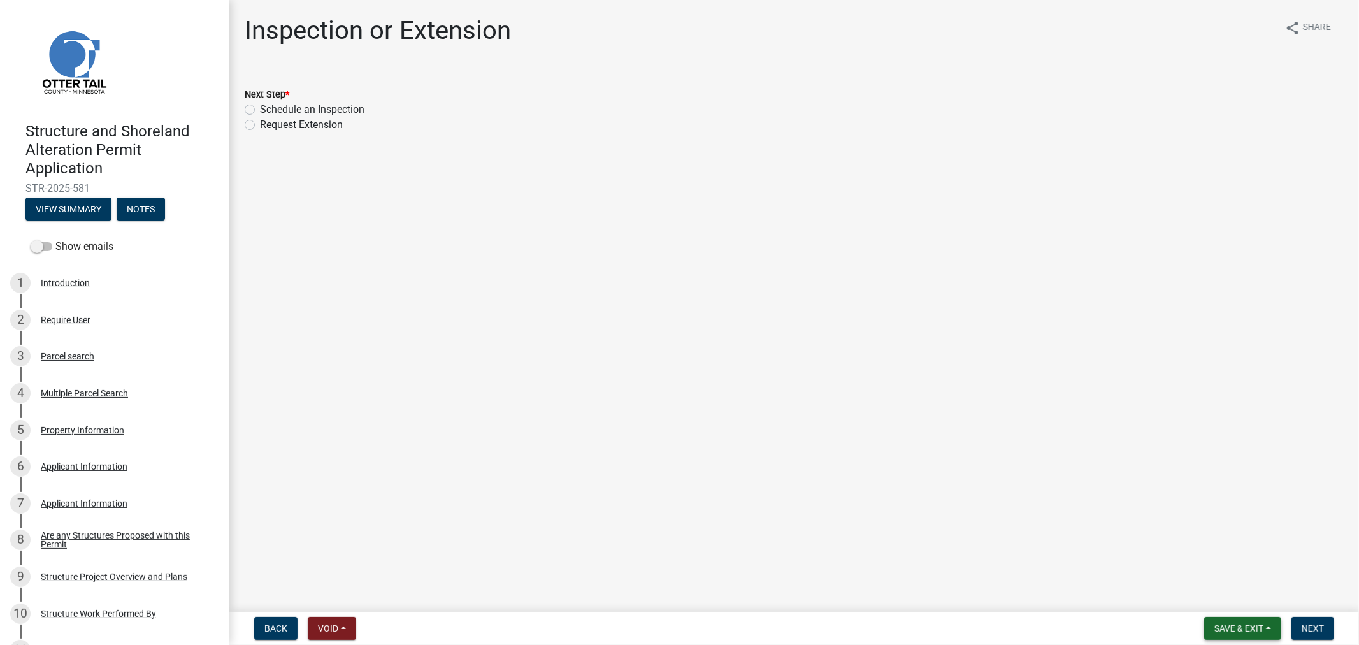
click at [1227, 626] on span "Save & Exit" at bounding box center [1238, 628] width 49 height 10
click at [1221, 599] on button "Save & Exit" at bounding box center [1230, 595] width 102 height 31
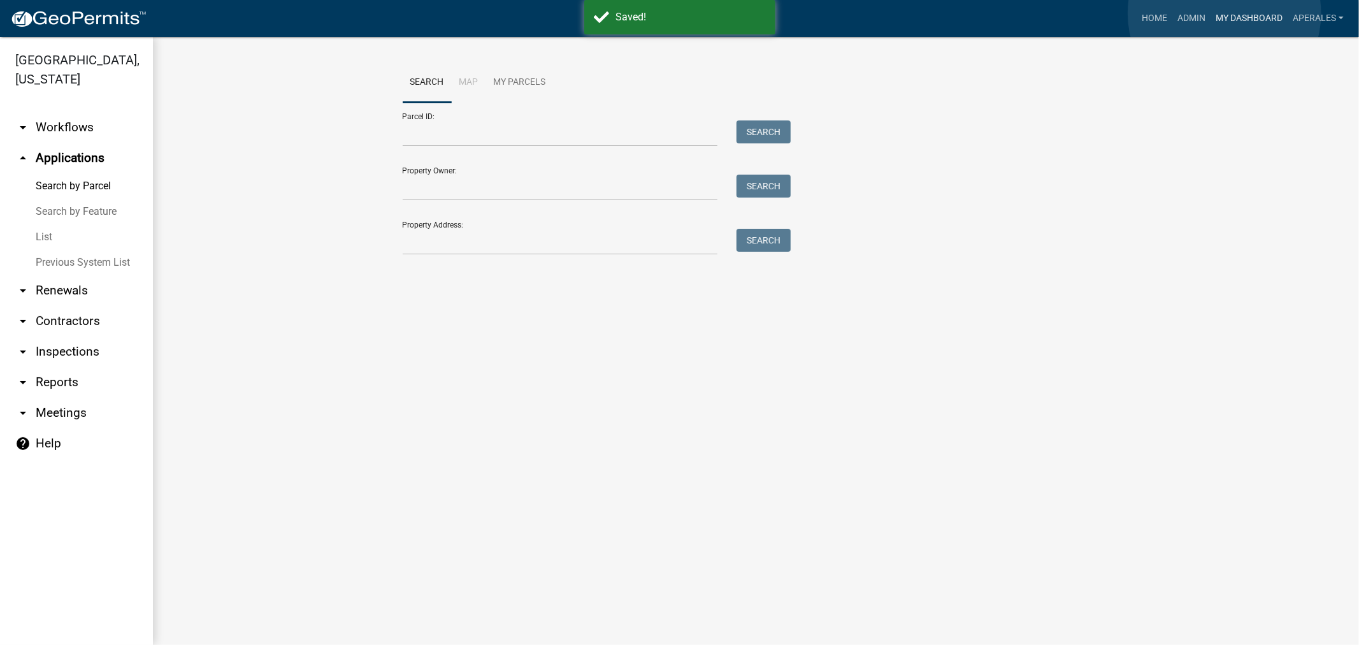
click at [1225, 13] on link "My Dashboard" at bounding box center [1249, 18] width 77 height 24
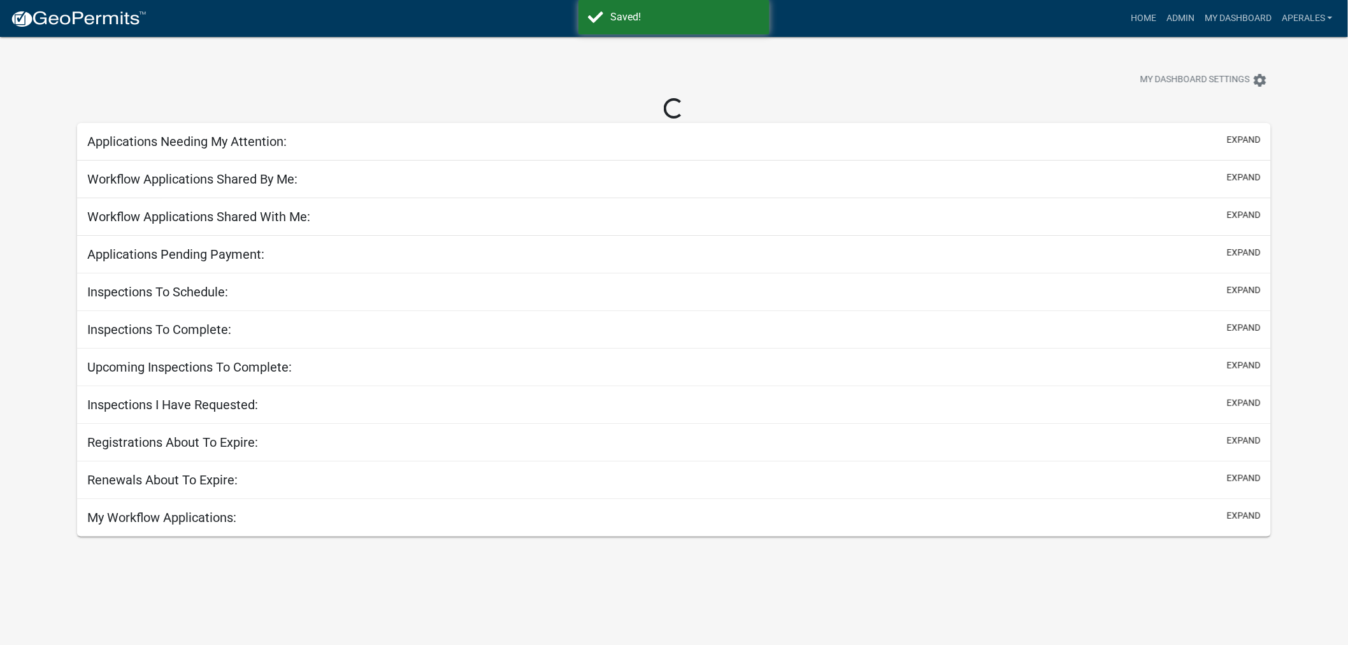
select select "3: 100"
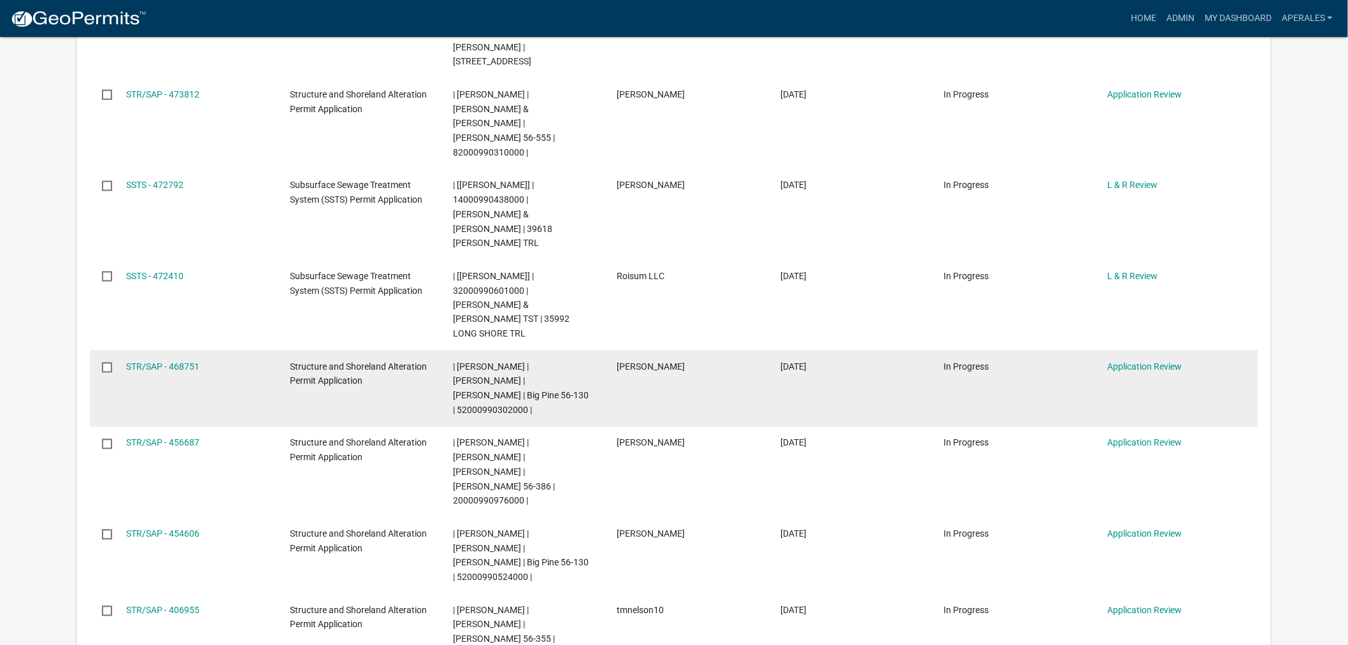
scroll to position [708, 0]
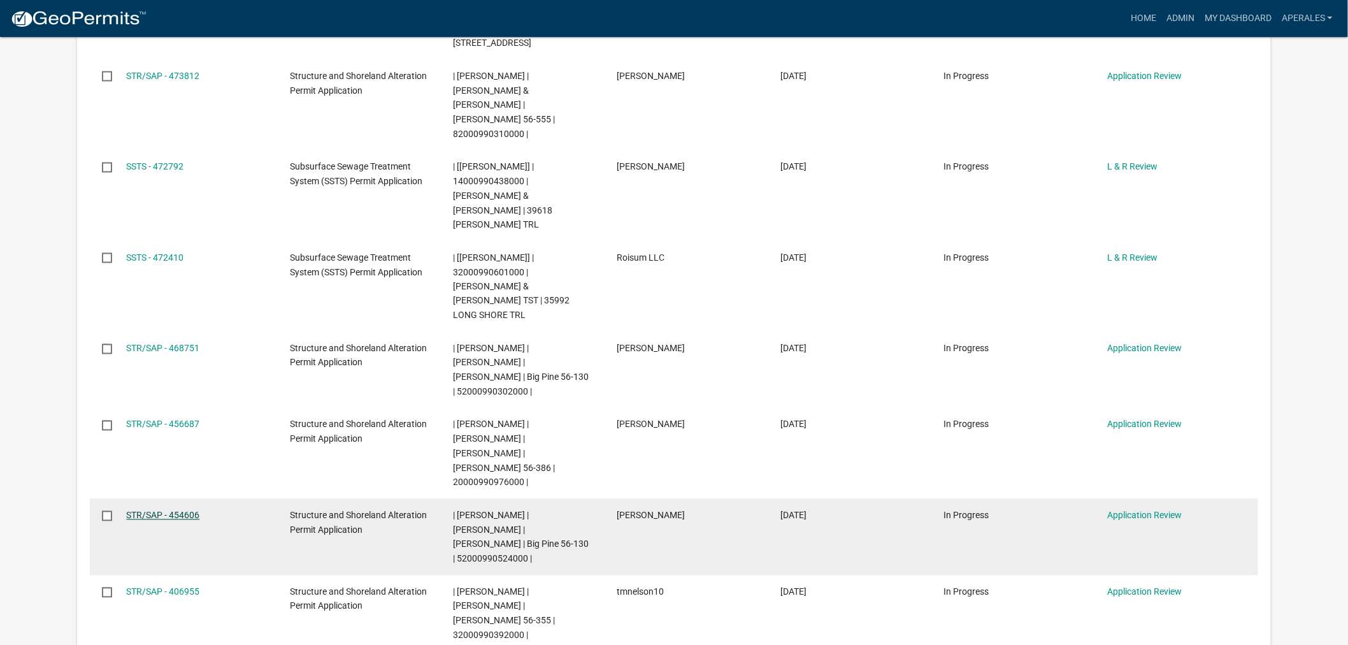
click at [129, 510] on link "STR/SAP - 454606" at bounding box center [162, 515] width 73 height 10
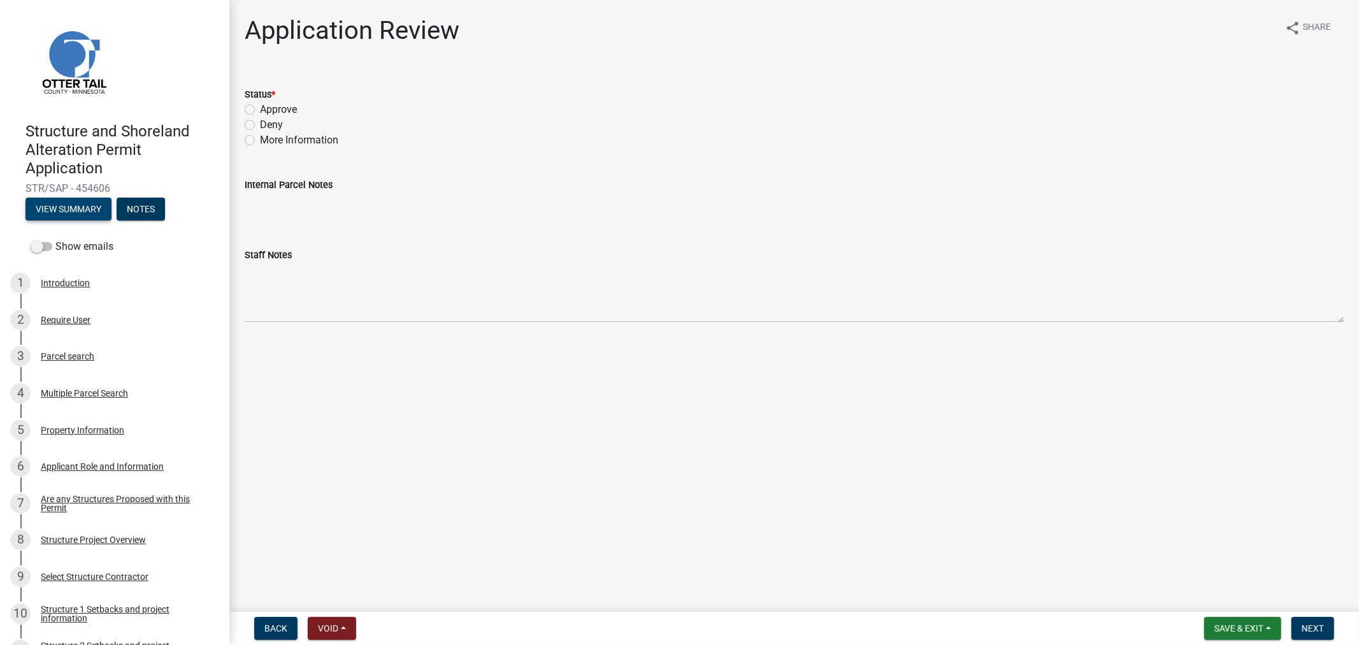
click at [72, 210] on button "View Summary" at bounding box center [68, 209] width 86 height 23
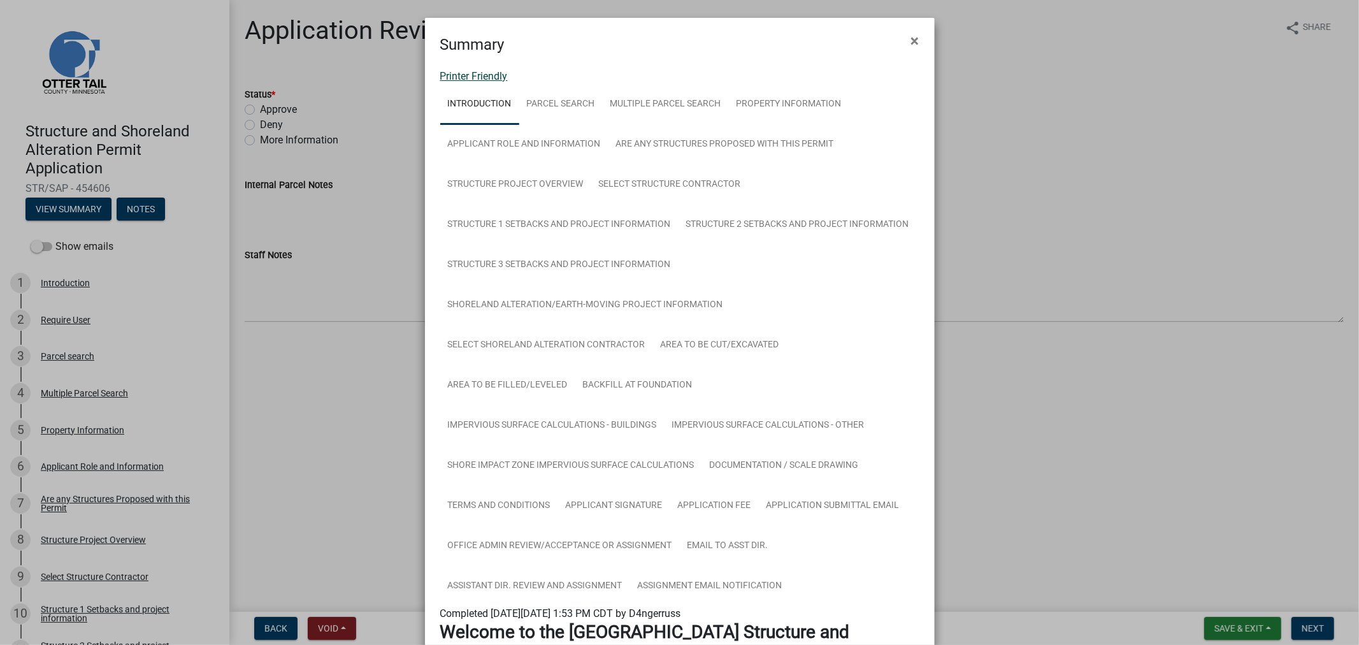
click at [455, 75] on link "Printer Friendly" at bounding box center [474, 76] width 68 height 12
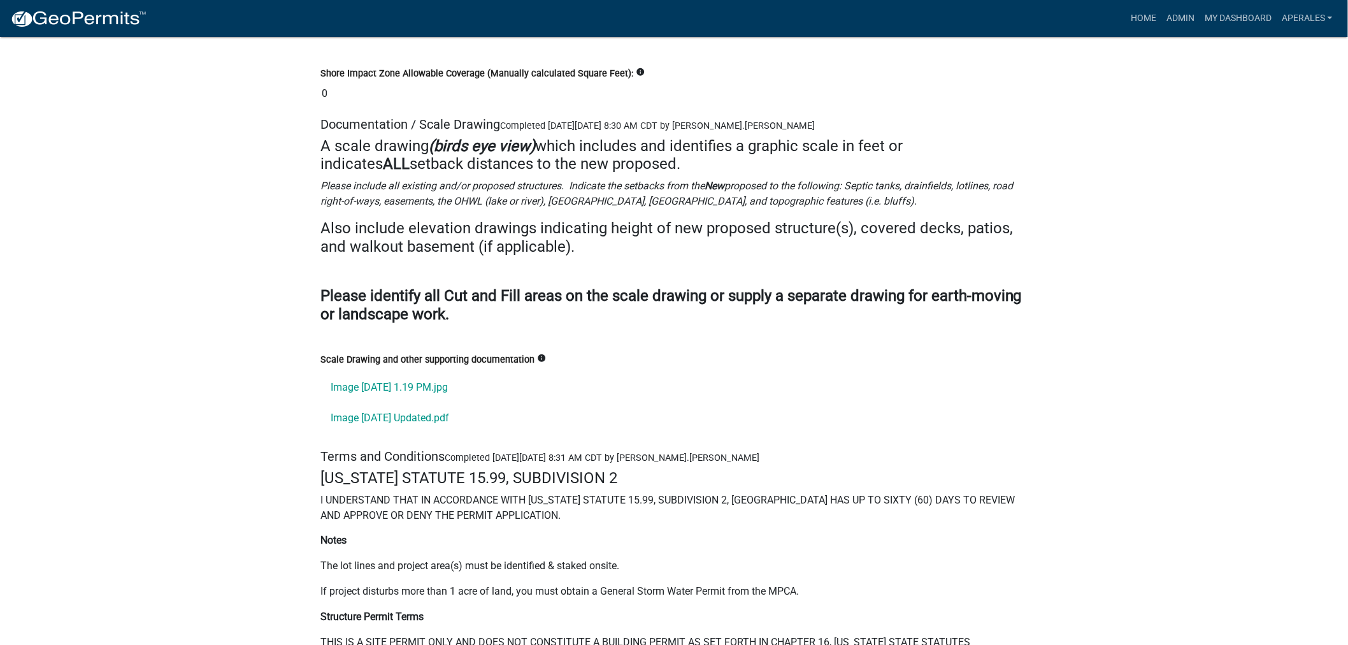
scroll to position [16777, 0]
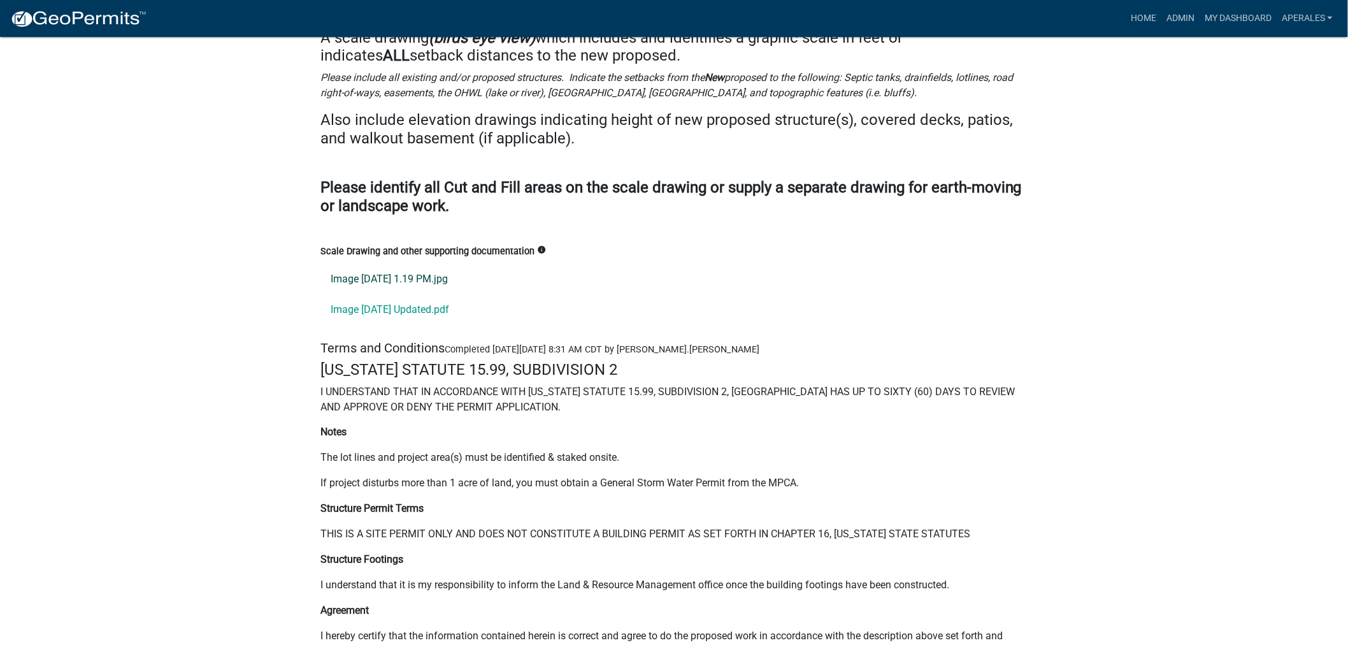
click at [357, 273] on link "Image [DATE] 1.19 PM.jpg" at bounding box center [673, 279] width 707 height 31
click at [368, 305] on link "Image [DATE] Updated.pdf" at bounding box center [673, 309] width 707 height 31
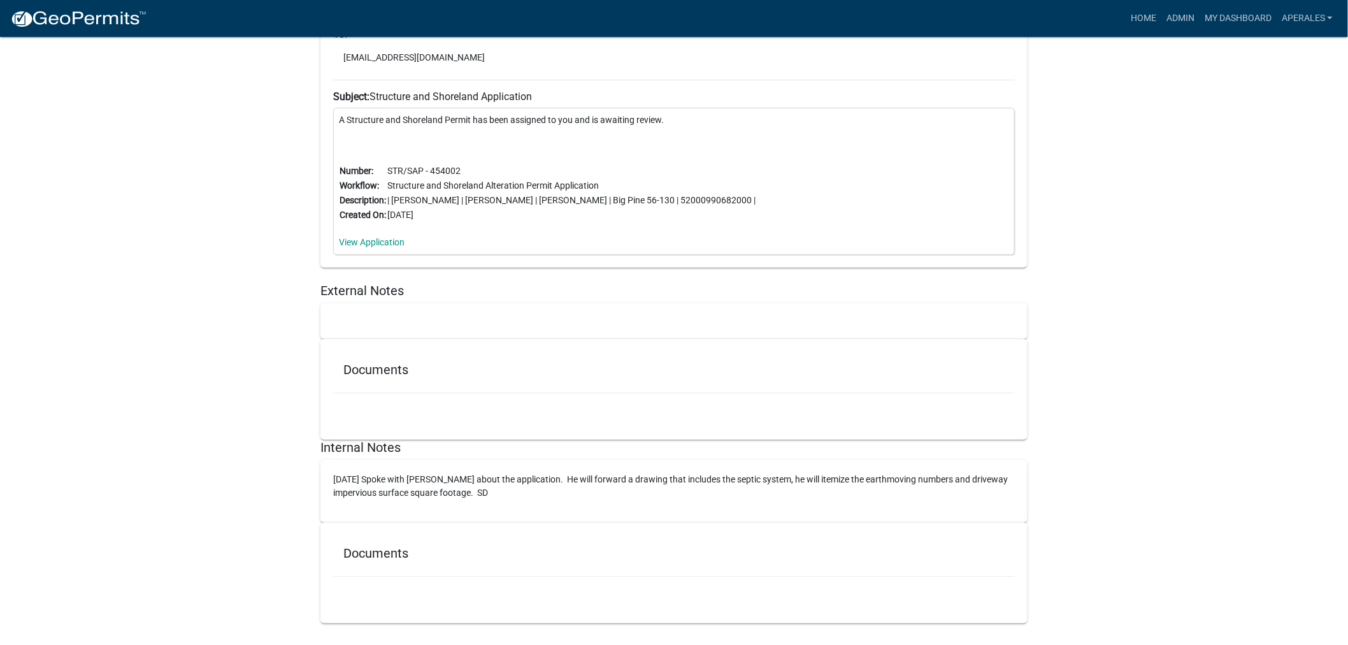
scroll to position [20283, 0]
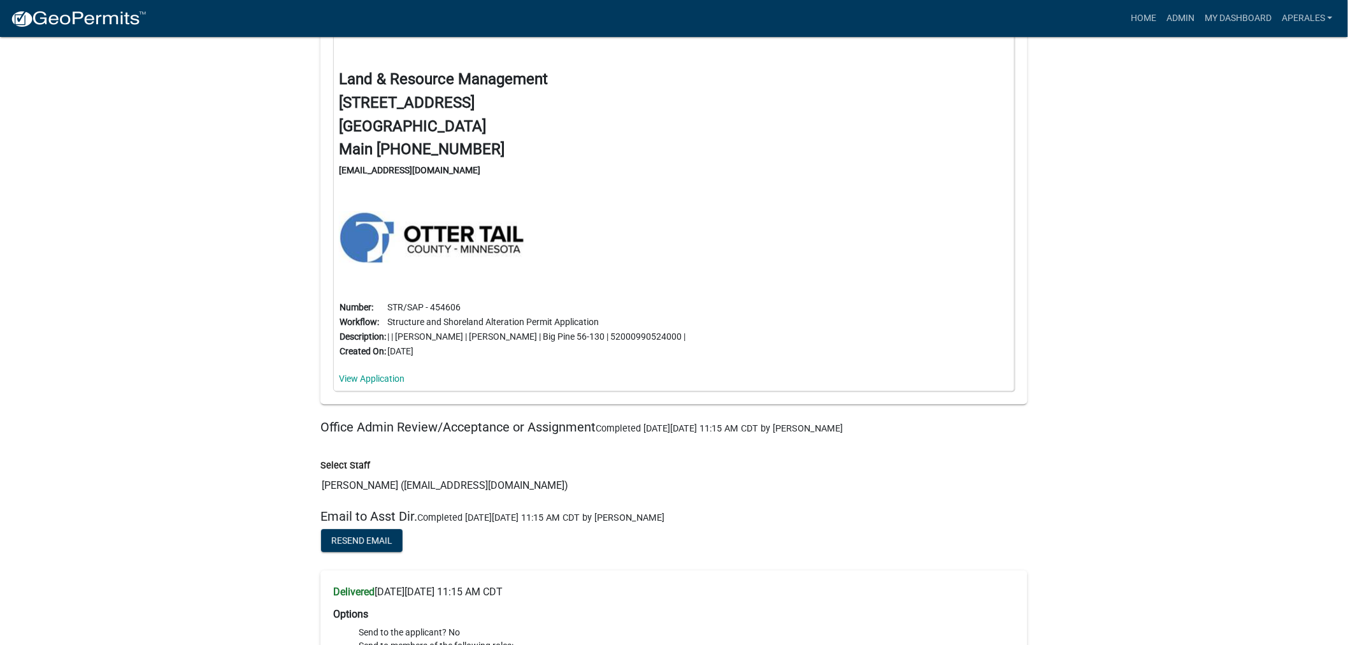
scroll to position [19498, 0]
